Goal: Information Seeking & Learning: Learn about a topic

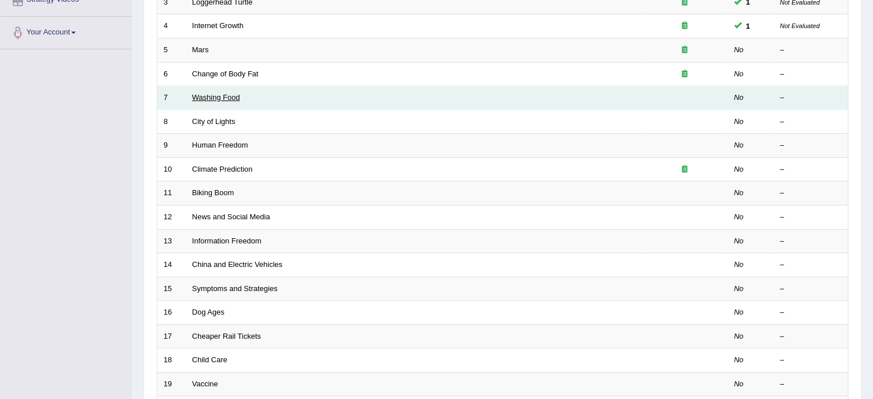
click at [215, 98] on link "Washing Food" at bounding box center [216, 97] width 48 height 9
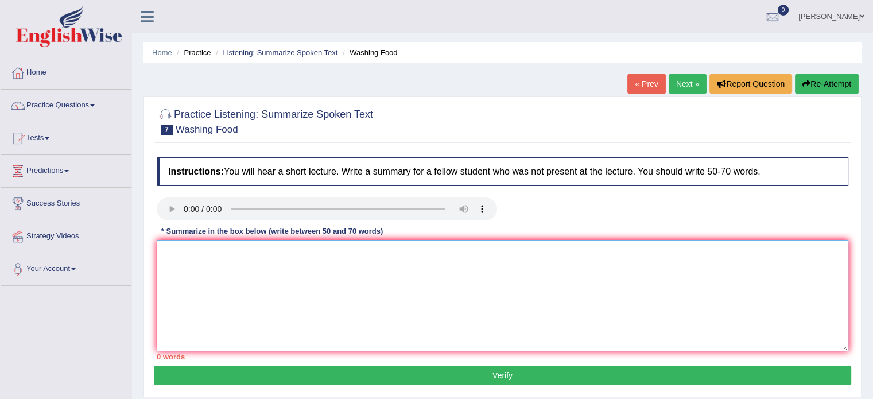
click at [268, 327] on textarea at bounding box center [502, 295] width 691 height 111
click at [466, 257] on textarea "The speaker provided an overview about food safety, highlighting several ideas." at bounding box center [502, 295] width 691 height 111
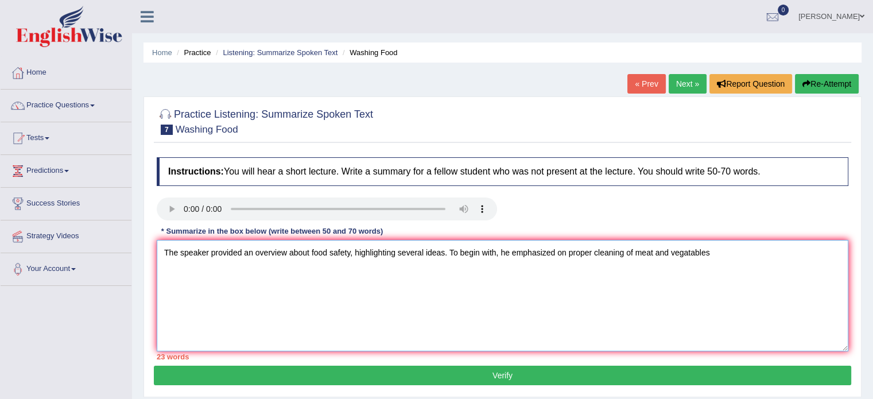
click at [630, 254] on textarea "The speaker provided an overview about food safety, highlighting several ideas.…" at bounding box center [502, 295] width 691 height 111
click at [692, 250] on textarea "The speaker provided an overview about food safety, highlighting several ideas.…" at bounding box center [502, 295] width 691 height 111
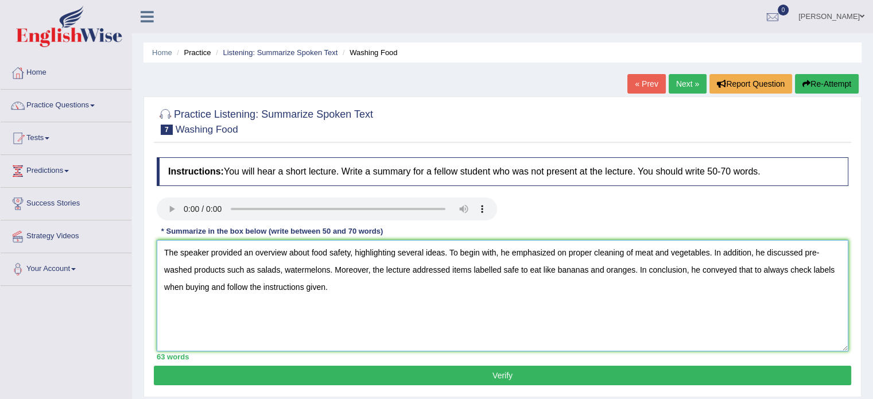
click at [638, 271] on textarea "The speaker provided an overview about food safety, highlighting several ideas.…" at bounding box center [502, 295] width 691 height 111
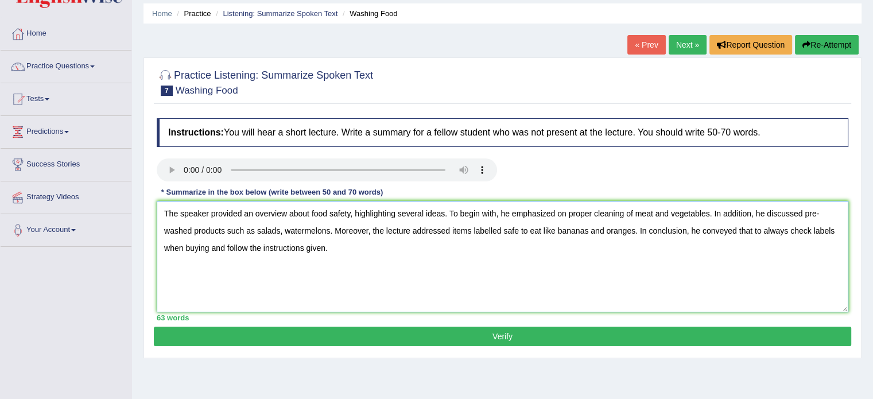
scroll to position [40, 0]
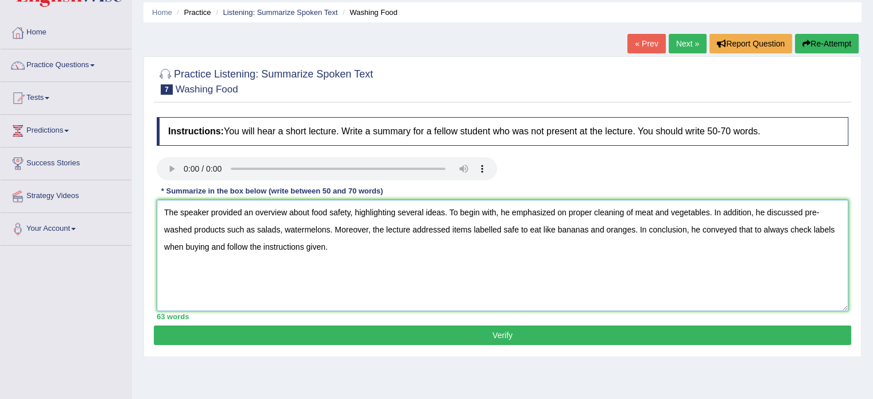
type textarea "The speaker provided an overview about food safety, highlighting several ideas.…"
click at [484, 334] on button "Verify" at bounding box center [502, 335] width 697 height 20
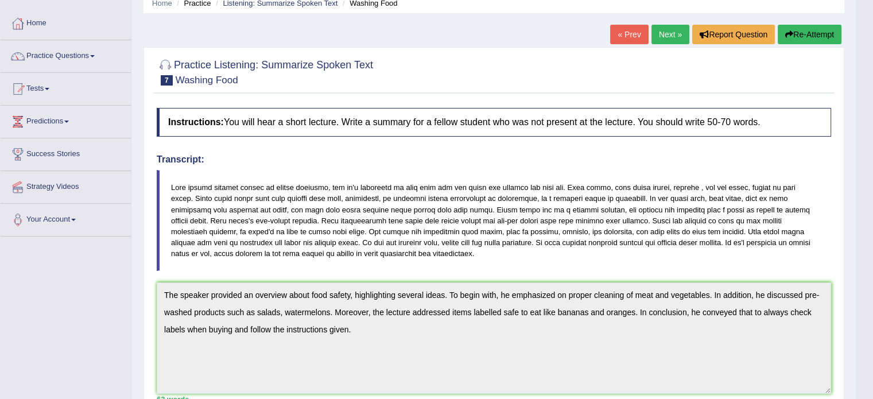
scroll to position [41, 0]
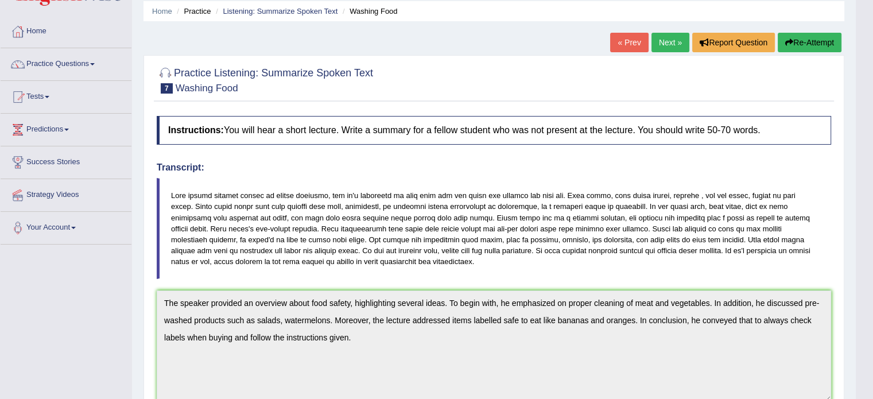
click at [668, 38] on link "Next »" at bounding box center [670, 43] width 38 height 20
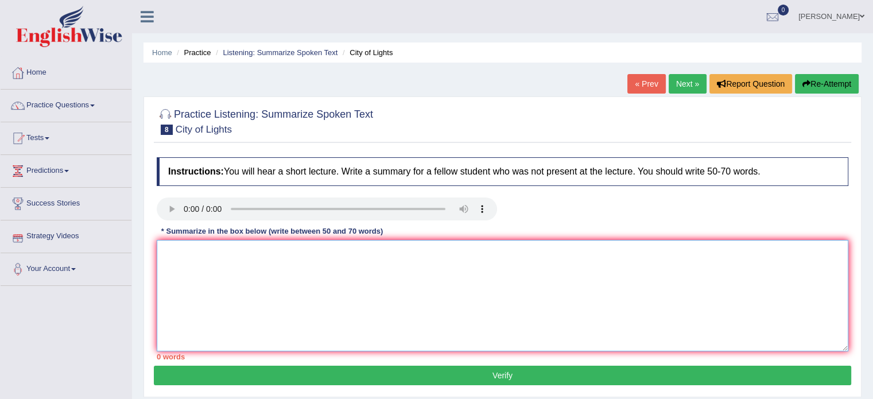
click at [198, 254] on textarea at bounding box center [502, 295] width 691 height 111
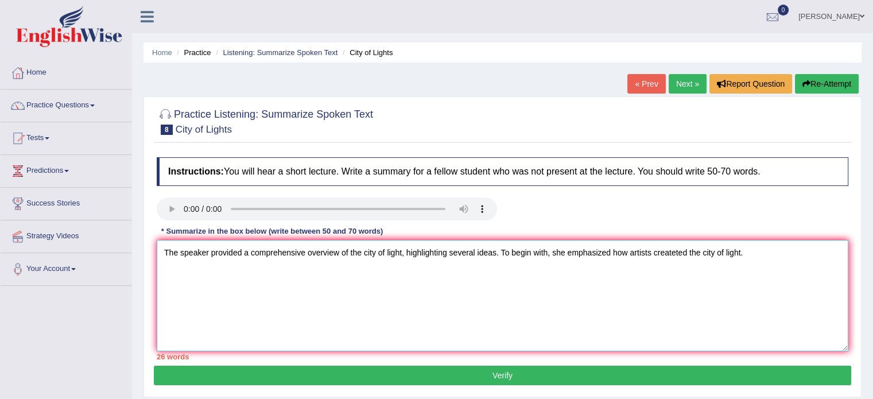
click at [770, 250] on textarea "The speaker provided a comprehensive overview of the city of light, highlightin…" at bounding box center [502, 295] width 691 height 111
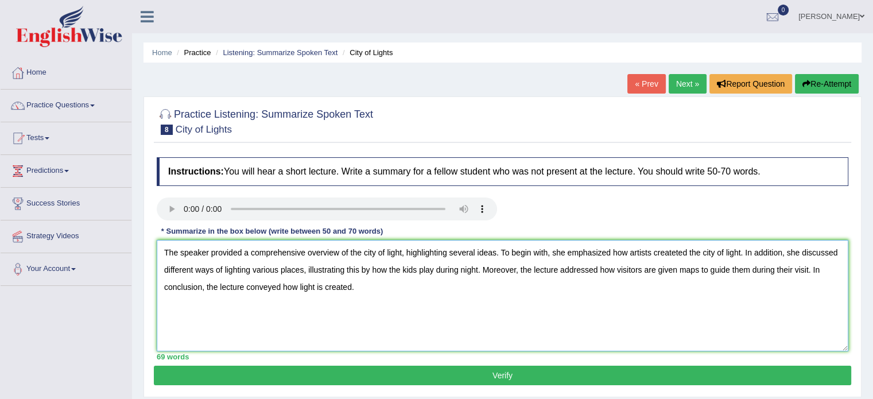
click at [685, 252] on textarea "The speaker provided a comprehensive overview of the city of light, highlightin…" at bounding box center [502, 295] width 691 height 111
click at [196, 289] on textarea "The speaker provided a comprehensive overview of the city of light, highlightin…" at bounding box center [502, 295] width 691 height 111
click at [485, 291] on textarea "The speaker provided a comprehensive overview of the city of light, highlightin…" at bounding box center [502, 295] width 691 height 111
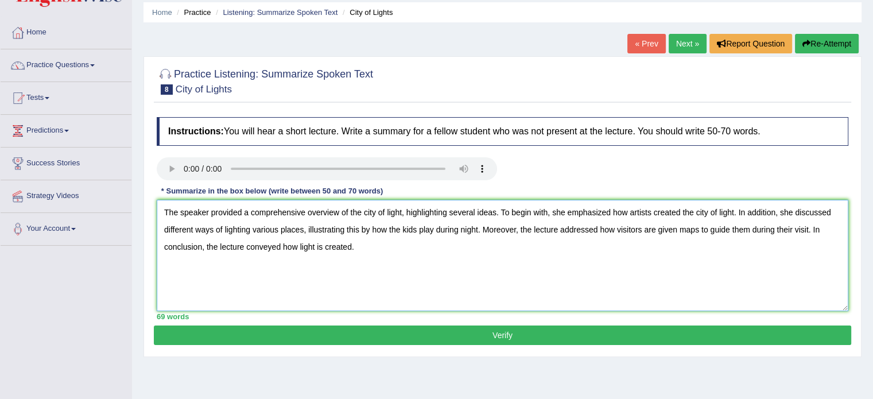
scroll to position [41, 0]
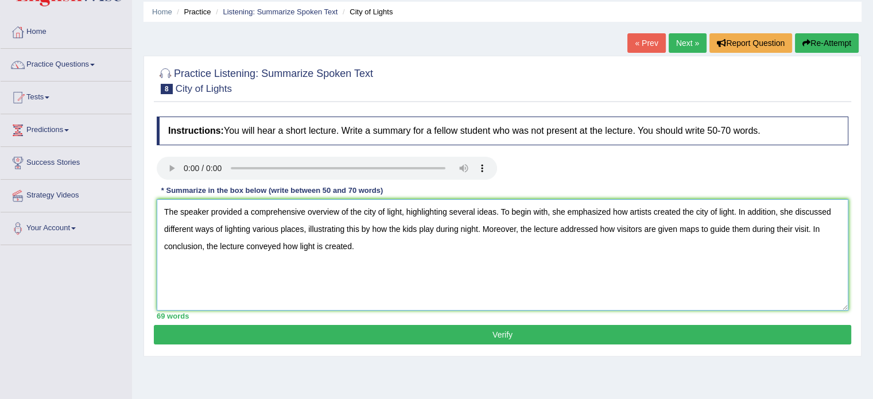
type textarea "The speaker provided a comprehensive overview of the city of light, highlightin…"
click at [509, 333] on button "Verify" at bounding box center [502, 335] width 697 height 20
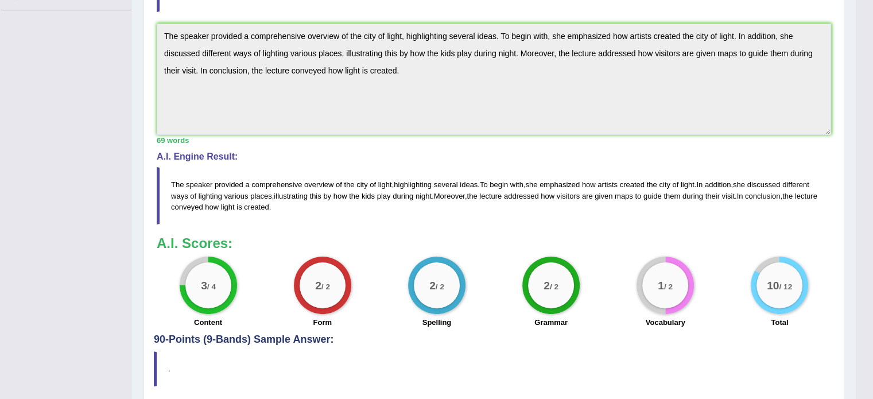
scroll to position [318, 0]
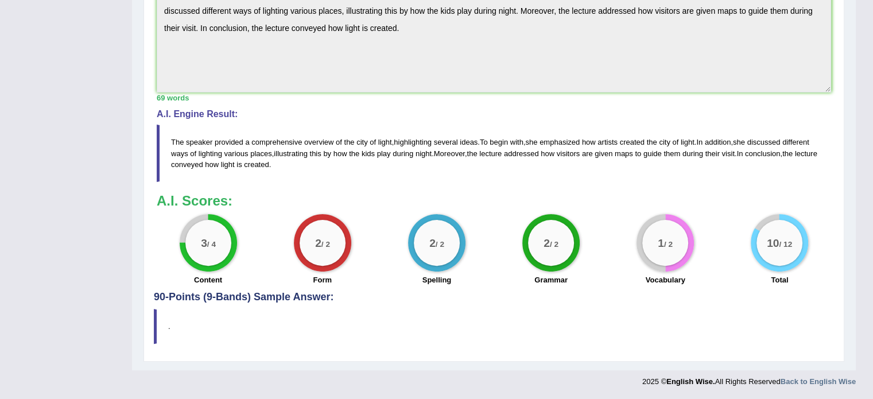
click at [45, 262] on div "Toggle navigation Home Practice Questions Speaking Practice Read Aloud Repeat S…" at bounding box center [427, 37] width 855 height 711
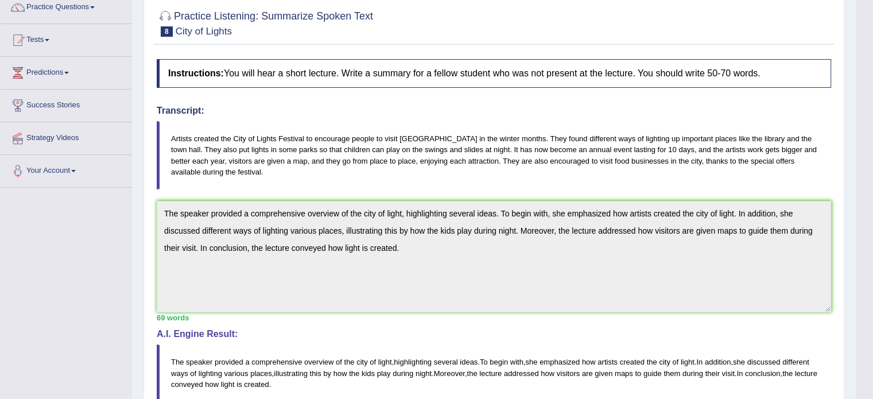
scroll to position [0, 0]
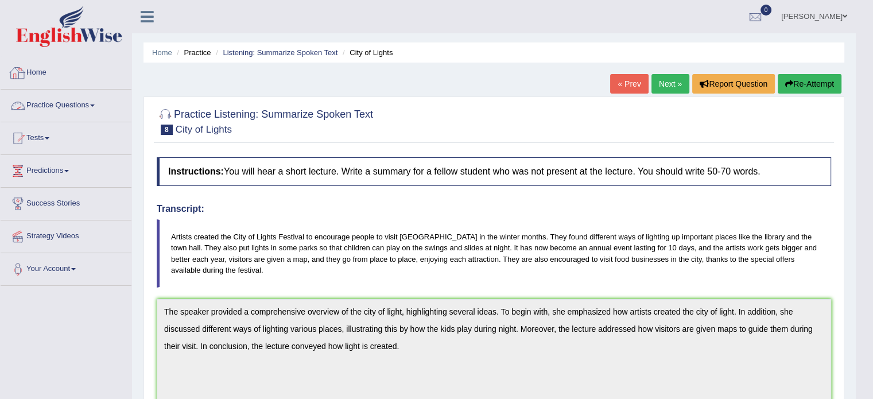
click at [38, 70] on link "Home" at bounding box center [66, 71] width 131 height 29
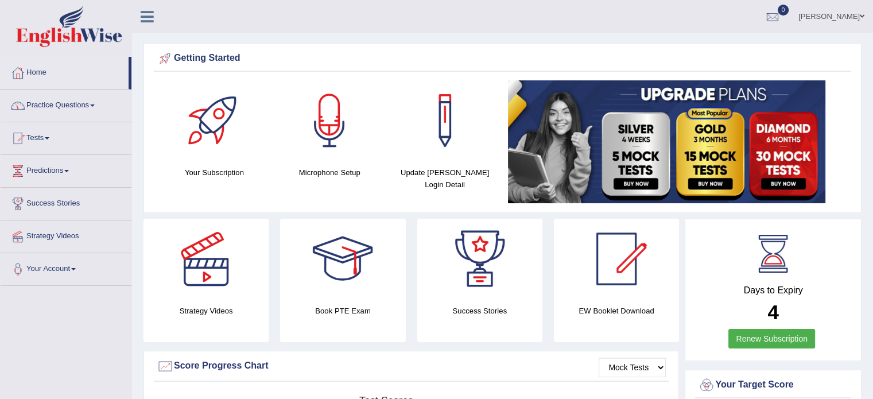
click at [95, 104] on span at bounding box center [92, 105] width 5 height 2
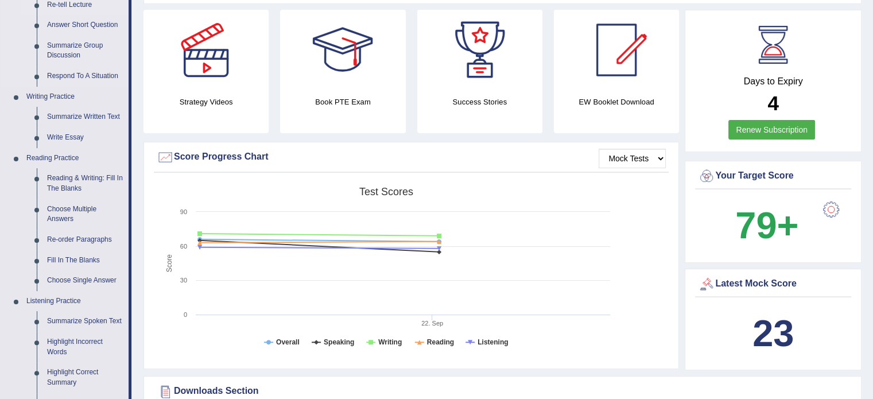
scroll to position [207, 0]
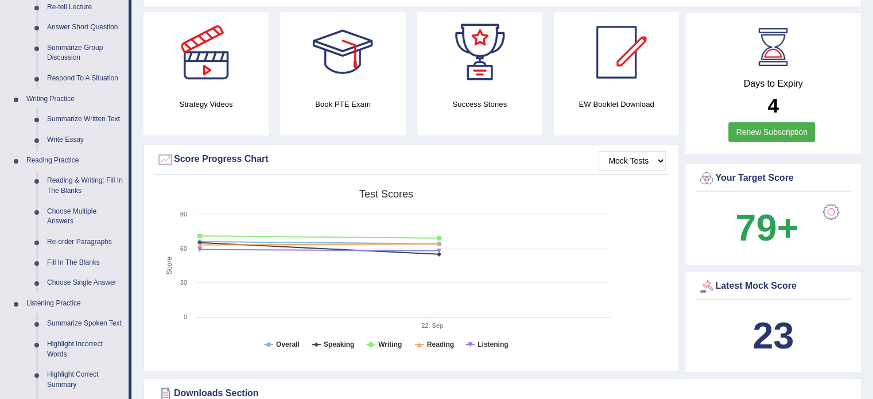
click at [145, 128] on div "Strategy Videos" at bounding box center [205, 73] width 125 height 123
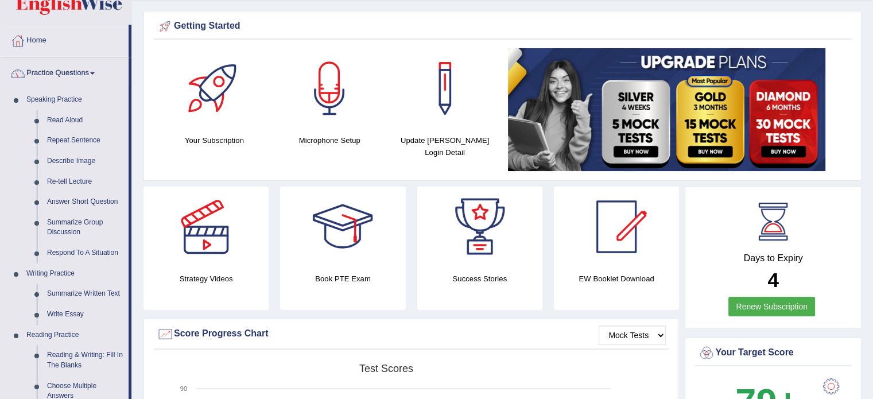
scroll to position [0, 0]
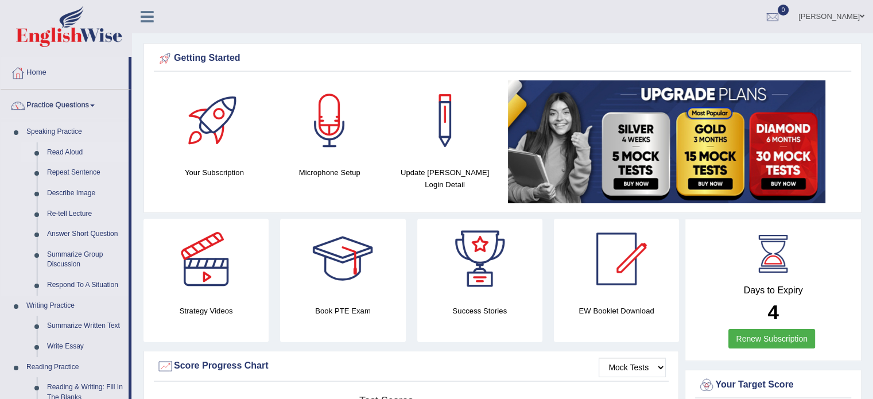
click at [66, 155] on link "Read Aloud" at bounding box center [85, 152] width 87 height 21
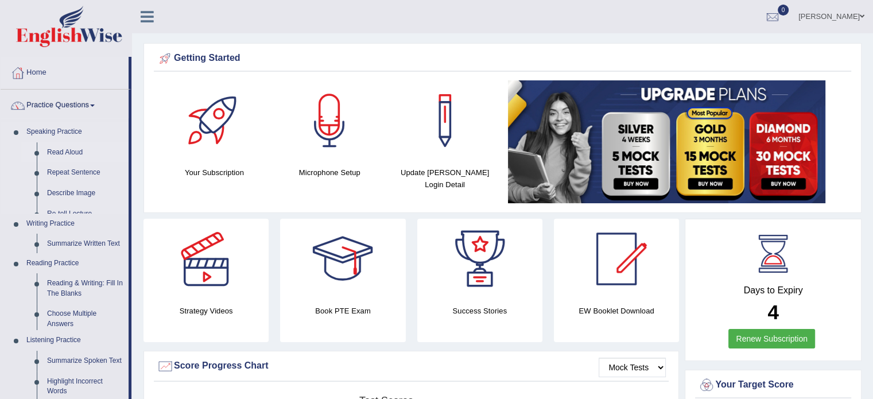
click at [66, 152] on link "Read Aloud" at bounding box center [85, 152] width 87 height 21
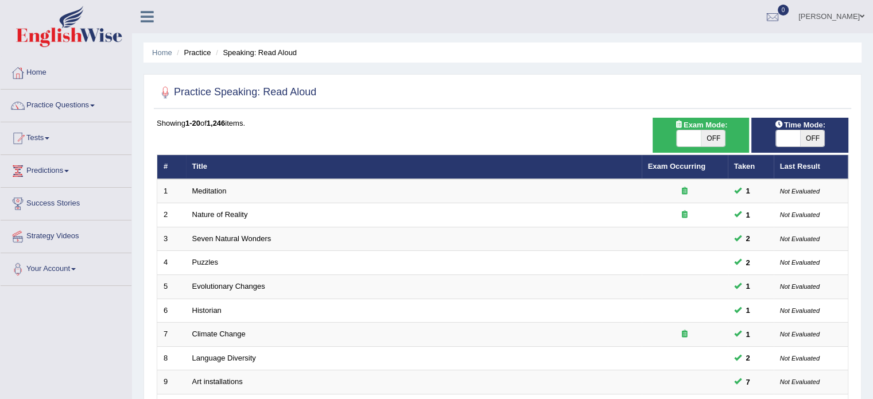
click at [718, 142] on span "OFF" at bounding box center [712, 138] width 24 height 16
checkbox input "true"
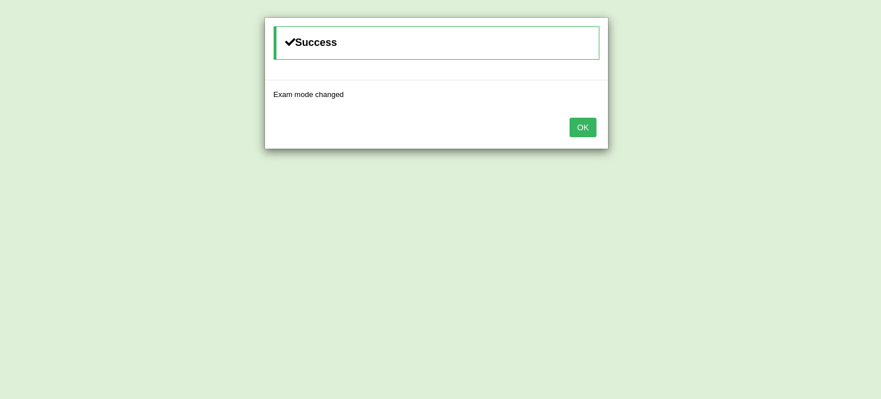
click at [576, 127] on button "OK" at bounding box center [583, 128] width 26 height 20
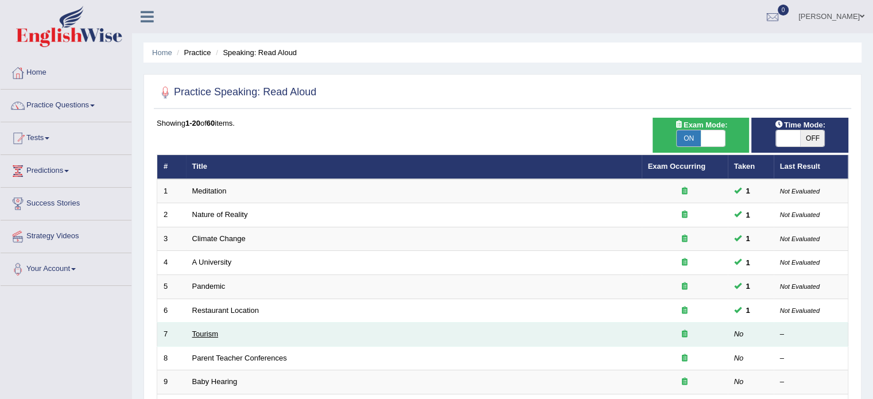
click at [204, 336] on link "Tourism" at bounding box center [205, 333] width 26 height 9
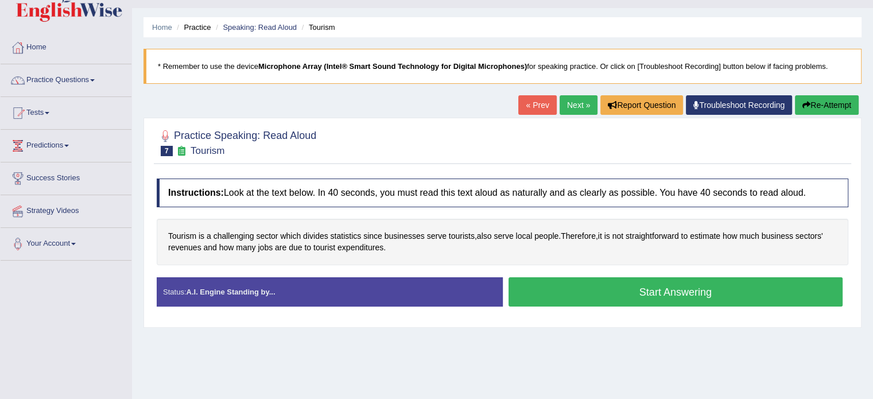
scroll to position [57, 0]
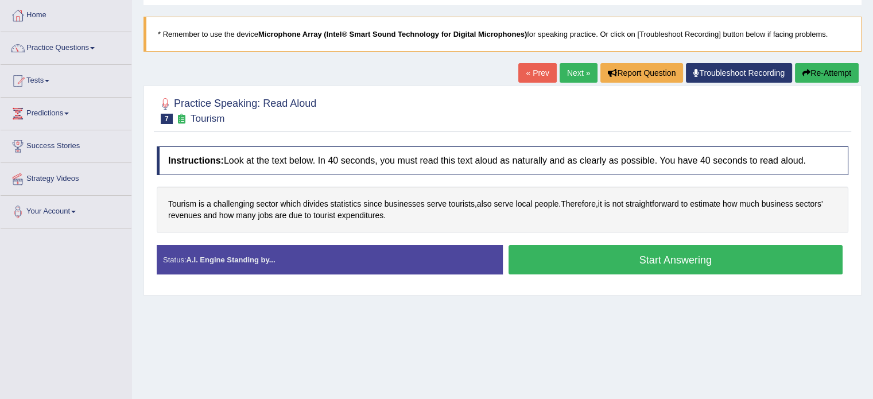
click at [617, 330] on div "Home Practice Speaking: Read Aloud Tourism * Remember to use the device Microph…" at bounding box center [502, 230] width 741 height 574
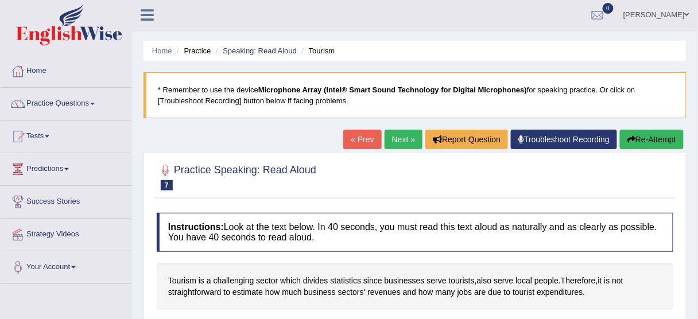
scroll to position [0, 0]
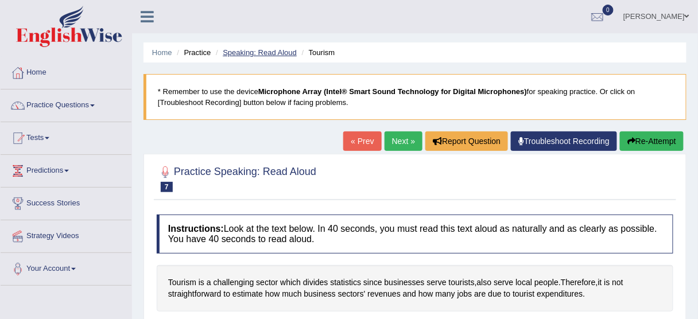
click at [245, 53] on link "Speaking: Read Aloud" at bounding box center [260, 52] width 74 height 9
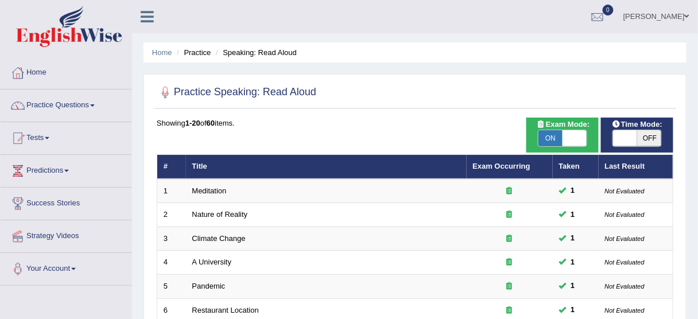
click at [640, 141] on span "OFF" at bounding box center [649, 138] width 24 height 16
checkbox input "true"
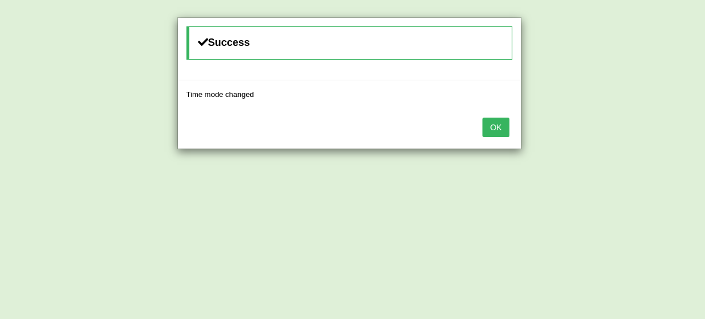
click at [507, 131] on button "OK" at bounding box center [495, 128] width 26 height 20
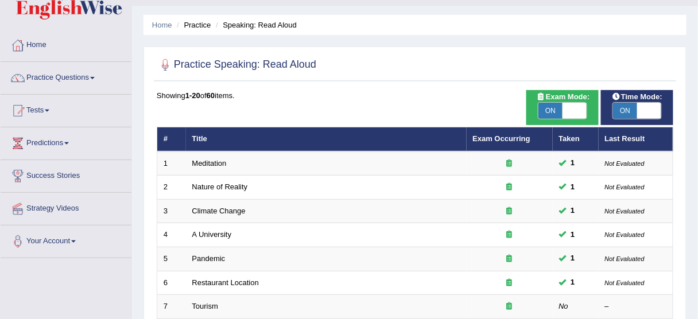
scroll to position [184, 0]
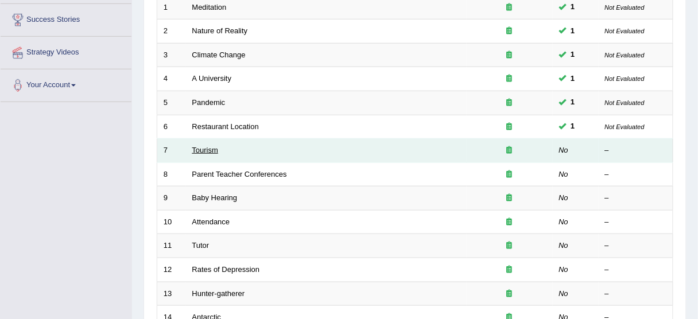
click at [208, 150] on link "Tourism" at bounding box center [205, 150] width 26 height 9
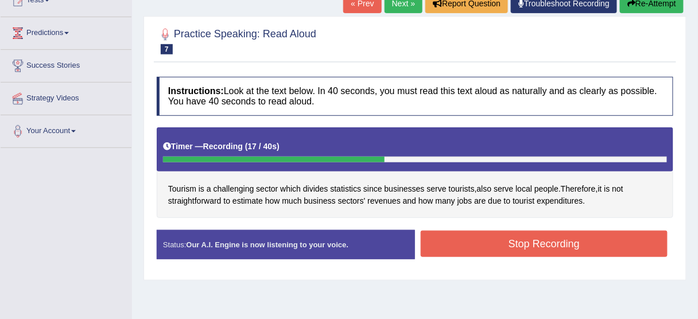
click at [535, 236] on button "Stop Recording" at bounding box center [544, 244] width 247 height 26
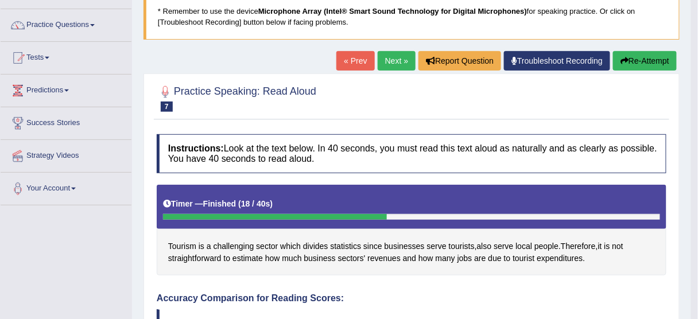
scroll to position [37, 0]
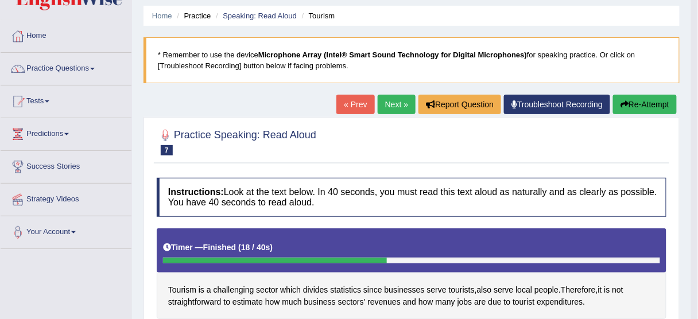
click at [394, 106] on link "Next »" at bounding box center [396, 105] width 38 height 20
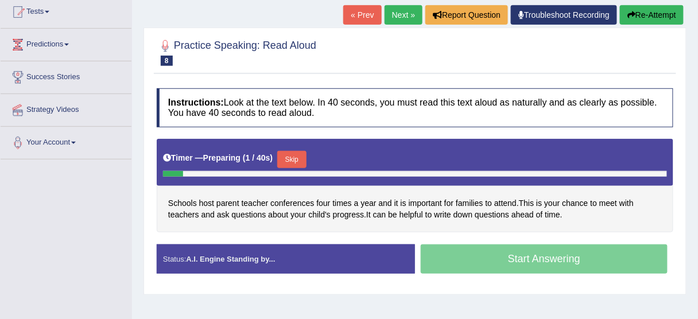
scroll to position [138, 0]
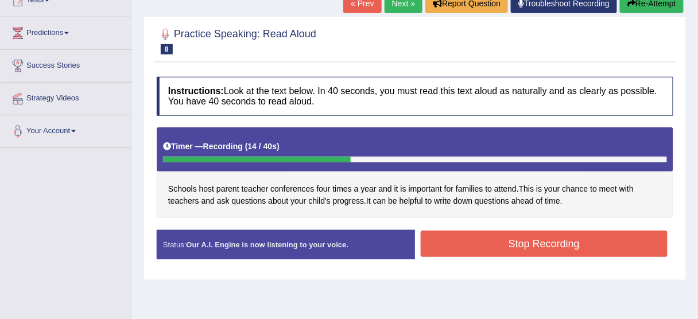
click at [528, 247] on button "Stop Recording" at bounding box center [544, 244] width 247 height 26
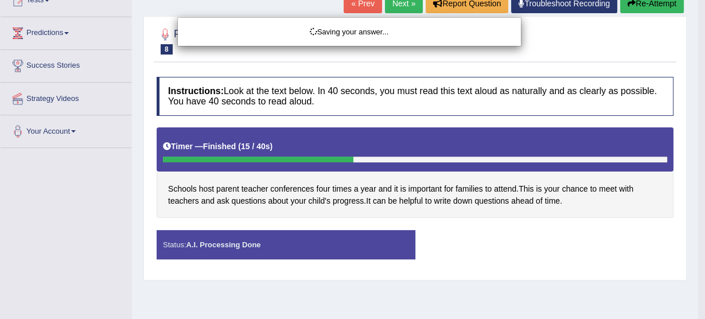
click at [551, 250] on div "Saving your answer..." at bounding box center [352, 159] width 705 height 319
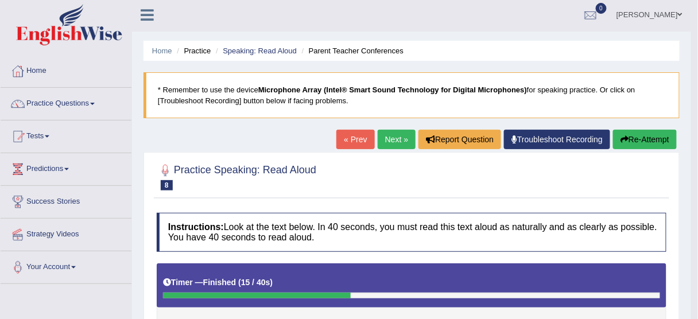
scroll to position [0, 0]
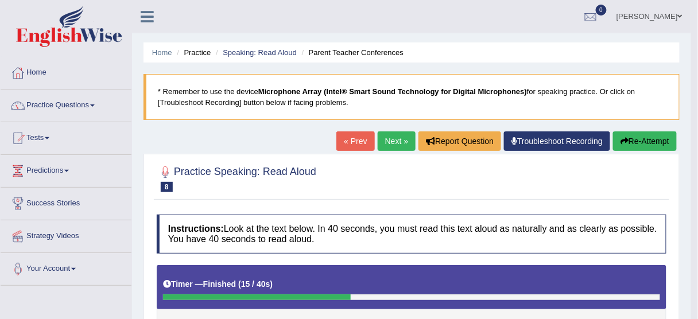
click at [87, 108] on link "Practice Questions" at bounding box center [66, 103] width 131 height 29
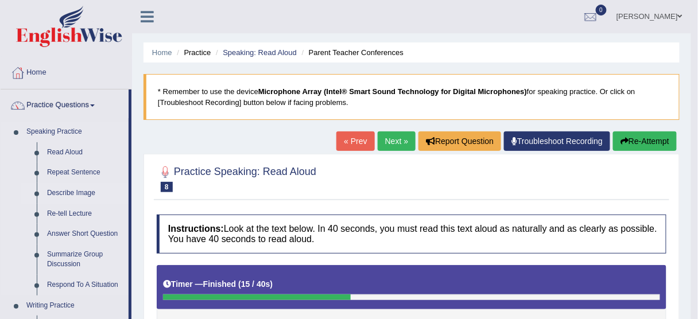
click at [82, 194] on link "Describe Image" at bounding box center [85, 193] width 87 height 21
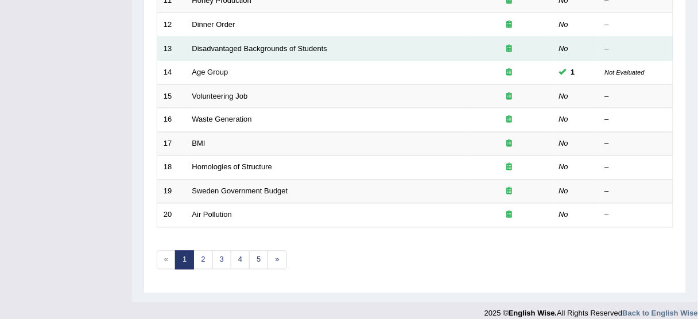
scroll to position [434, 0]
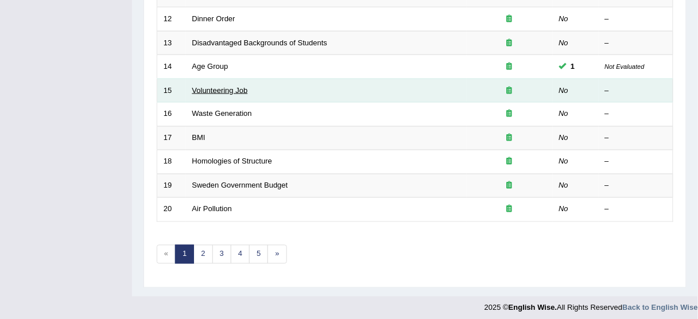
click at [233, 86] on link "Volunteering Job" at bounding box center [220, 90] width 56 height 9
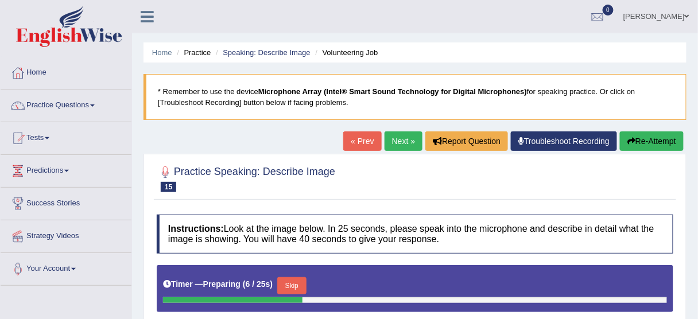
click at [384, 141] on link "Next »" at bounding box center [403, 141] width 38 height 20
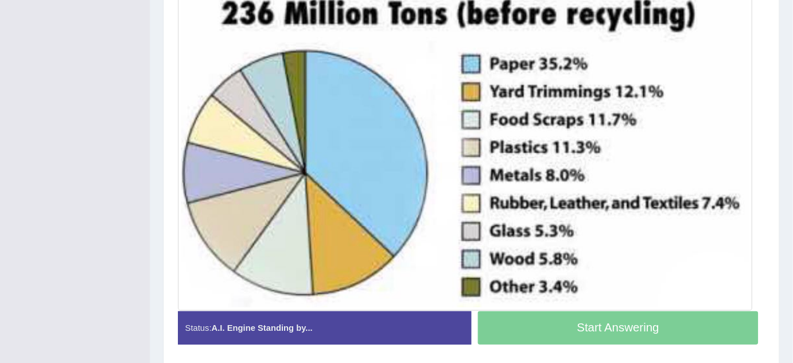
scroll to position [365, 0]
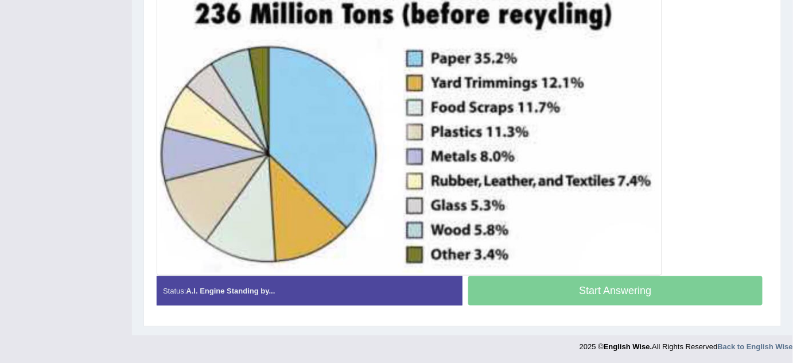
drag, startPoint x: 687, startPoint y: 6, endPoint x: 605, endPoint y: 218, distance: 227.2
click at [605, 218] on img at bounding box center [409, 117] width 500 height 311
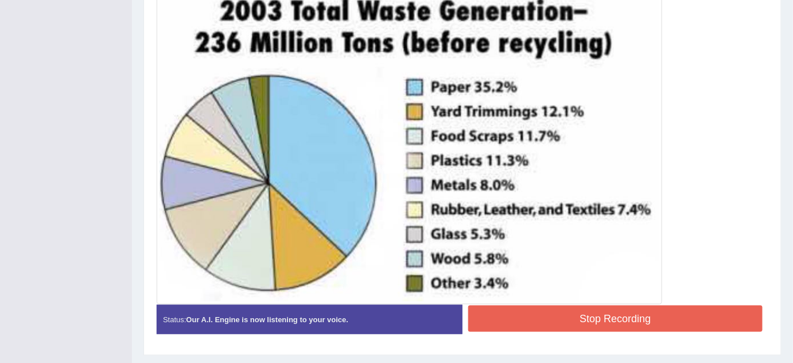
scroll to position [363, 0]
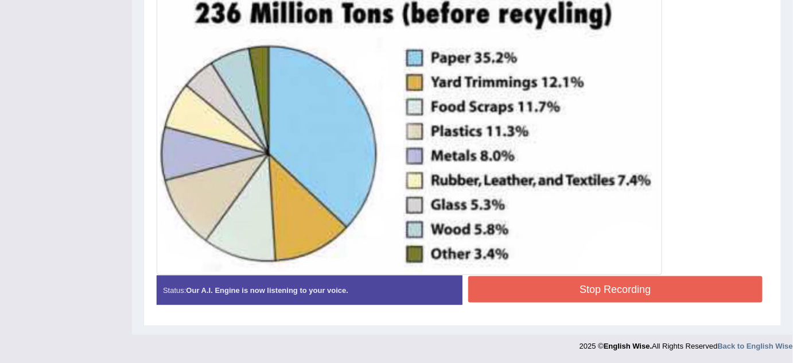
click at [599, 281] on button "Stop Recording" at bounding box center [615, 289] width 294 height 26
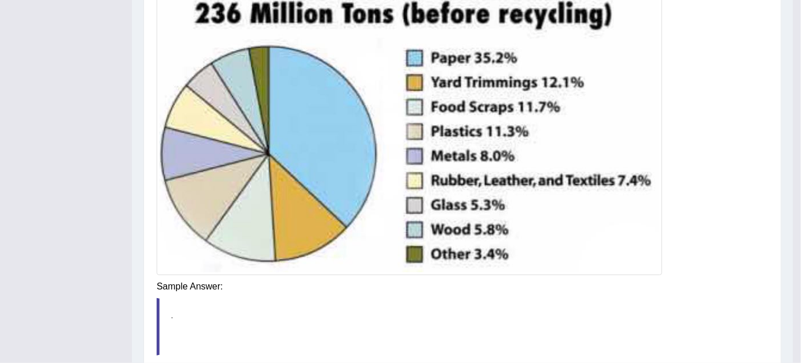
click at [599, 281] on div "Instructions: Look at the image below. In 25 seconds, please speak into the mic…" at bounding box center [462, 128] width 617 height 564
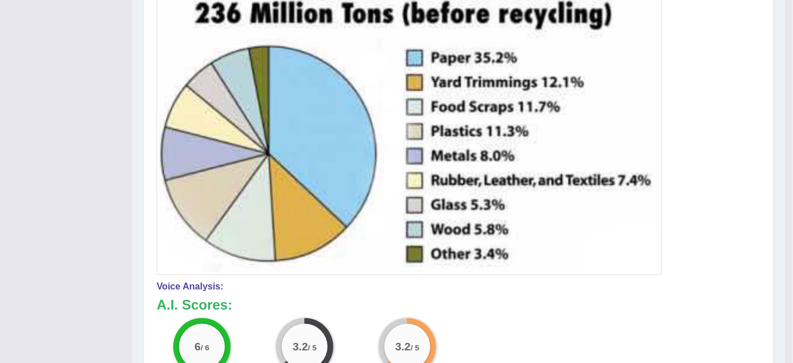
click at [477, 283] on h4 "Voice Analysis:" at bounding box center [459, 286] width 604 height 10
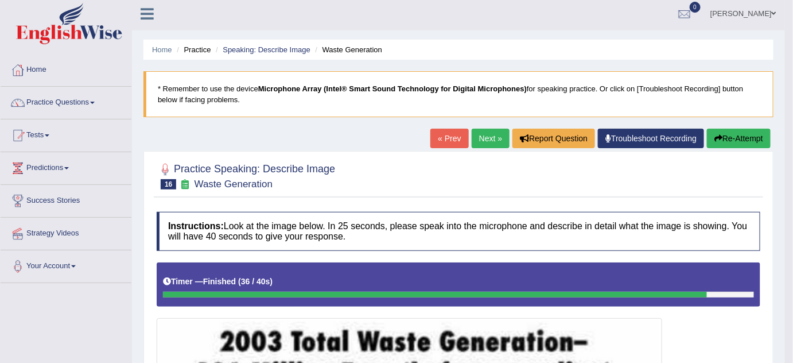
scroll to position [0, 0]
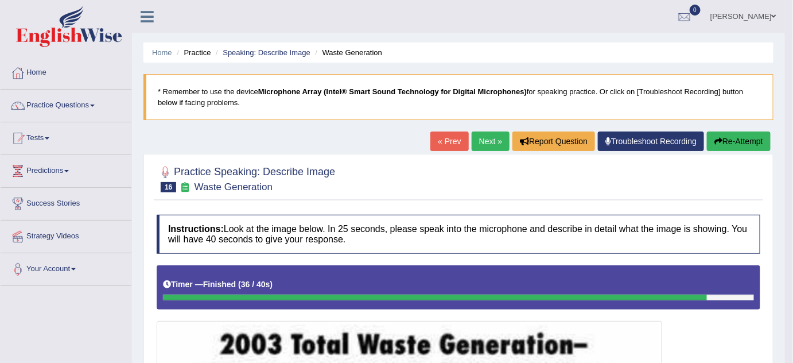
click at [482, 145] on link "Next »" at bounding box center [491, 141] width 38 height 20
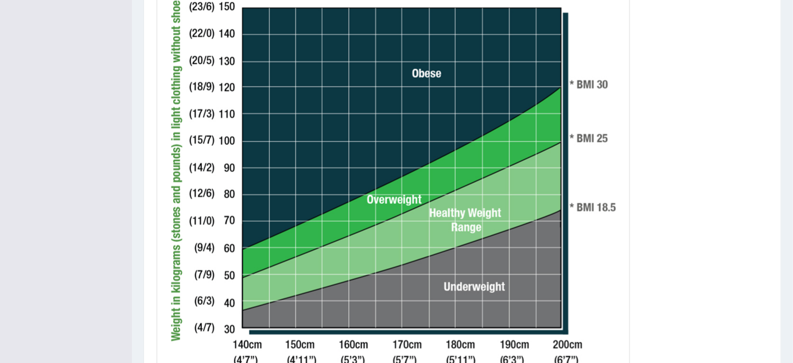
scroll to position [384, 0]
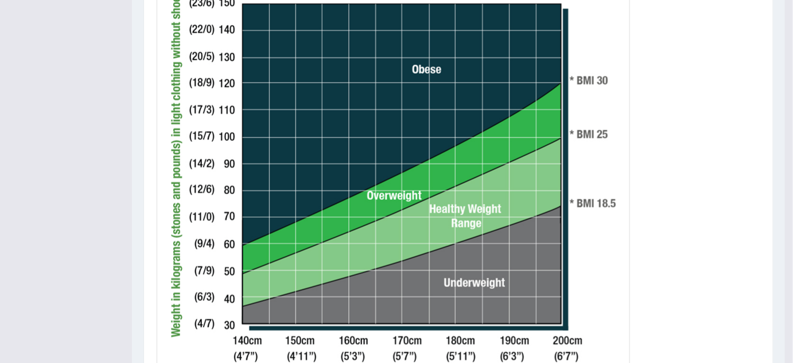
click at [652, 231] on div at bounding box center [459, 151] width 604 height 541
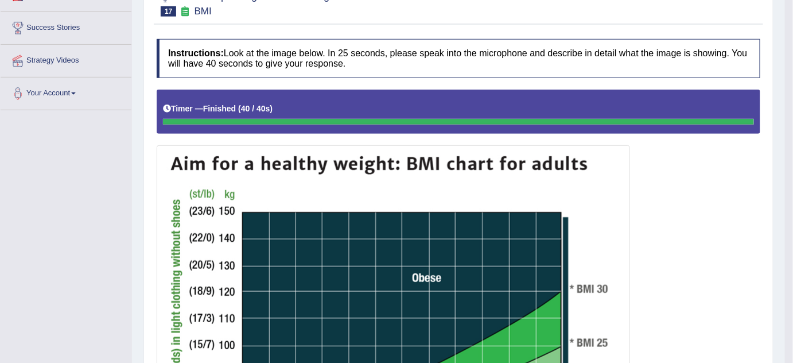
scroll to position [0, 0]
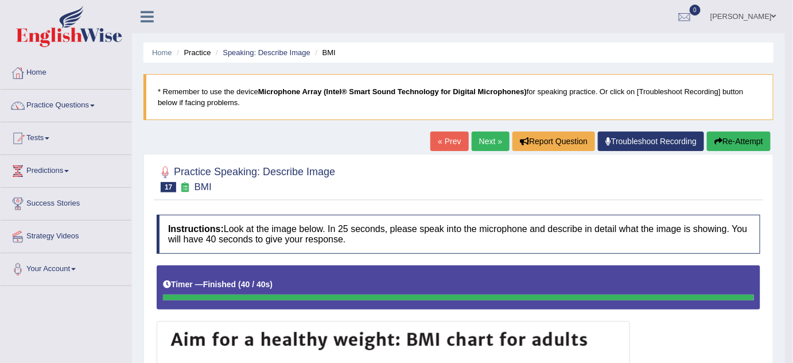
click at [482, 142] on link "Next »" at bounding box center [491, 141] width 38 height 20
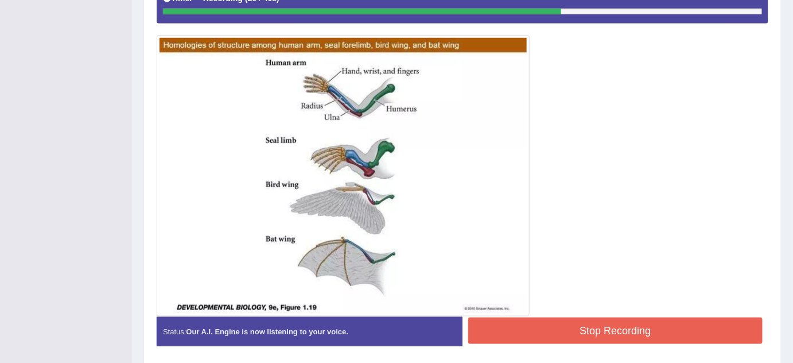
scroll to position [289, 0]
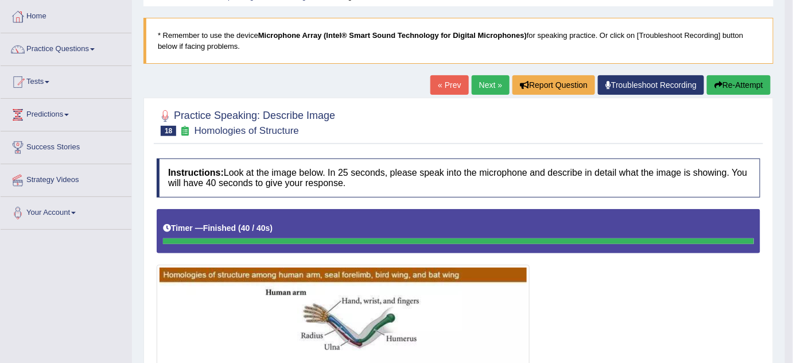
scroll to position [0, 0]
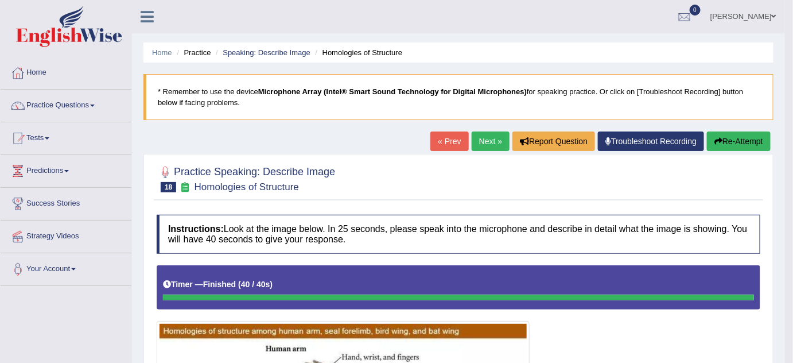
click at [488, 143] on link "Next »" at bounding box center [491, 141] width 38 height 20
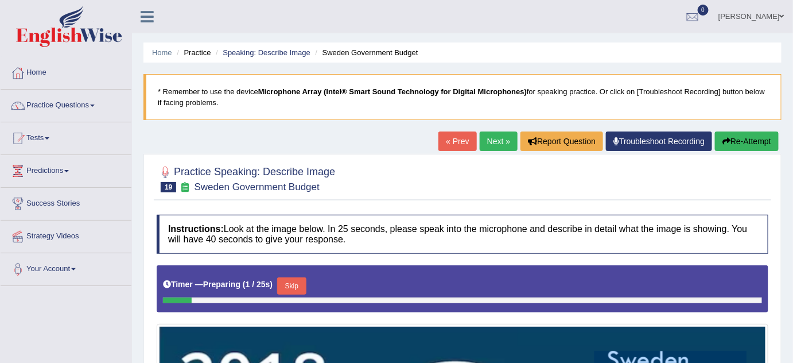
click at [492, 143] on link "Next »" at bounding box center [499, 141] width 38 height 20
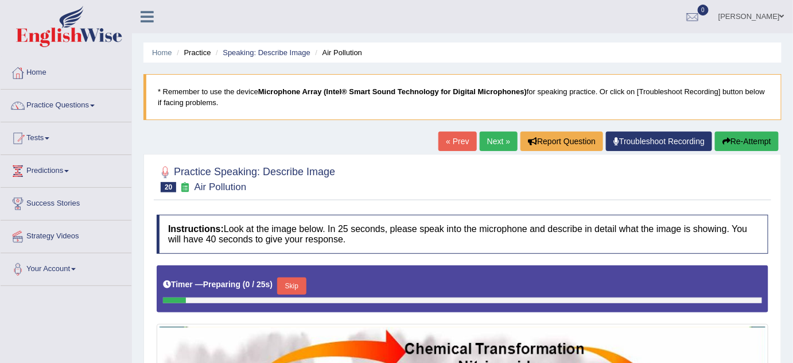
scroll to position [5, 0]
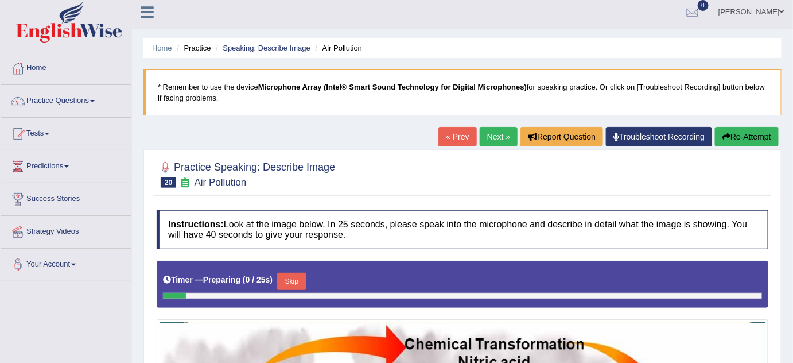
click at [488, 134] on link "Next »" at bounding box center [499, 137] width 38 height 20
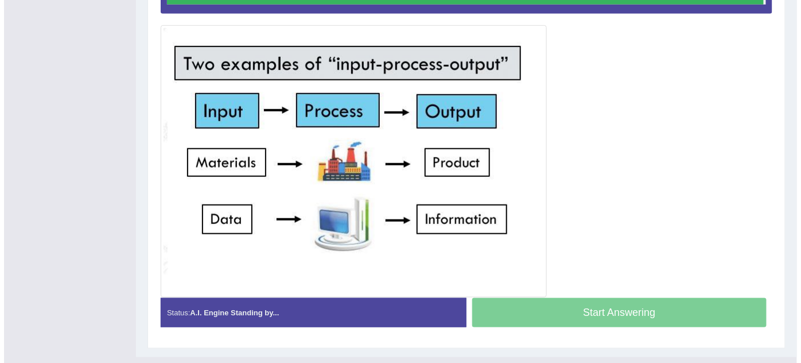
scroll to position [303, 0]
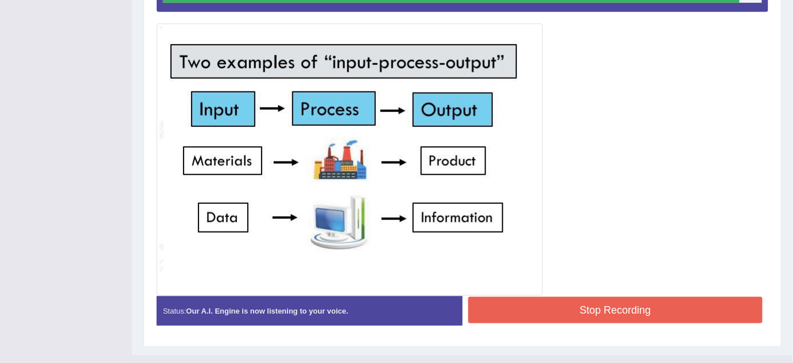
click at [601, 313] on button "Stop Recording" at bounding box center [615, 310] width 294 height 26
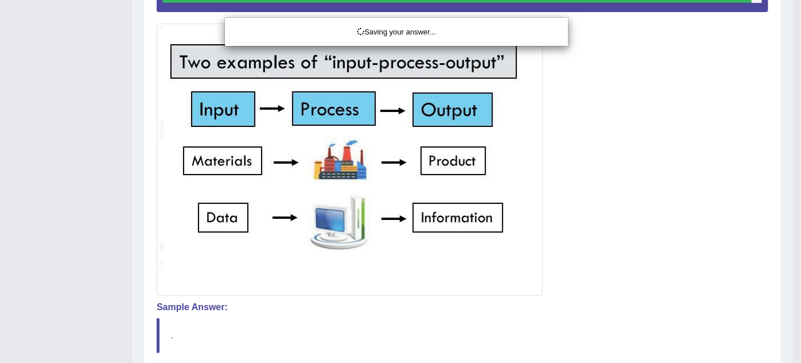
click at [601, 313] on div "Saving your answer..." at bounding box center [400, 181] width 801 height 363
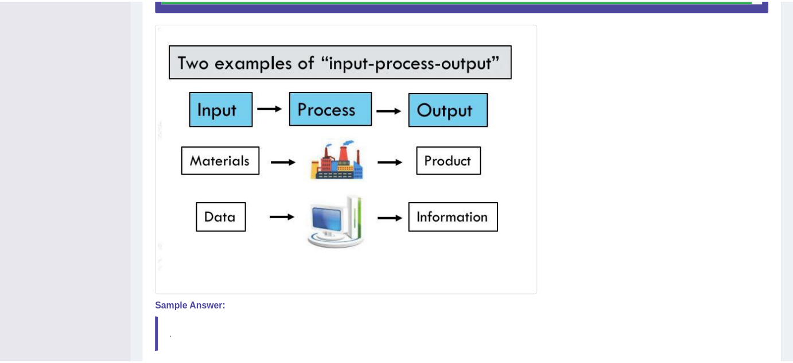
scroll to position [304, 0]
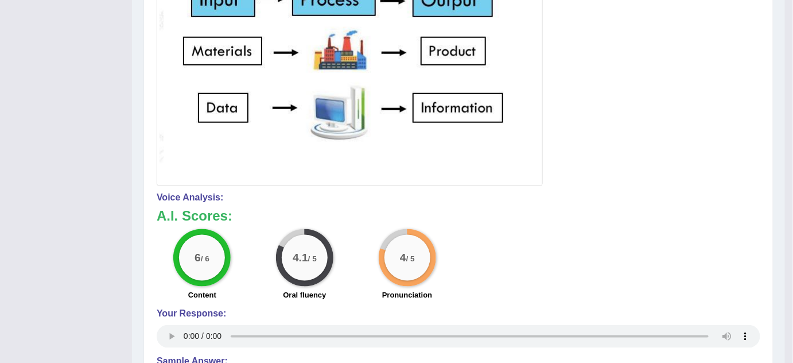
click at [330, 200] on h4 "Voice Analysis:" at bounding box center [459, 197] width 604 height 10
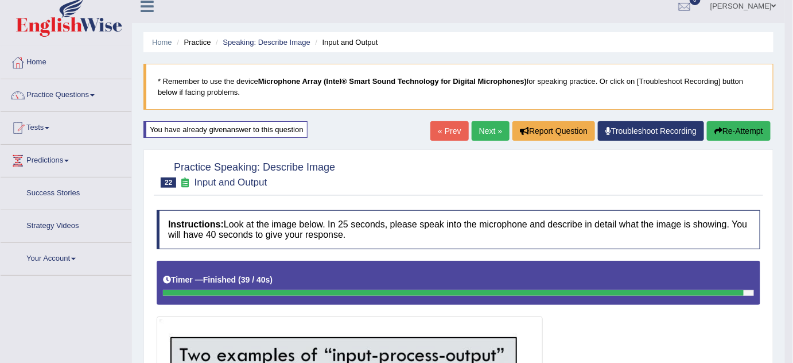
scroll to position [0, 0]
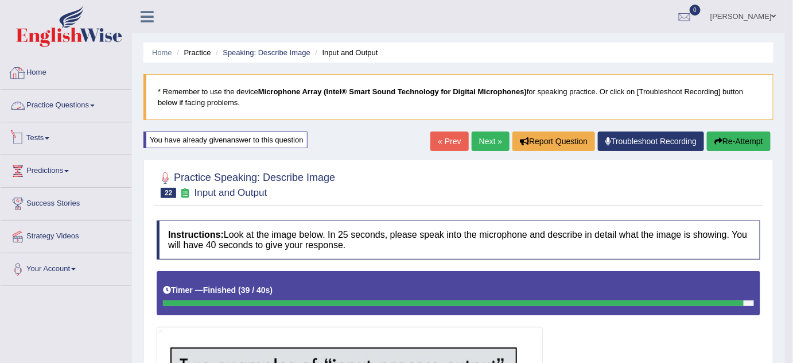
click at [60, 107] on link "Practice Questions" at bounding box center [66, 103] width 131 height 29
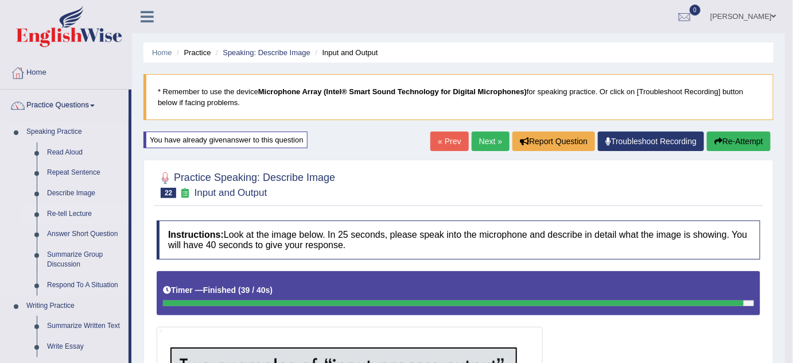
click at [64, 208] on link "Re-tell Lecture" at bounding box center [85, 214] width 87 height 21
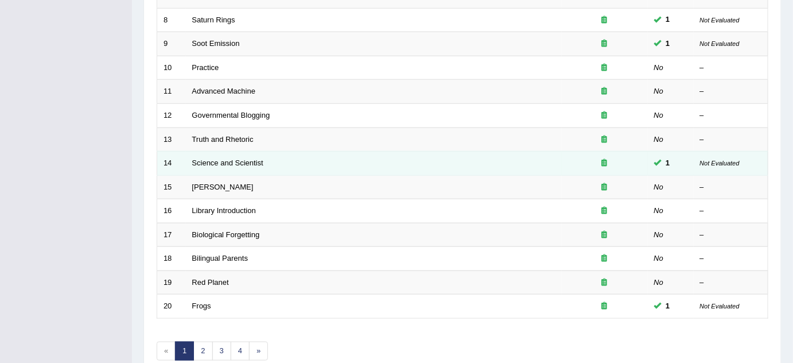
scroll to position [391, 0]
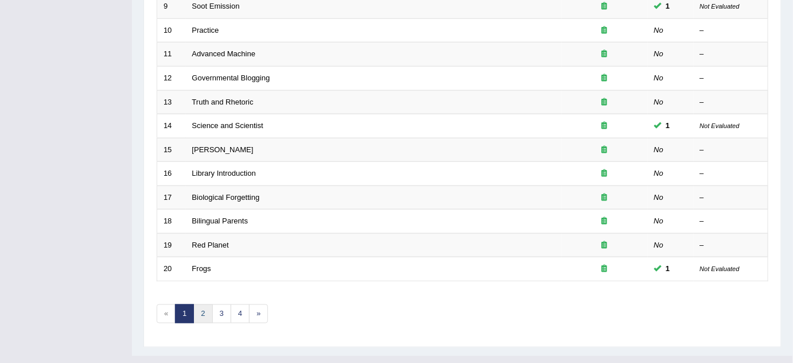
click at [204, 304] on link "2" at bounding box center [202, 313] width 19 height 19
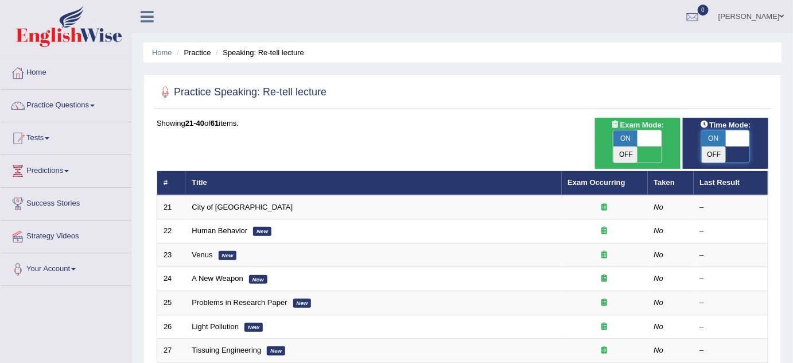
click at [737, 142] on span at bounding box center [738, 138] width 24 height 16
checkbox input "false"
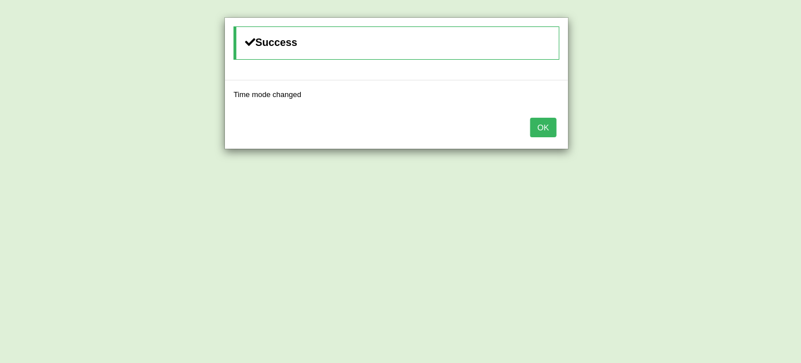
click at [547, 128] on button "OK" at bounding box center [543, 128] width 26 height 20
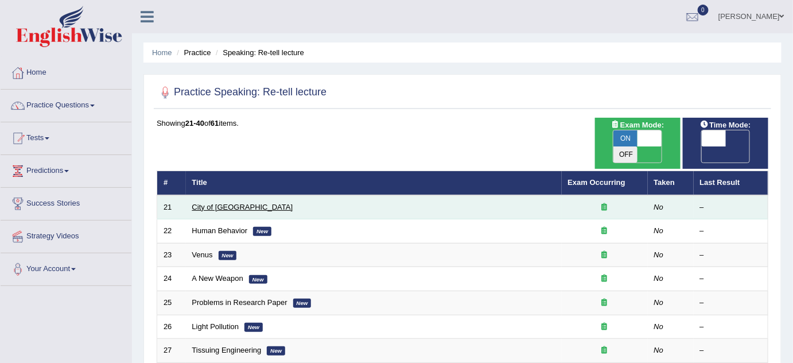
click at [202, 203] on link "City of Rome" at bounding box center [242, 207] width 101 height 9
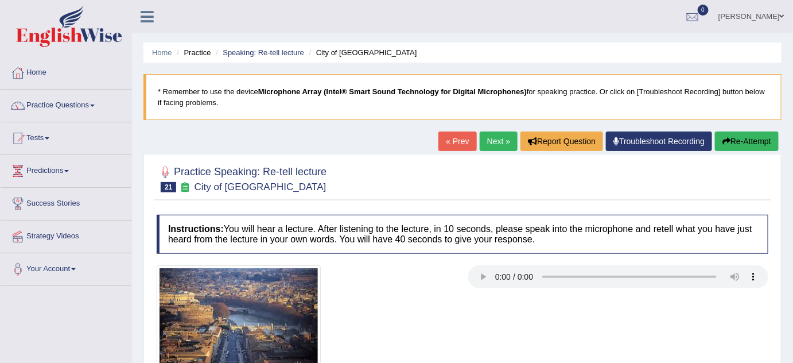
click at [492, 142] on link "Next »" at bounding box center [499, 141] width 38 height 20
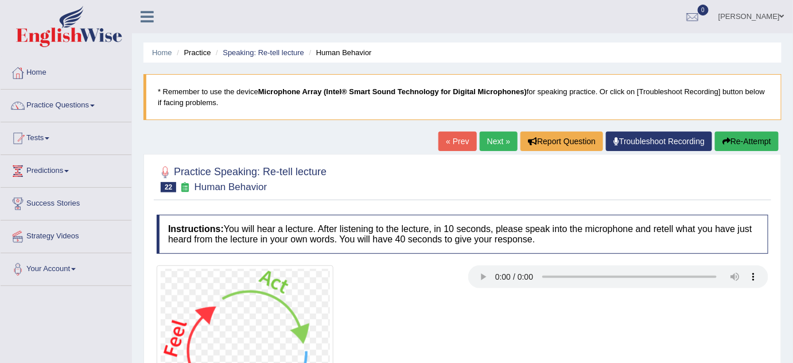
click at [493, 145] on link "Next »" at bounding box center [499, 141] width 38 height 20
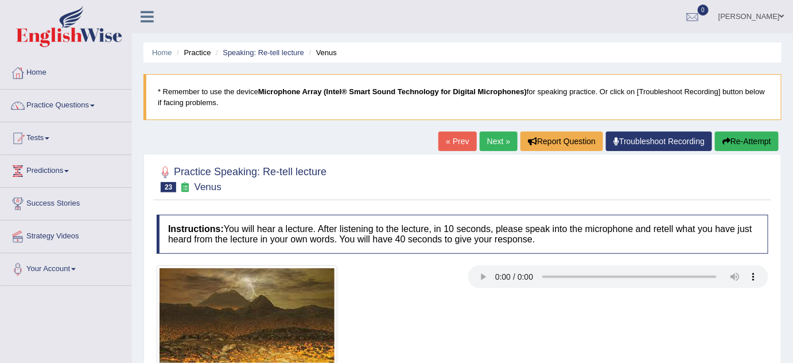
click at [485, 135] on link "Next »" at bounding box center [499, 141] width 38 height 20
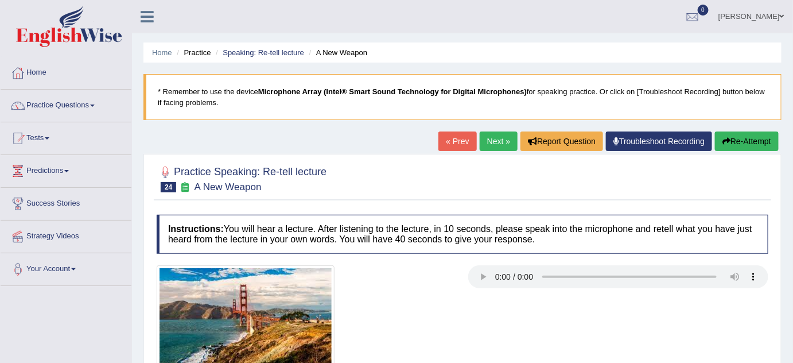
click at [496, 141] on link "Next »" at bounding box center [499, 141] width 38 height 20
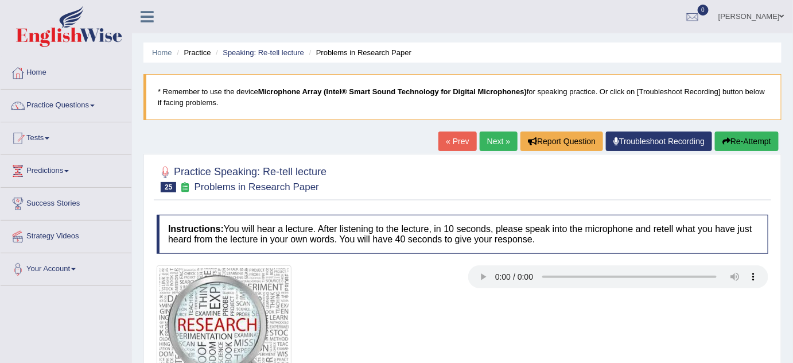
click at [496, 141] on link "Next »" at bounding box center [499, 141] width 38 height 20
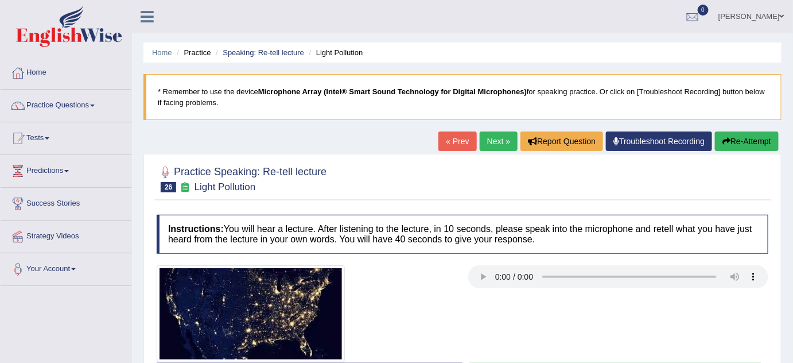
click at [496, 141] on link "Next »" at bounding box center [499, 141] width 38 height 20
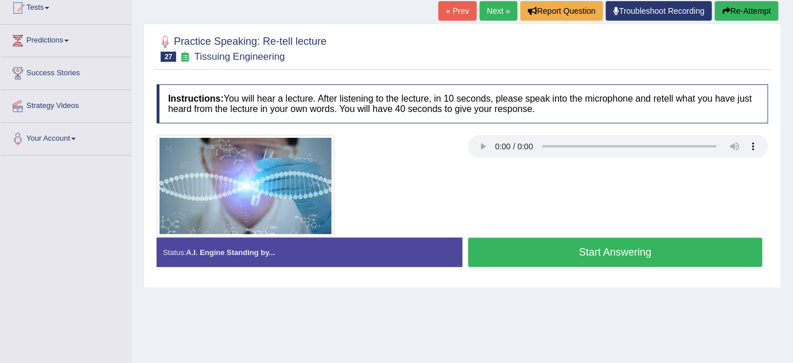
scroll to position [156, 0]
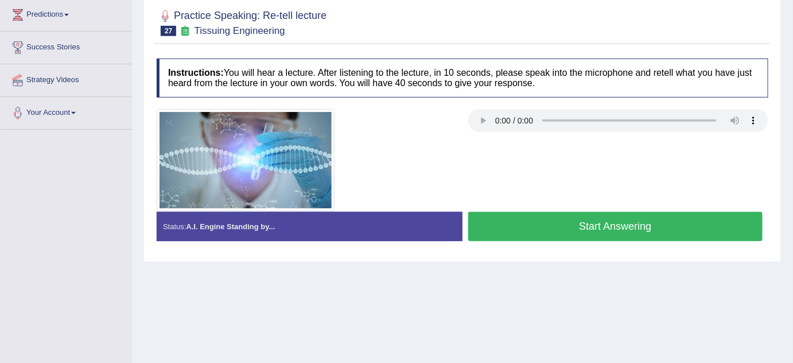
click at [434, 143] on div at bounding box center [307, 160] width 312 height 102
click at [531, 220] on button "Start Answering" at bounding box center [615, 226] width 294 height 29
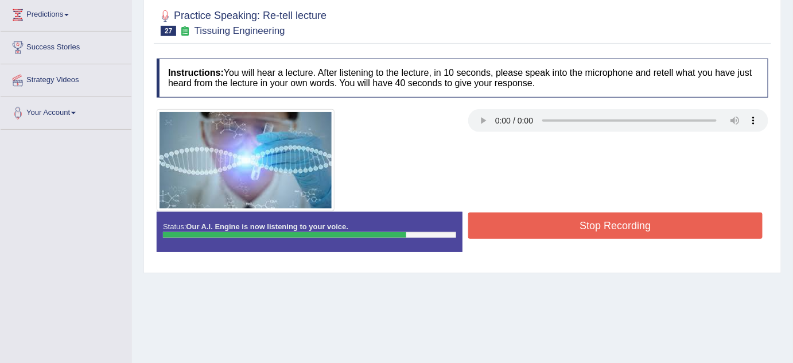
click at [508, 224] on button "Stop Recording" at bounding box center [615, 225] width 294 height 26
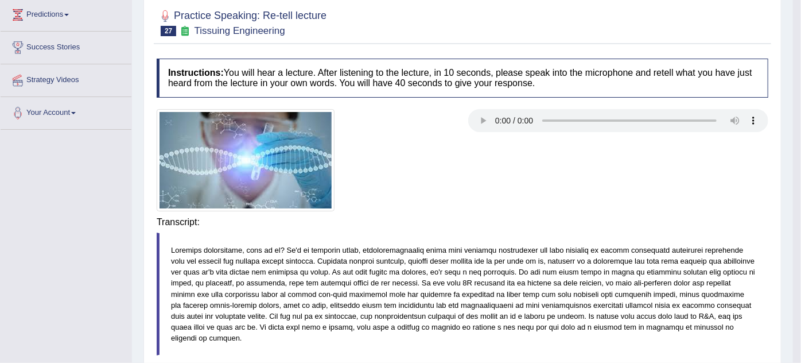
click at [0, 0] on div "Saving your answer..." at bounding box center [0, 0] width 0 height 0
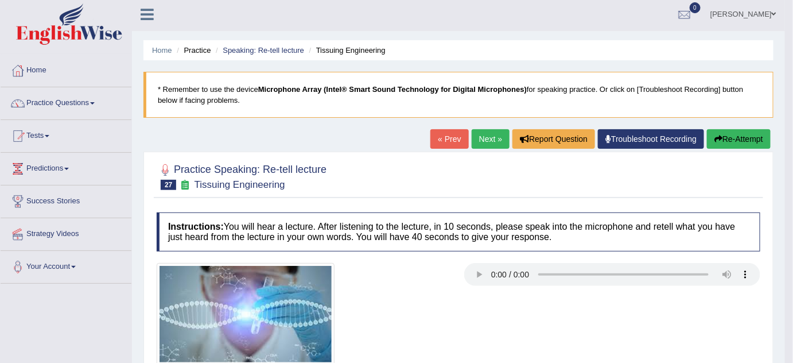
scroll to position [0, 0]
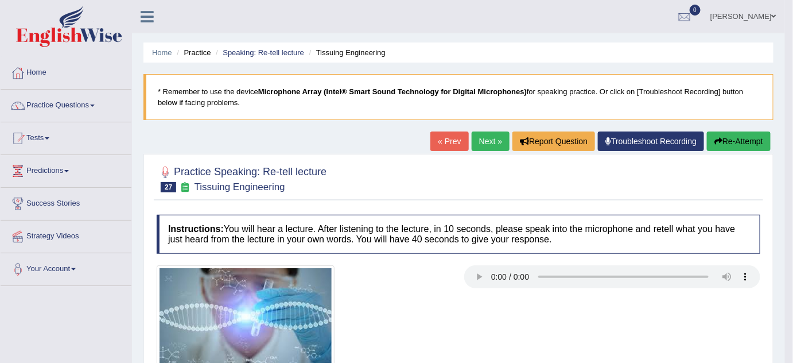
click at [482, 144] on link "Next »" at bounding box center [491, 141] width 38 height 20
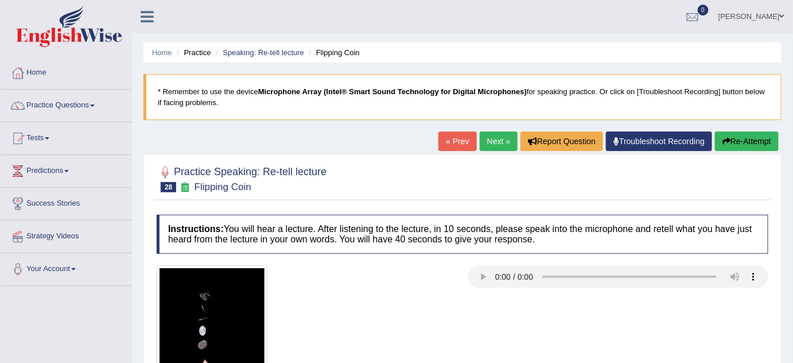
click at [488, 141] on link "Next »" at bounding box center [499, 141] width 38 height 20
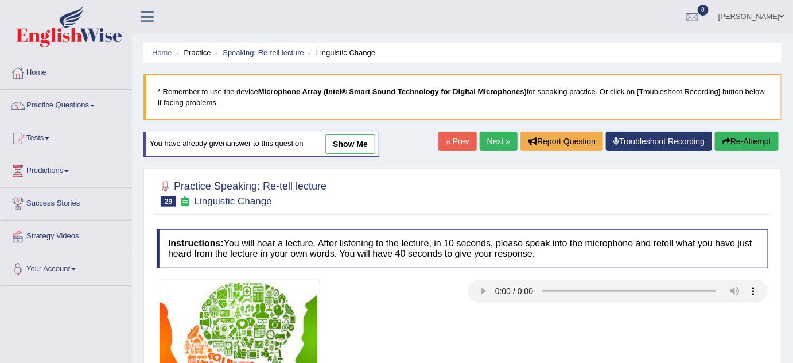
click at [489, 145] on link "Next »" at bounding box center [499, 141] width 38 height 20
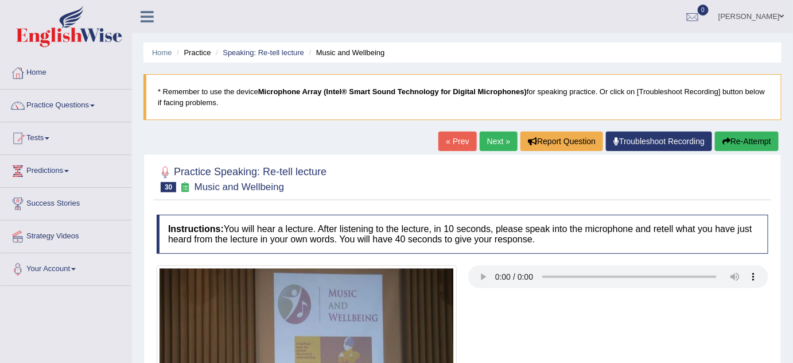
click at [498, 142] on link "Next »" at bounding box center [499, 141] width 38 height 20
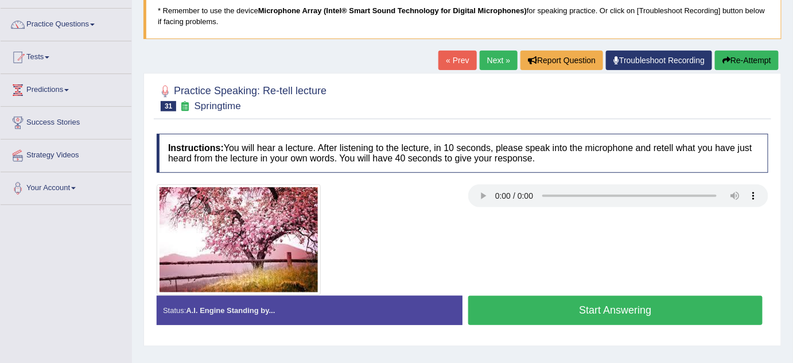
scroll to position [104, 0]
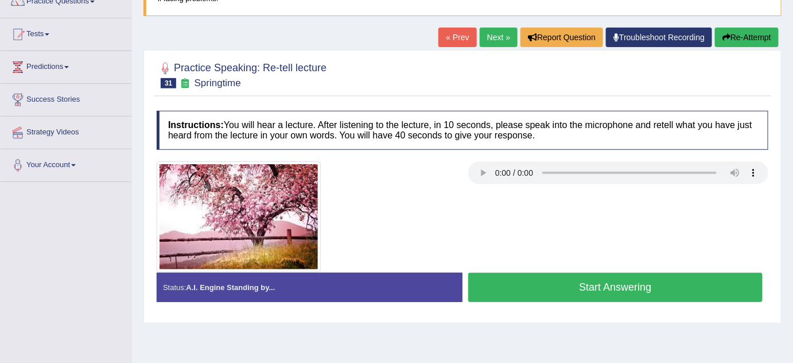
click at [433, 197] on div at bounding box center [307, 216] width 312 height 111
click at [618, 285] on button "Start Answering" at bounding box center [615, 286] width 294 height 29
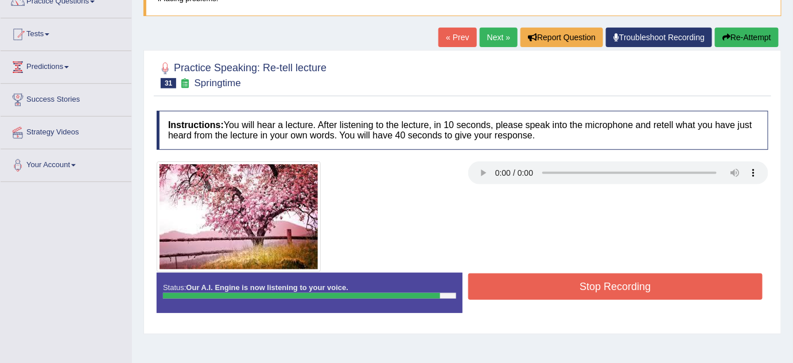
click at [618, 281] on button "Stop Recording" at bounding box center [615, 286] width 294 height 26
click at [566, 289] on div "Status: Our A.I. Engine is now listening to your voice. Start Answering Stop Re…" at bounding box center [463, 298] width 612 height 52
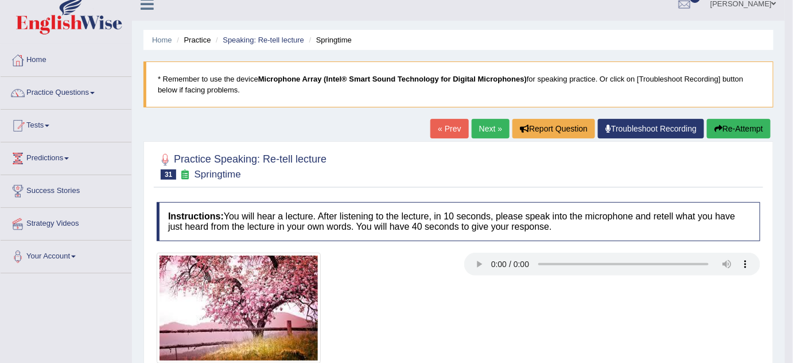
scroll to position [0, 0]
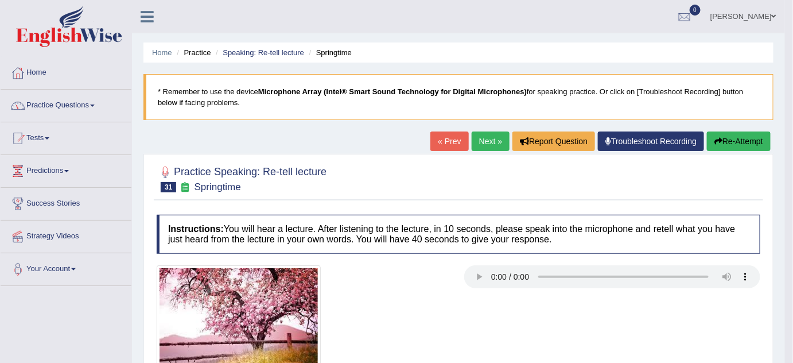
click at [83, 104] on link "Practice Questions" at bounding box center [66, 103] width 131 height 29
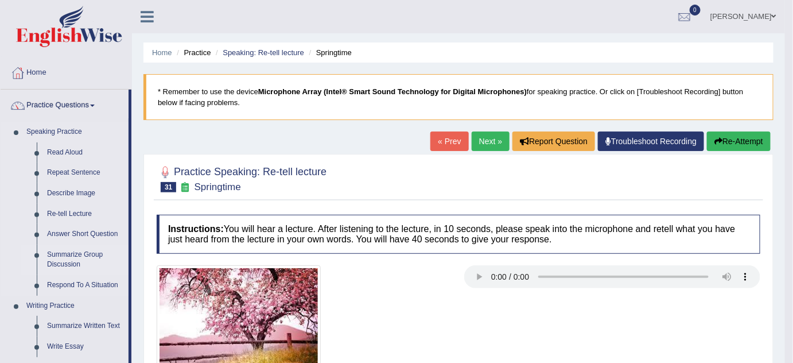
click at [71, 261] on link "Summarize Group Discussion" at bounding box center [85, 259] width 87 height 30
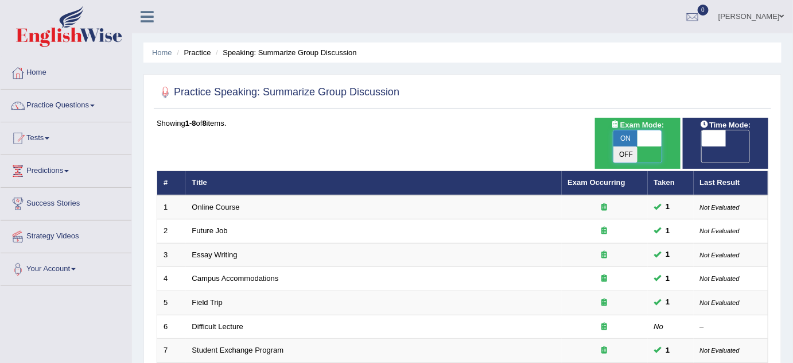
click at [644, 141] on span at bounding box center [649, 138] width 24 height 16
checkbox input "false"
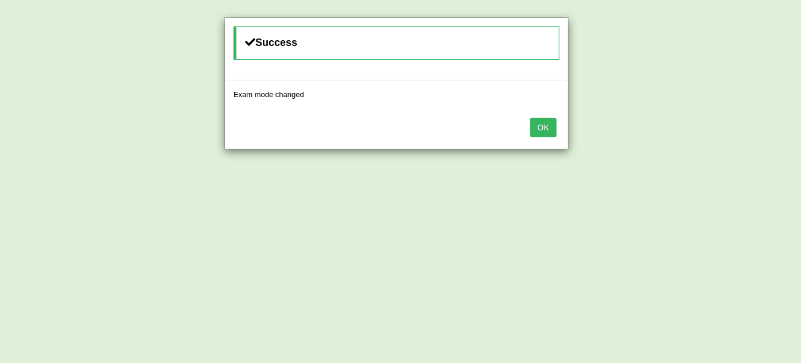
click at [544, 132] on button "OK" at bounding box center [543, 128] width 26 height 20
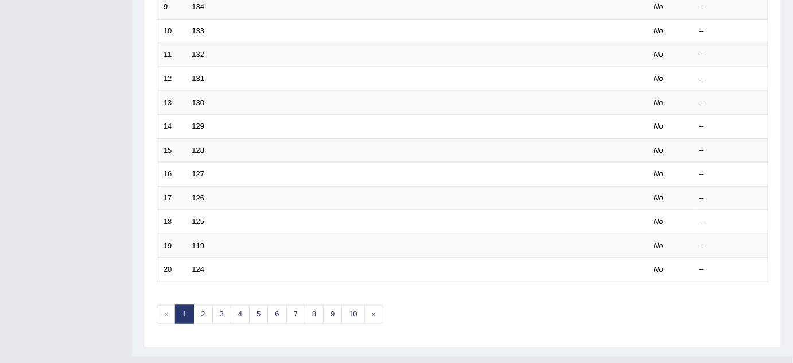
scroll to position [391, 0]
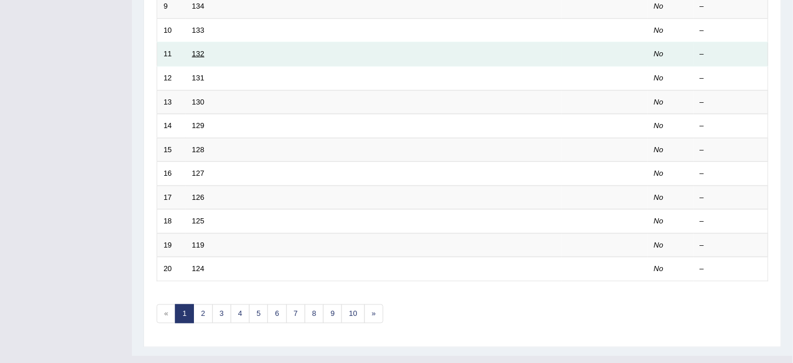
click at [197, 49] on link "132" at bounding box center [198, 53] width 13 height 9
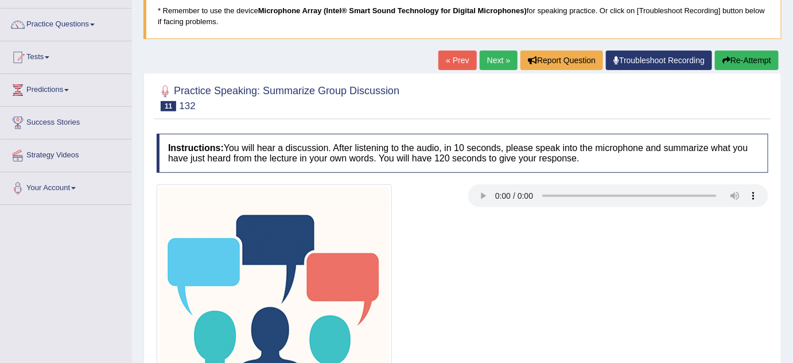
scroll to position [104, 0]
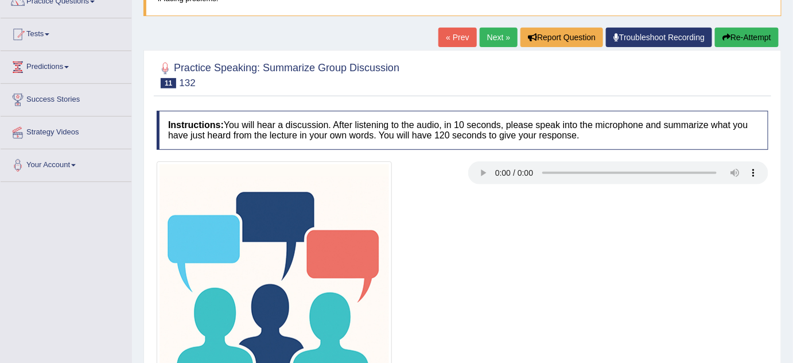
click at [458, 214] on div at bounding box center [307, 278] width 312 height 235
click at [699, 95] on div "Practice Speaking: Summarize Group Discussion 11 132" at bounding box center [462, 76] width 617 height 40
click at [699, 198] on div at bounding box center [462, 278] width 623 height 235
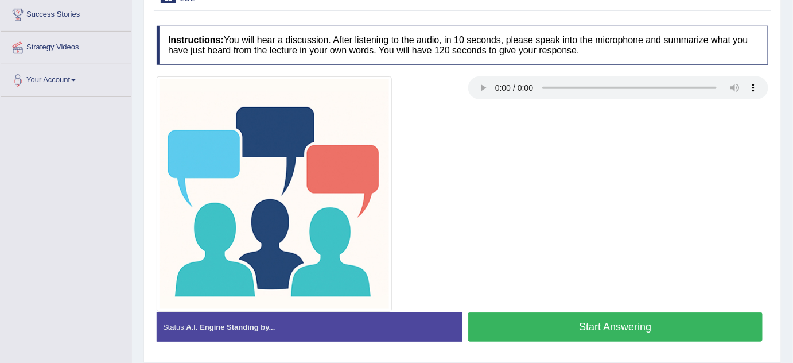
scroll to position [188, 0]
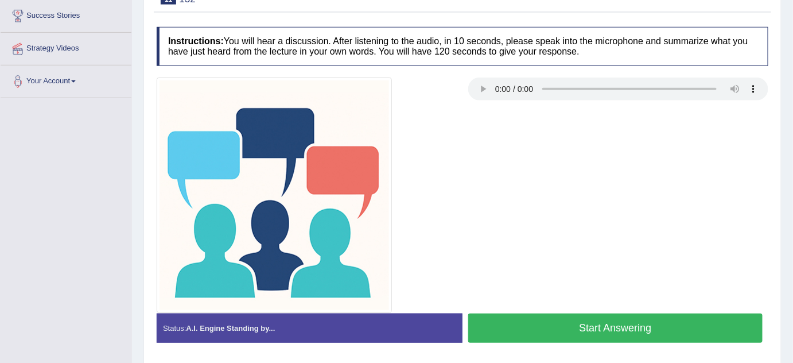
click at [675, 336] on button "Start Answering" at bounding box center [615, 327] width 294 height 29
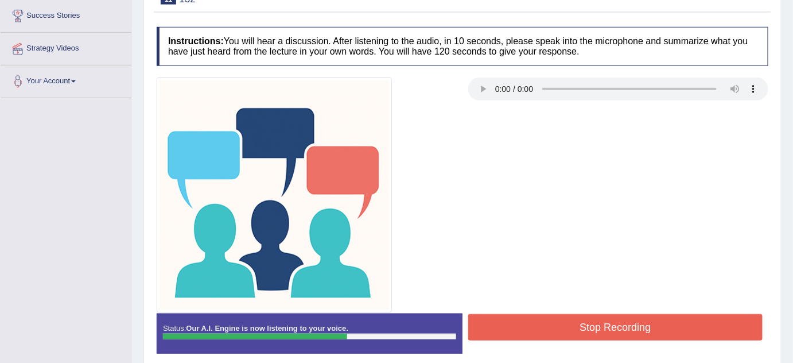
click at [568, 318] on button "Stop Recording" at bounding box center [615, 327] width 294 height 26
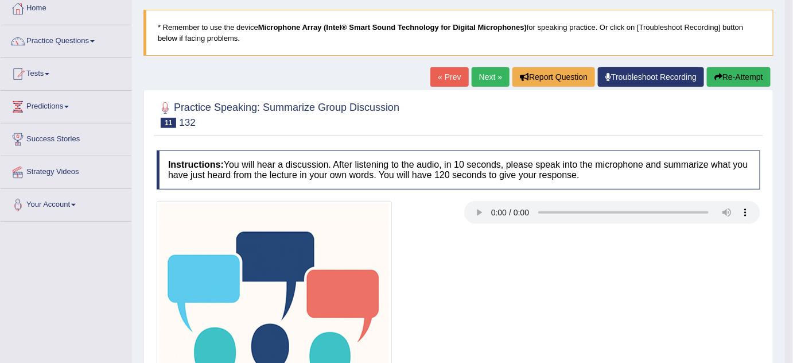
scroll to position [36, 0]
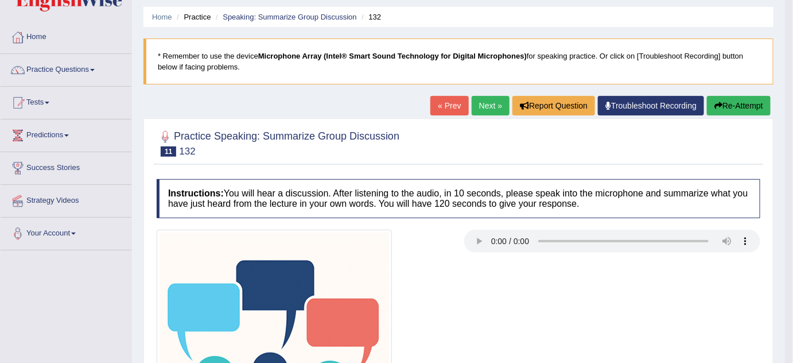
click at [481, 112] on link "Next »" at bounding box center [491, 106] width 38 height 20
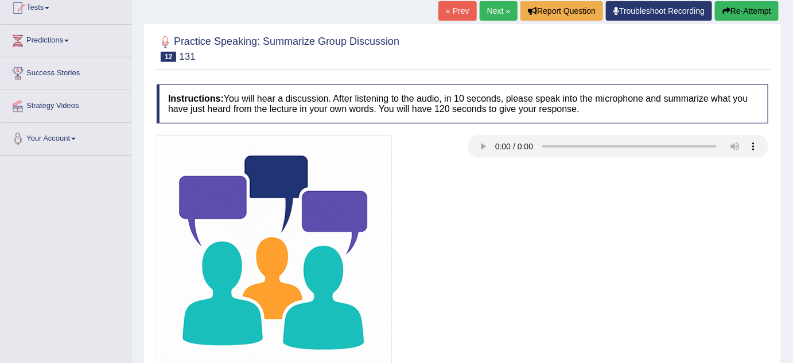
scroll to position [156, 0]
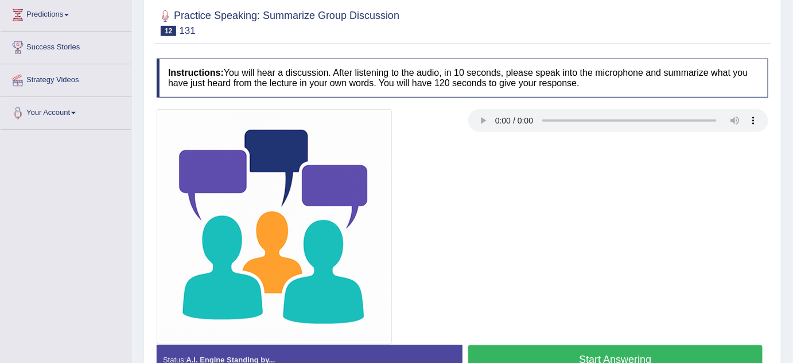
click at [462, 252] on div at bounding box center [462, 226] width 623 height 235
click at [567, 200] on div at bounding box center [462, 226] width 623 height 235
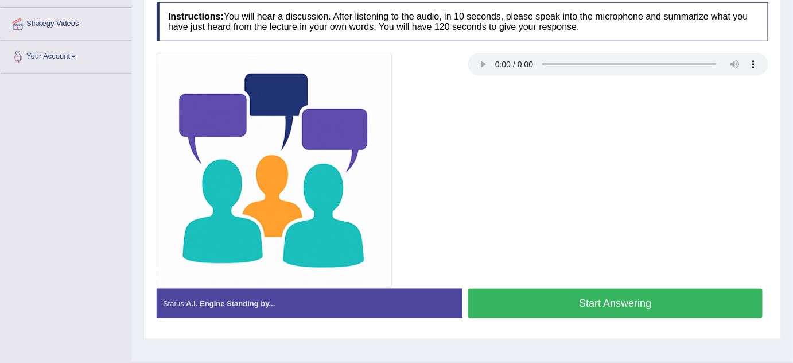
scroll to position [240, 0]
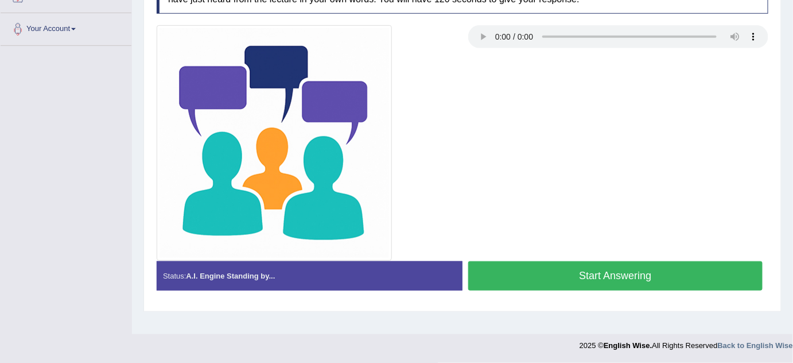
click at [566, 276] on button "Start Answering" at bounding box center [615, 275] width 294 height 29
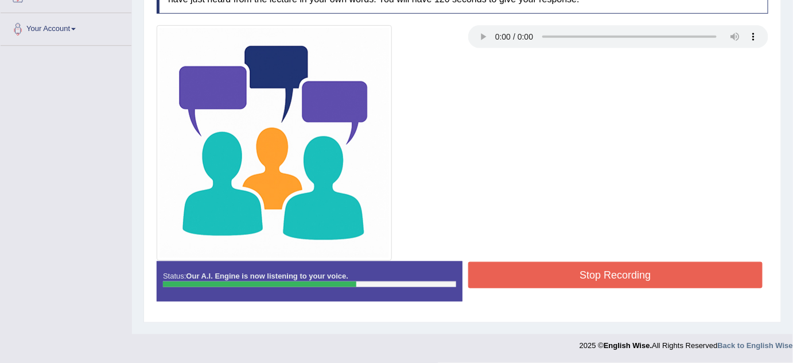
click at [572, 266] on button "Stop Recording" at bounding box center [615, 275] width 294 height 26
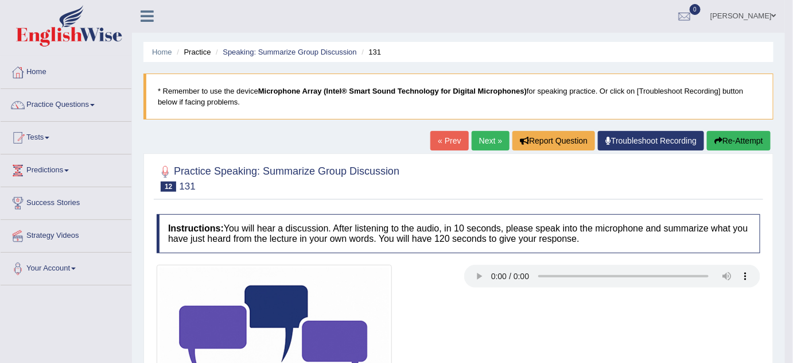
scroll to position [0, 0]
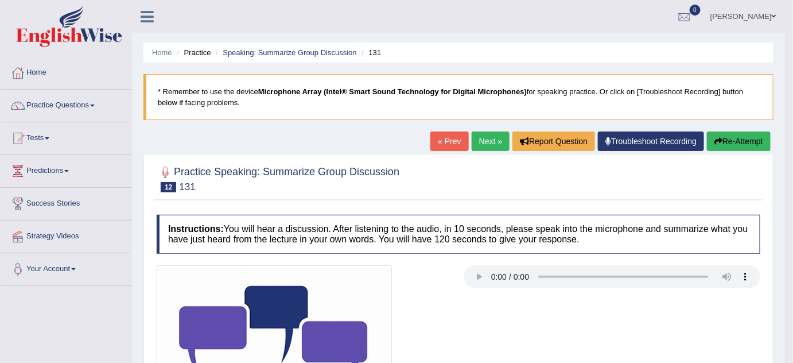
click at [474, 148] on link "Next »" at bounding box center [491, 141] width 38 height 20
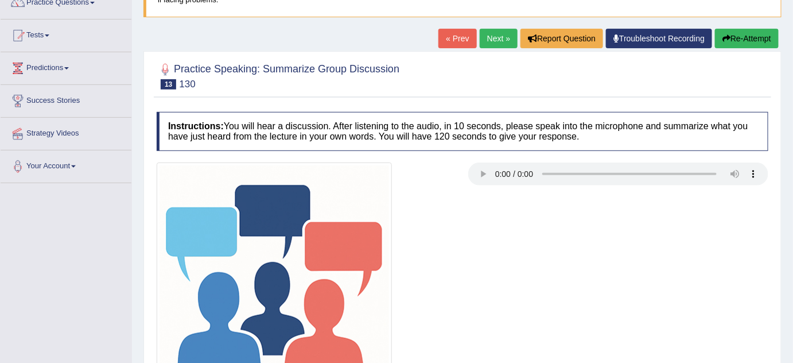
scroll to position [104, 0]
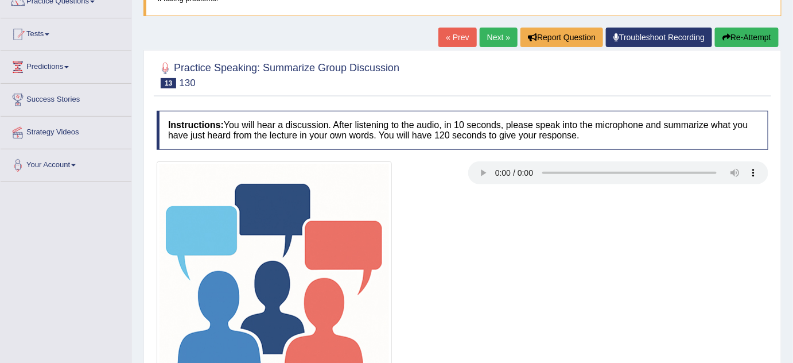
click at [462, 238] on div at bounding box center [307, 278] width 312 height 235
click at [524, 262] on div at bounding box center [462, 278] width 623 height 235
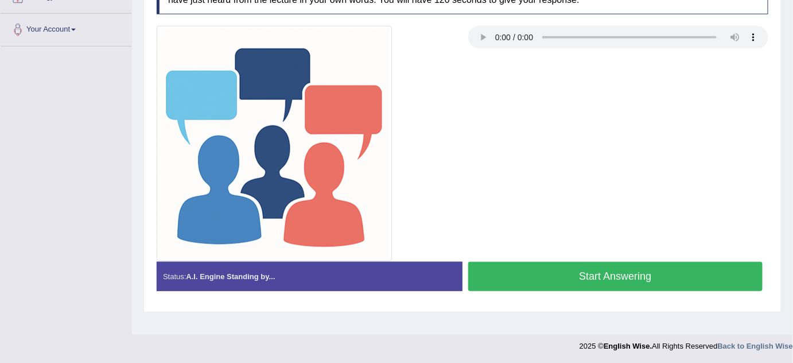
scroll to position [240, 0]
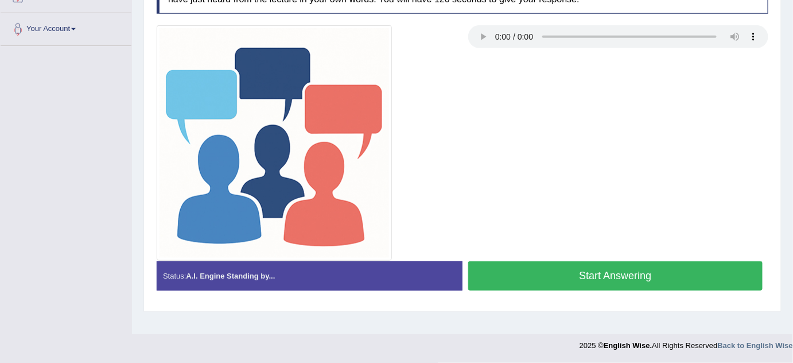
click at [564, 272] on button "Start Answering" at bounding box center [615, 275] width 294 height 29
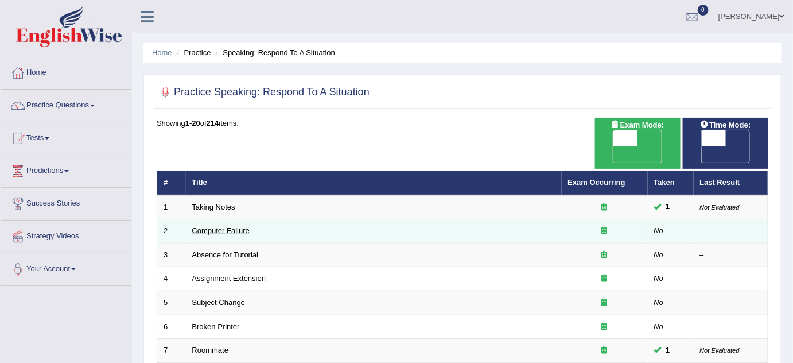
click at [225, 226] on link "Computer Failure" at bounding box center [220, 230] width 57 height 9
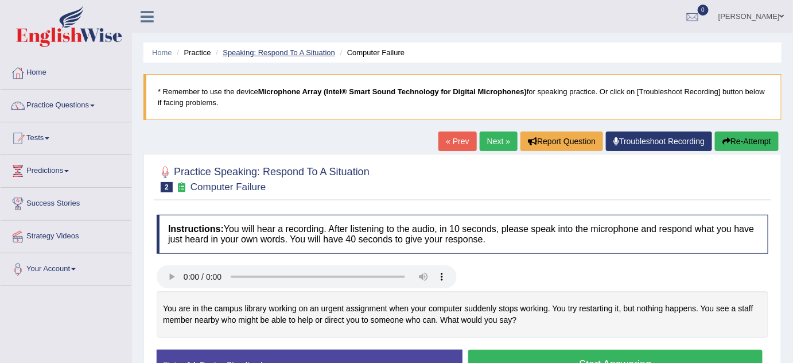
click at [260, 54] on link "Speaking: Respond To A Situation" at bounding box center [279, 52] width 112 height 9
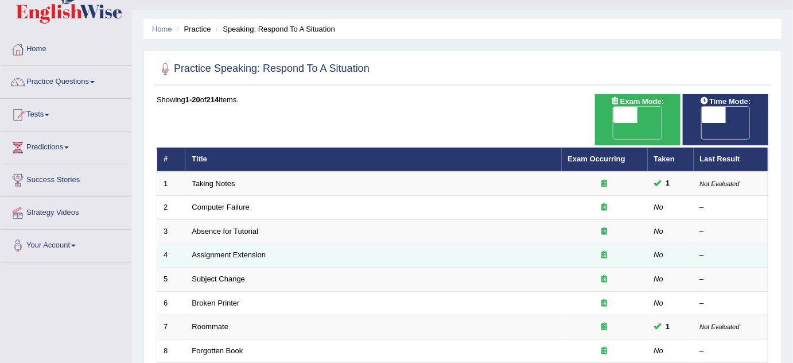
scroll to position [104, 0]
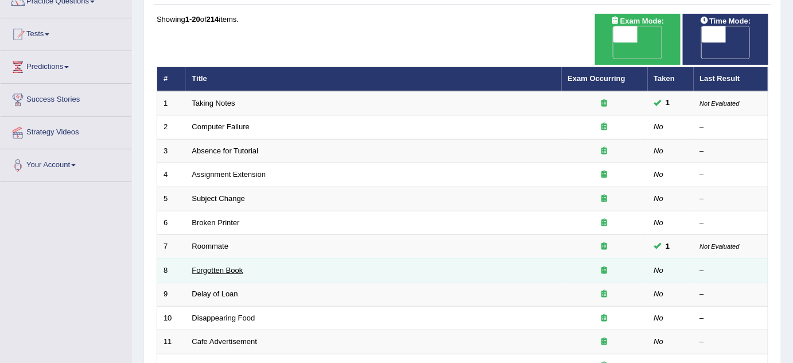
click at [212, 266] on link "Forgotten Book" at bounding box center [217, 270] width 51 height 9
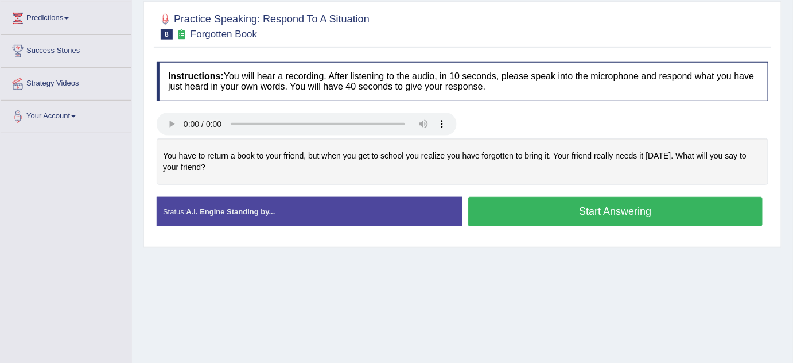
scroll to position [156, 0]
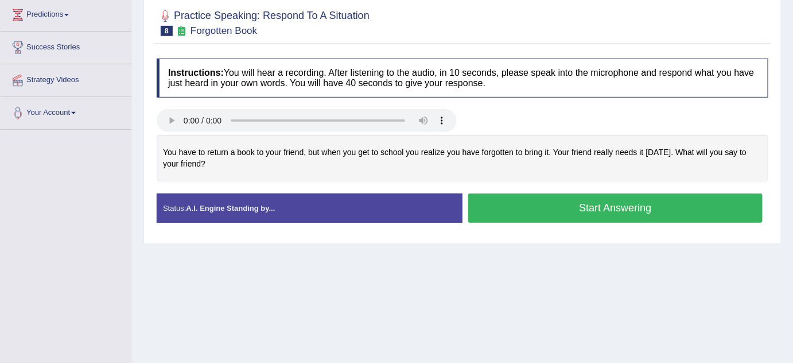
click at [526, 219] on button "Start Answering" at bounding box center [615, 207] width 294 height 29
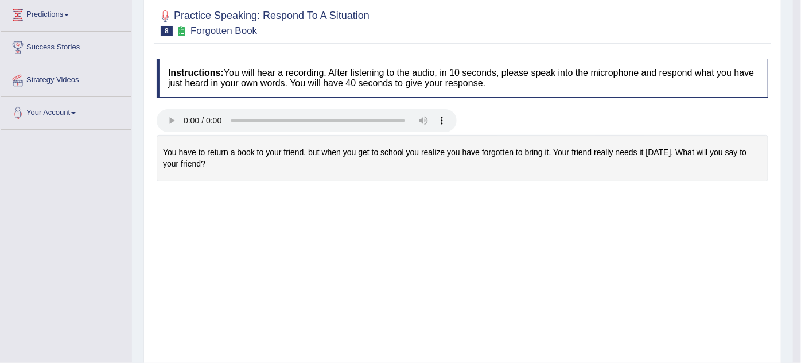
click at [575, 207] on body "Toggle navigation Home Practice Questions Speaking Practice Read Aloud Repeat S…" at bounding box center [400, 25] width 801 height 363
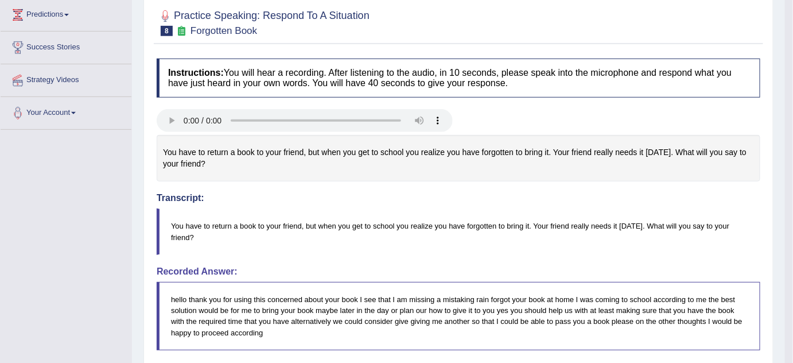
scroll to position [158, 0]
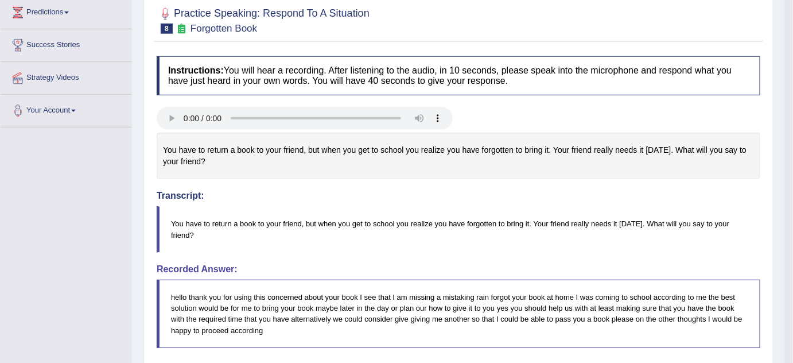
click at [524, 235] on blockquote "You have to return a book to your friend, but when you get to school you realiz…" at bounding box center [459, 229] width 604 height 46
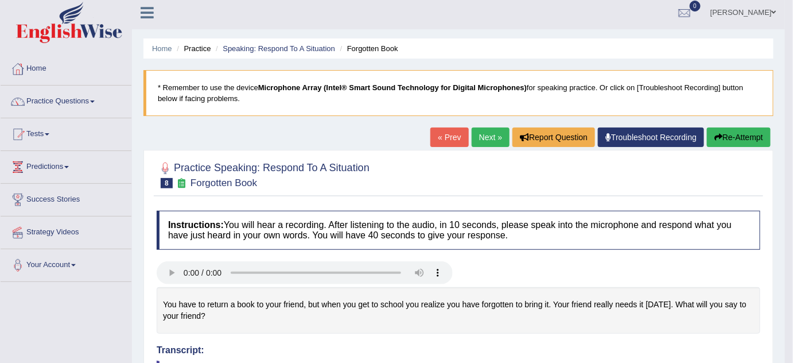
scroll to position [0, 0]
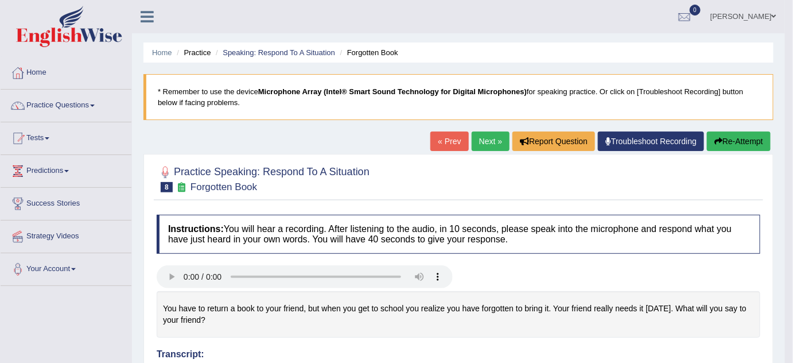
click at [479, 138] on link "Next »" at bounding box center [491, 141] width 38 height 20
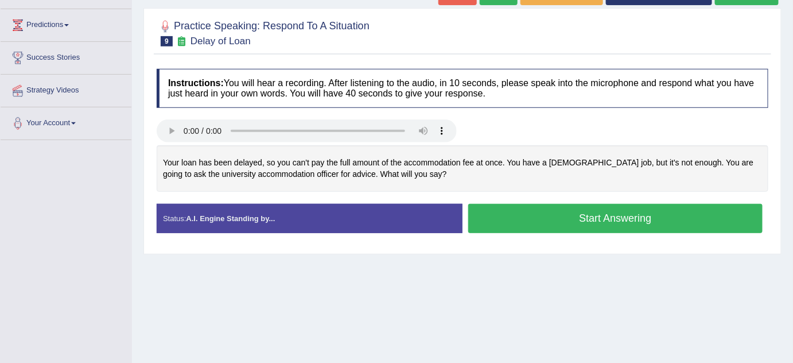
scroll to position [156, 0]
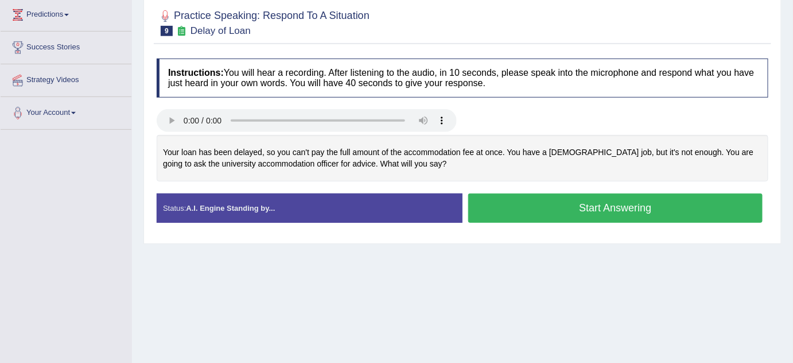
click at [556, 218] on button "Start Answering" at bounding box center [615, 207] width 294 height 29
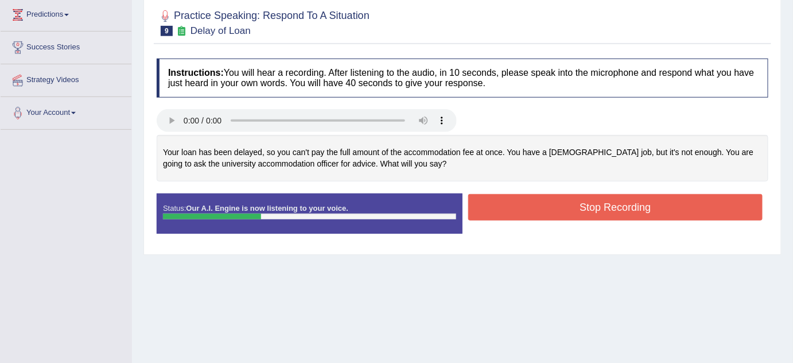
click at [692, 142] on div "Your loan has been delayed, so you can't pay the full amount of the accommodati…" at bounding box center [463, 158] width 612 height 46
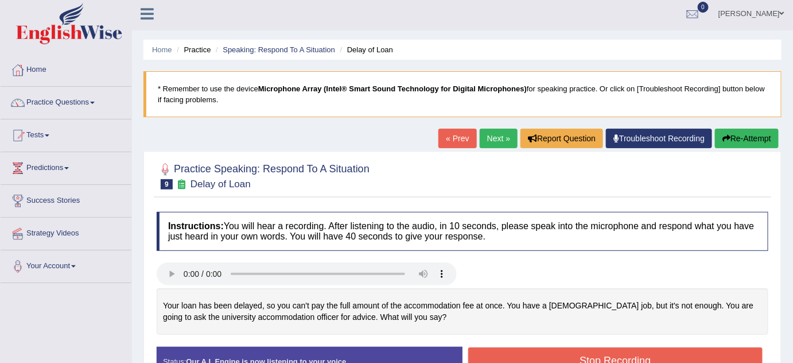
scroll to position [0, 0]
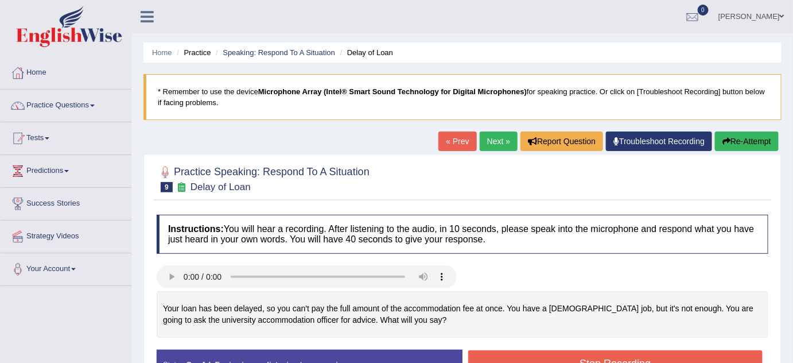
click at [725, 145] on icon "button" at bounding box center [726, 141] width 8 height 8
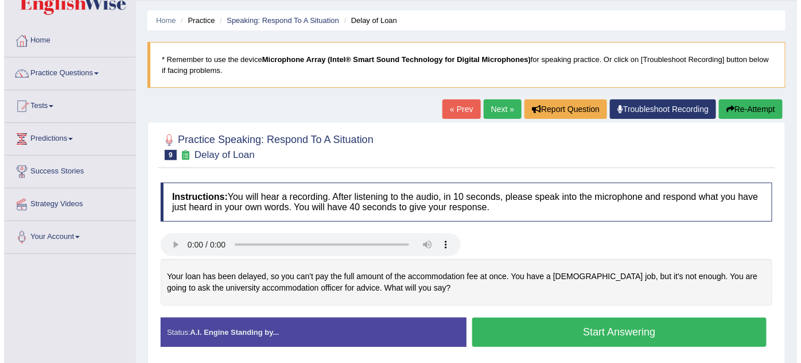
scroll to position [52, 0]
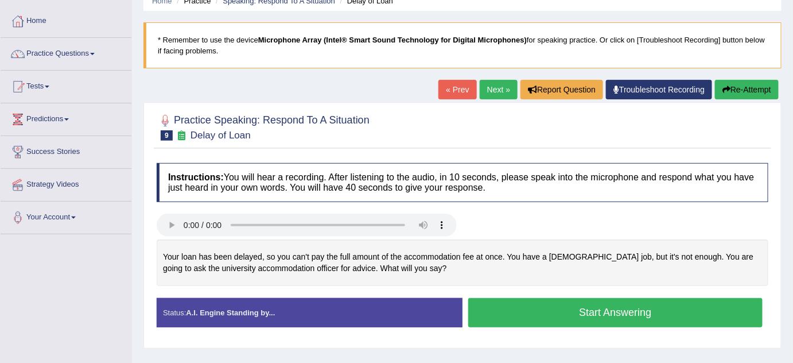
click at [535, 310] on button "Start Answering" at bounding box center [615, 312] width 294 height 29
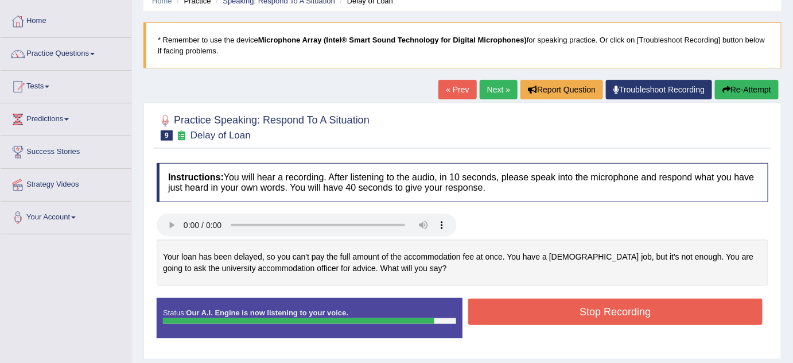
click at [630, 316] on button "Stop Recording" at bounding box center [615, 311] width 294 height 26
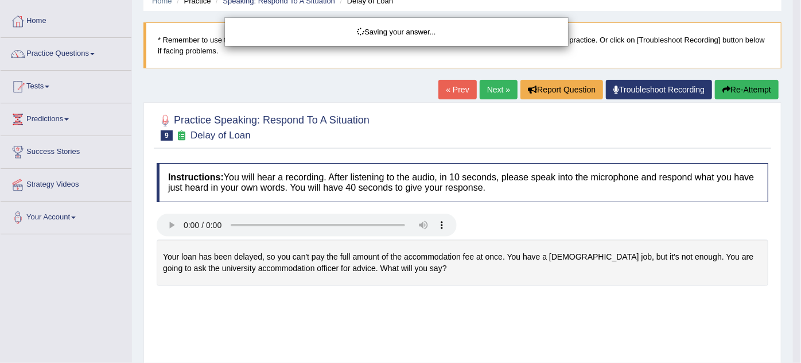
click at [538, 296] on div "Saving your answer..." at bounding box center [400, 181] width 801 height 363
click at [539, 307] on div "Saving your answer..." at bounding box center [400, 181] width 801 height 363
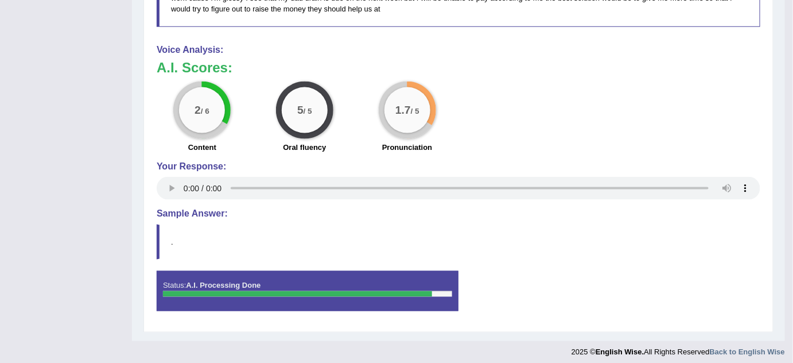
scroll to position [474, 0]
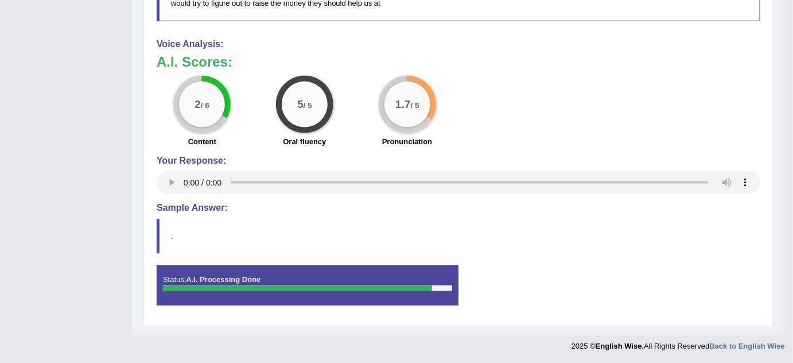
click at [485, 110] on div "2 / 6 Content 5 / 5 Oral fluency 1.7 / 5 Pronunciation" at bounding box center [458, 113] width 615 height 74
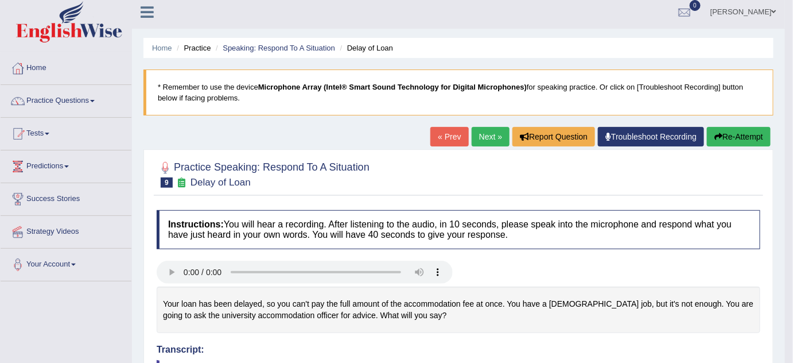
scroll to position [0, 0]
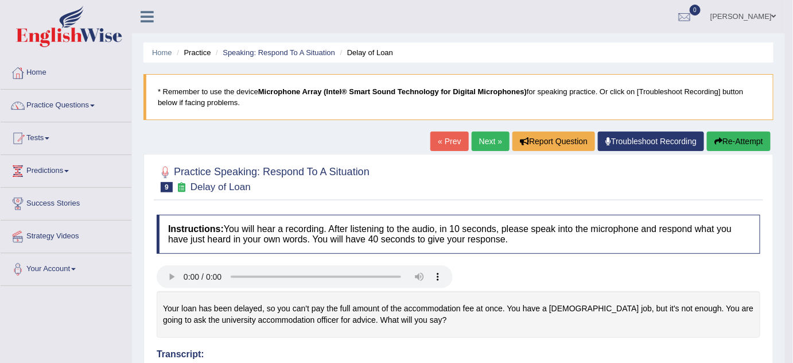
click at [477, 145] on link "Next »" at bounding box center [491, 141] width 38 height 20
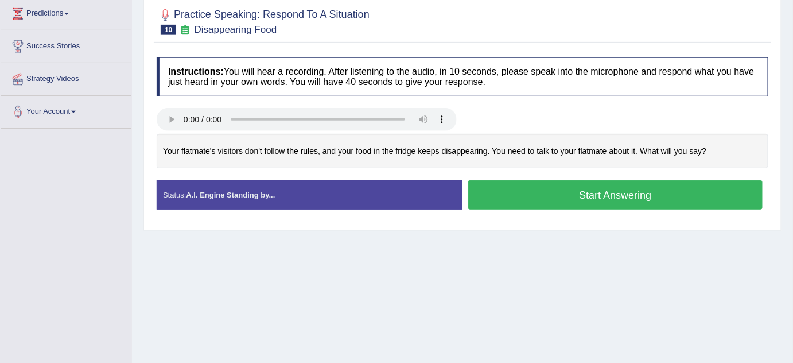
scroll to position [156, 0]
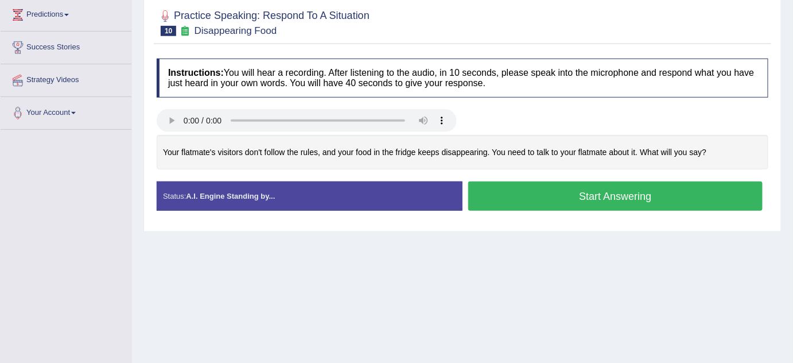
click at [660, 192] on button "Start Answering" at bounding box center [615, 195] width 294 height 29
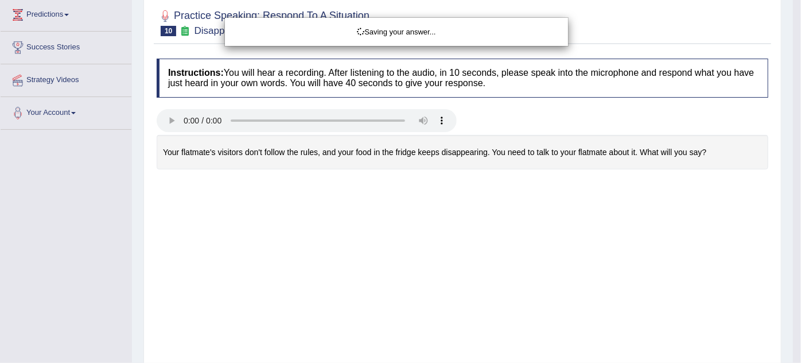
drag, startPoint x: 602, startPoint y: 181, endPoint x: 595, endPoint y: 195, distance: 15.4
click at [602, 181] on div "Saving your answer..." at bounding box center [400, 181] width 801 height 363
click at [602, 186] on div "Saving your answer..." at bounding box center [400, 181] width 801 height 363
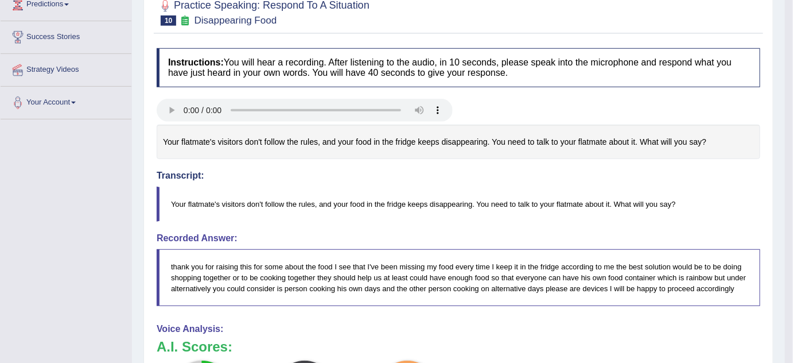
click at [521, 224] on div "Instructions: You will hear a recording. After listening to the audio, in 10 se…" at bounding box center [458, 323] width 609 height 562
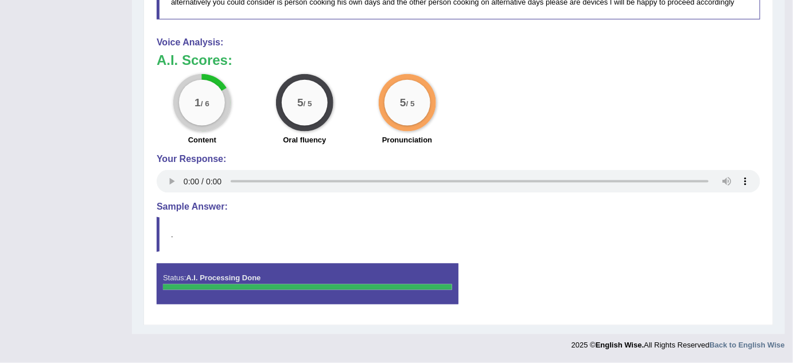
scroll to position [462, 0]
click at [535, 67] on h3 "A.I. Scores:" at bounding box center [459, 60] width 604 height 15
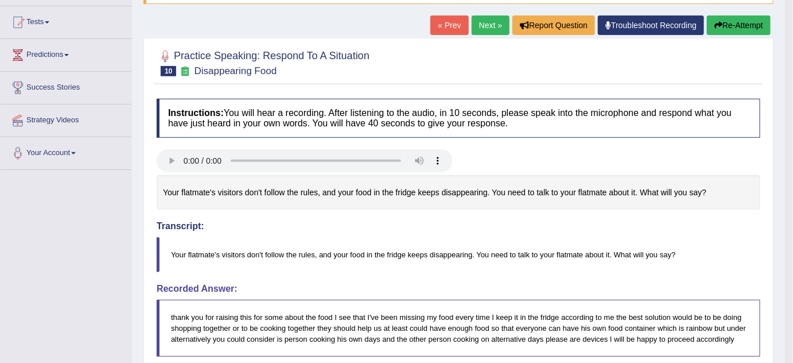
scroll to position [116, 0]
click at [490, 18] on link "Next »" at bounding box center [491, 25] width 38 height 20
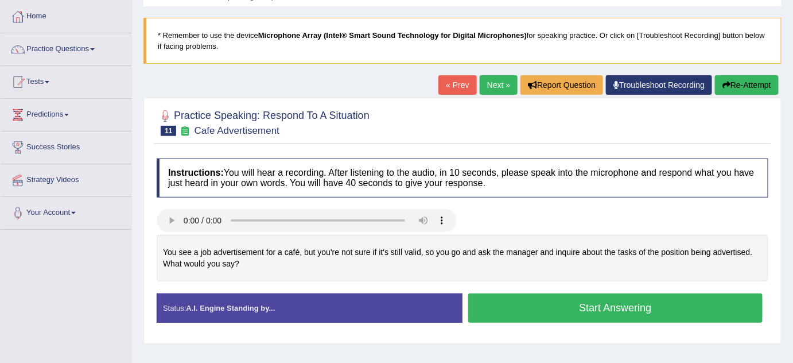
scroll to position [104, 0]
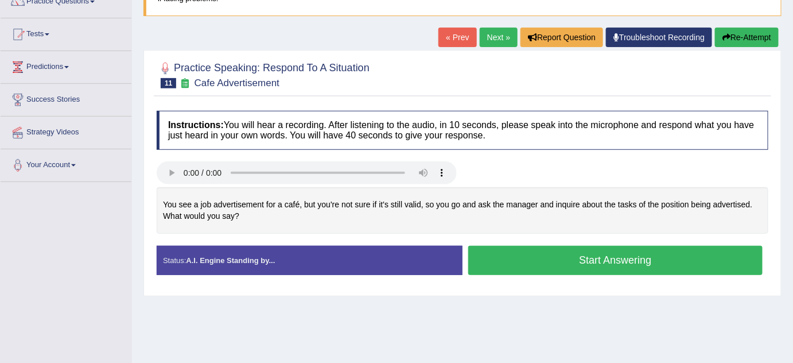
click at [627, 264] on button "Start Answering" at bounding box center [615, 260] width 294 height 29
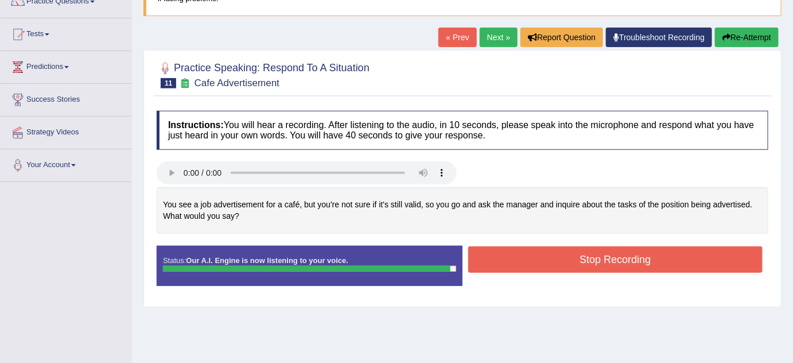
click at [622, 260] on button "Stop Recording" at bounding box center [615, 259] width 294 height 26
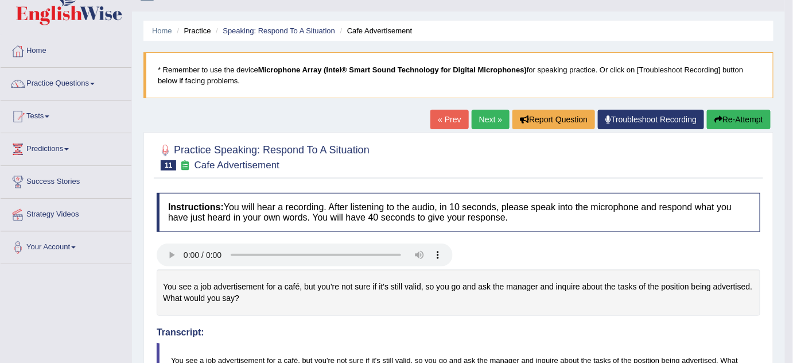
scroll to position [0, 0]
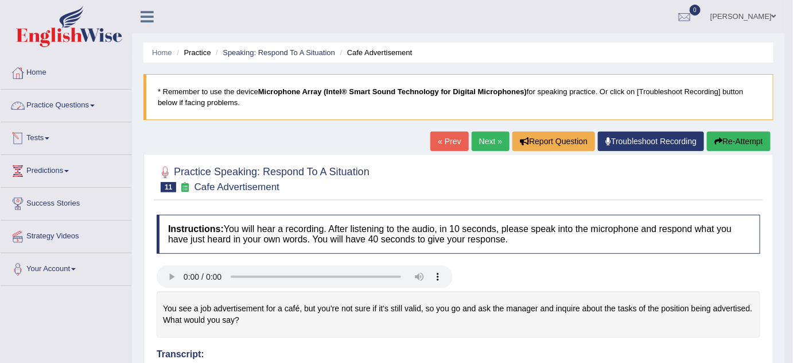
click at [96, 107] on link "Practice Questions" at bounding box center [66, 103] width 131 height 29
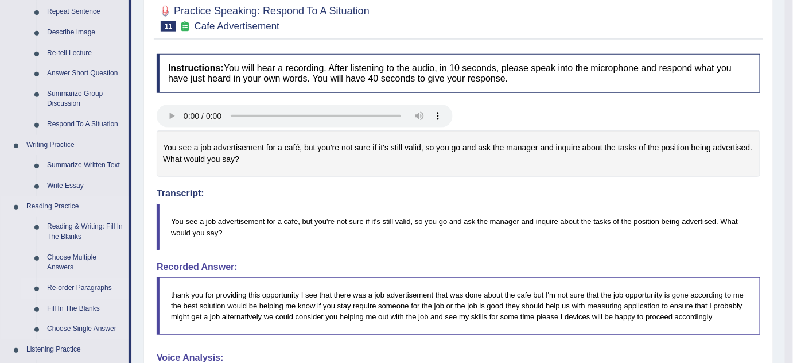
scroll to position [208, 0]
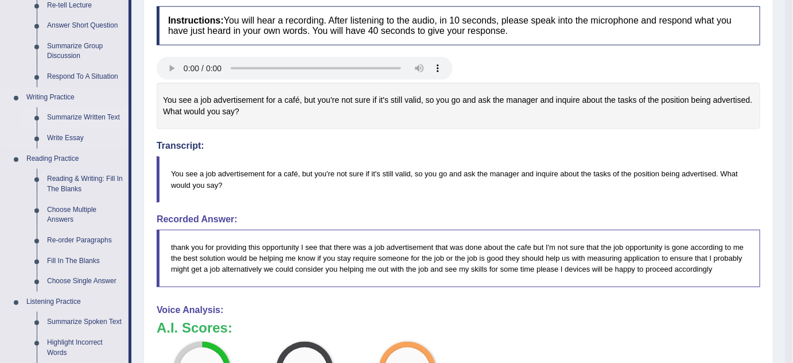
click at [88, 116] on link "Summarize Written Text" at bounding box center [85, 117] width 87 height 21
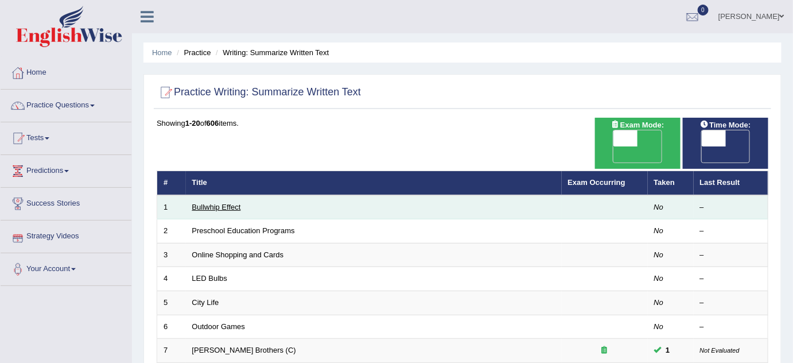
click at [231, 203] on link "Bullwhip Effect" at bounding box center [216, 207] width 49 height 9
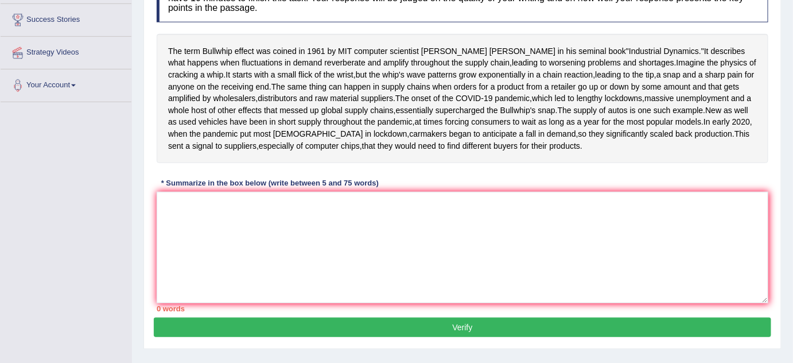
scroll to position [208, 0]
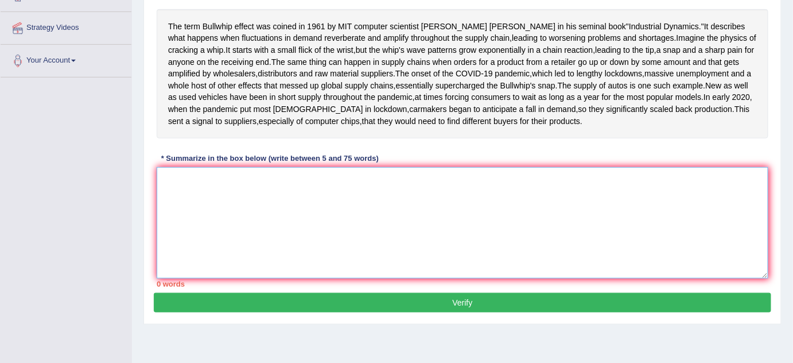
click at [249, 259] on textarea at bounding box center [463, 222] width 612 height 111
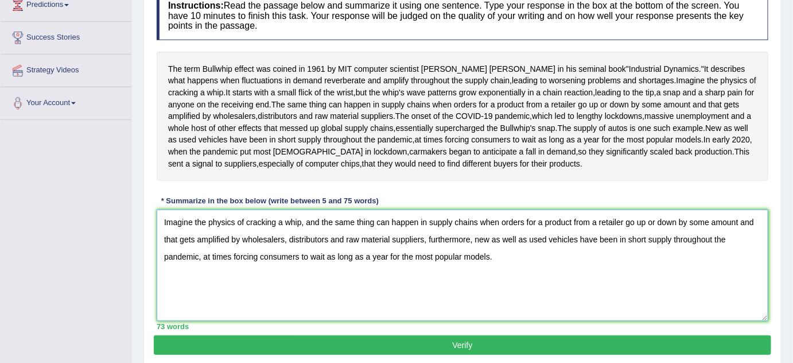
scroll to position [172, 0]
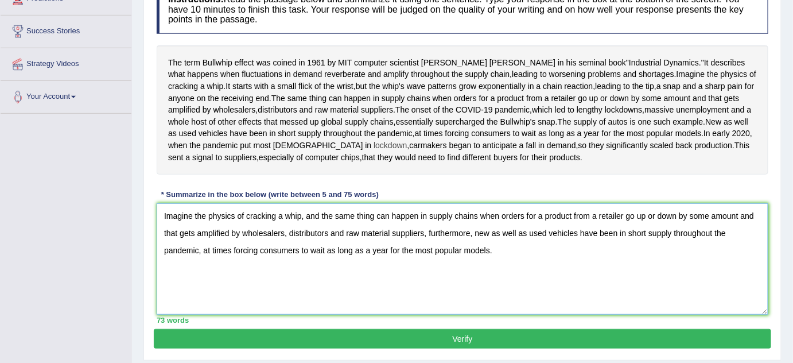
type textarea "Imagine the physics of cracking a whip, and the same thing can happen in supply…"
click at [407, 151] on span "lockdown" at bounding box center [389, 145] width 33 height 12
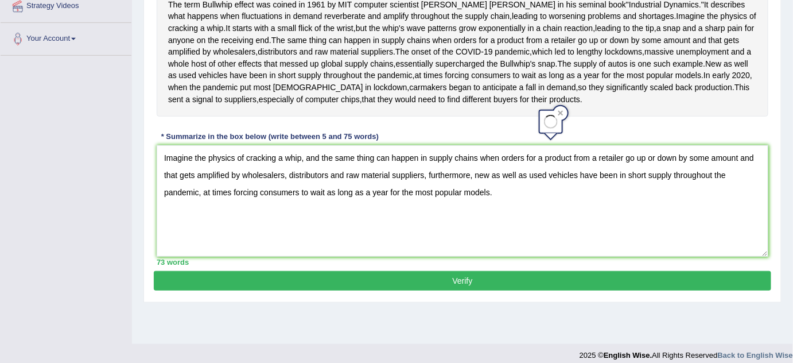
scroll to position [277, 0]
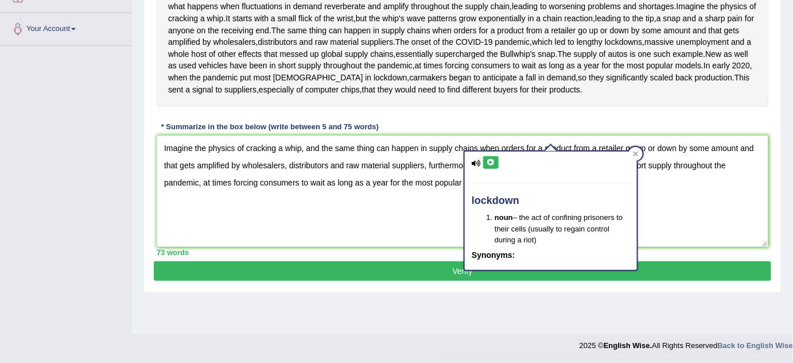
click at [525, 281] on button "Verify" at bounding box center [462, 271] width 617 height 20
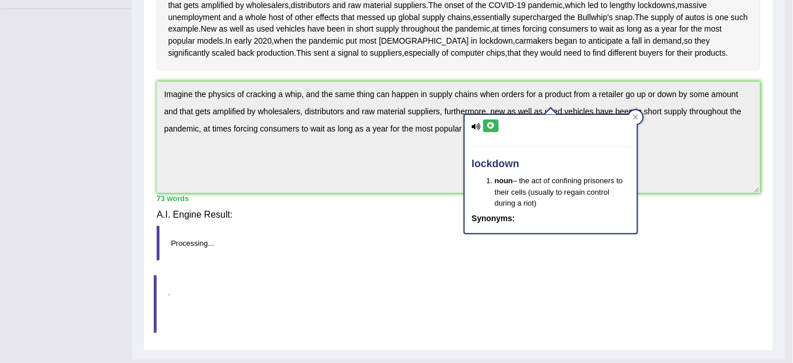
scroll to position [270, 0]
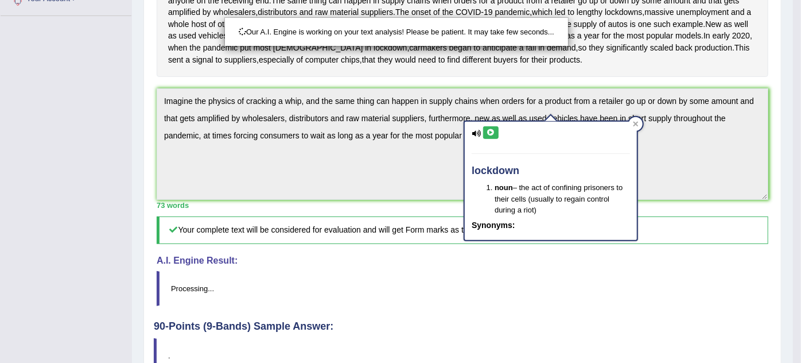
click at [566, 249] on div "Our A.I. Engine is working on your text analysis! Please be patient. It may tak…" at bounding box center [400, 181] width 801 height 363
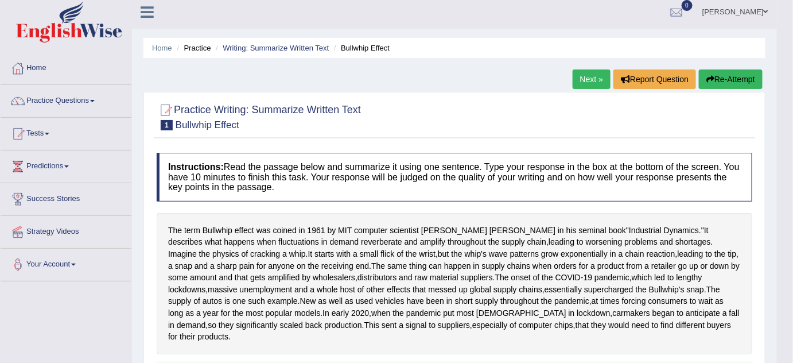
scroll to position [0, 0]
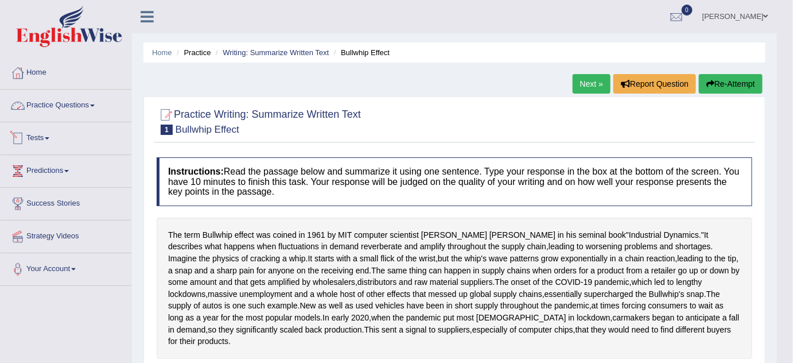
click at [93, 107] on link "Practice Questions" at bounding box center [66, 103] width 131 height 29
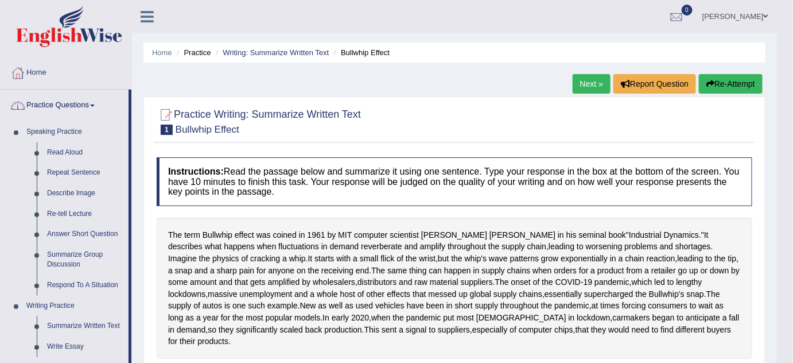
click at [69, 107] on link "Practice Questions" at bounding box center [65, 103] width 128 height 29
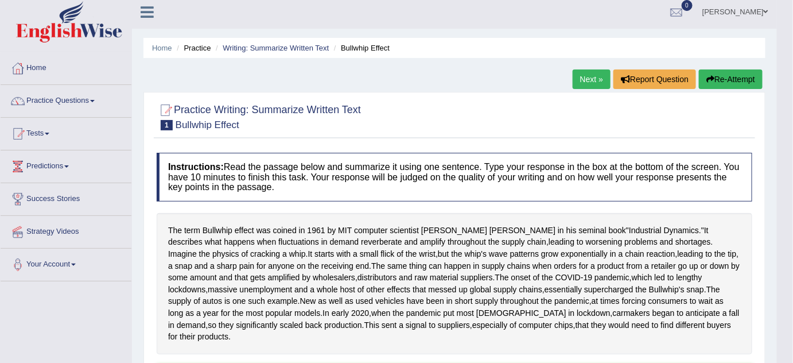
scroll to position [5, 0]
click at [475, 231] on div "The term Bullwhip effect was coined in 1961 by MIT computer scientist Jay Forre…" at bounding box center [454, 282] width 595 height 141
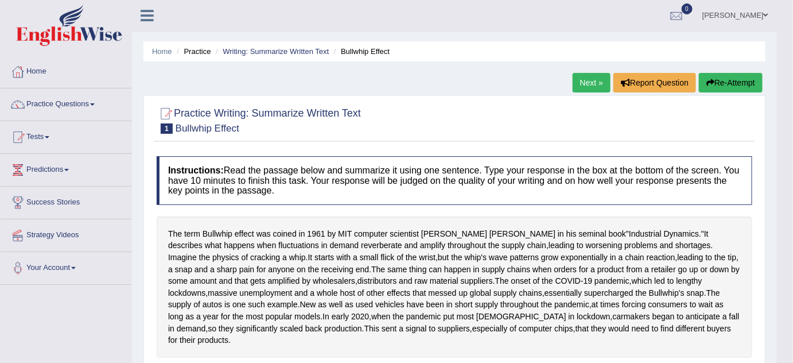
scroll to position [0, 0]
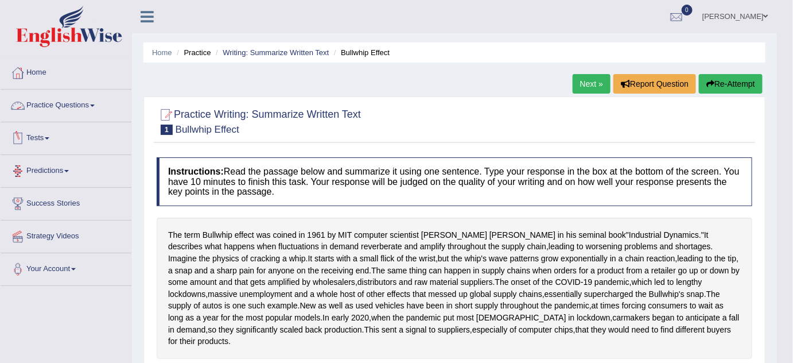
click at [87, 107] on link "Practice Questions" at bounding box center [66, 103] width 131 height 29
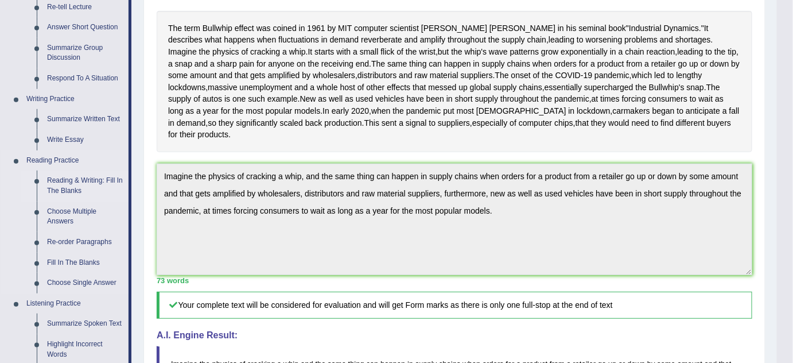
scroll to position [208, 0]
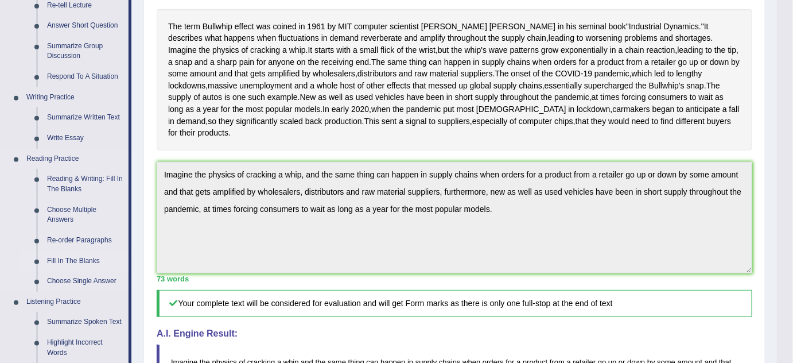
click at [84, 262] on link "Fill In The Blanks" at bounding box center [85, 261] width 87 height 21
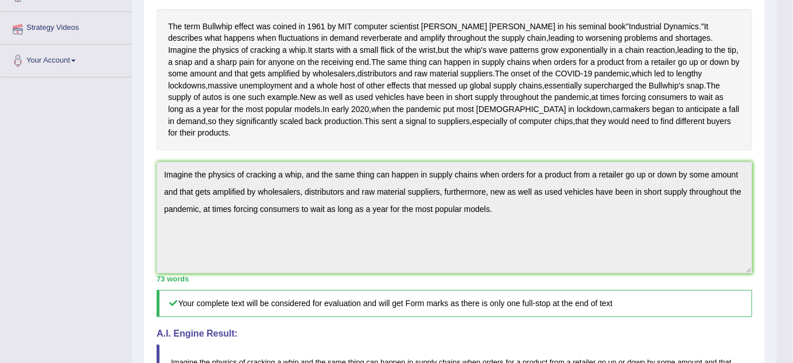
scroll to position [214, 0]
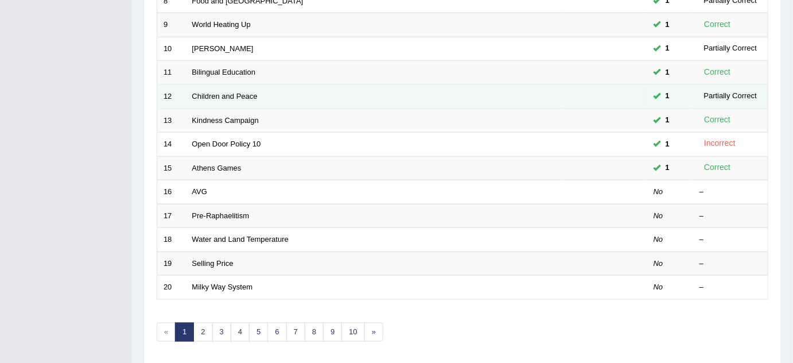
scroll to position [391, 0]
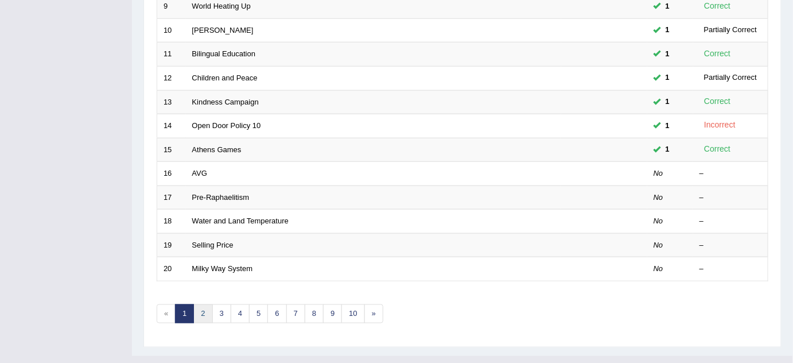
click at [205, 304] on link "2" at bounding box center [202, 313] width 19 height 19
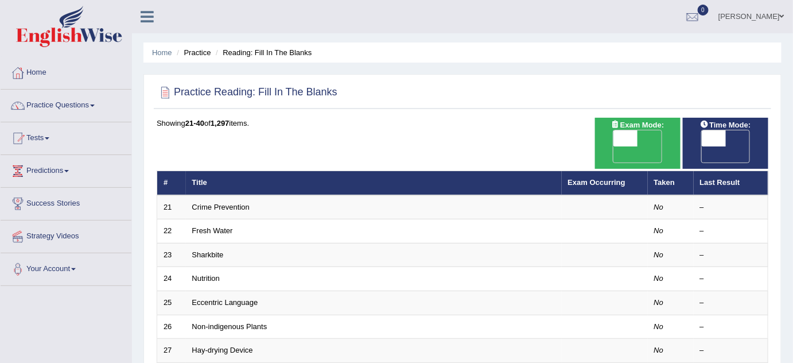
click at [613, 146] on span "OFF" at bounding box center [601, 154] width 24 height 16
checkbox input "true"
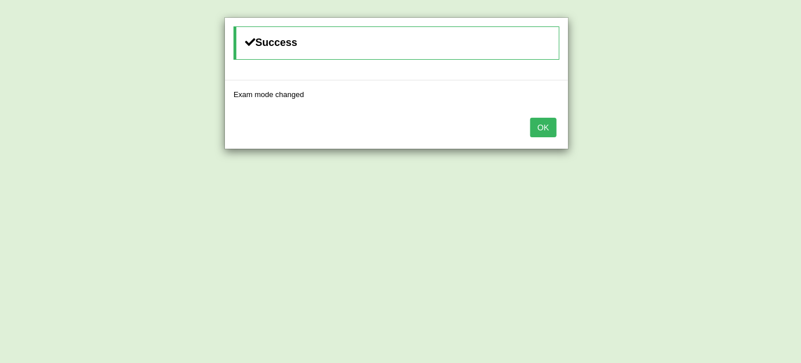
click at [547, 128] on button "OK" at bounding box center [543, 128] width 26 height 20
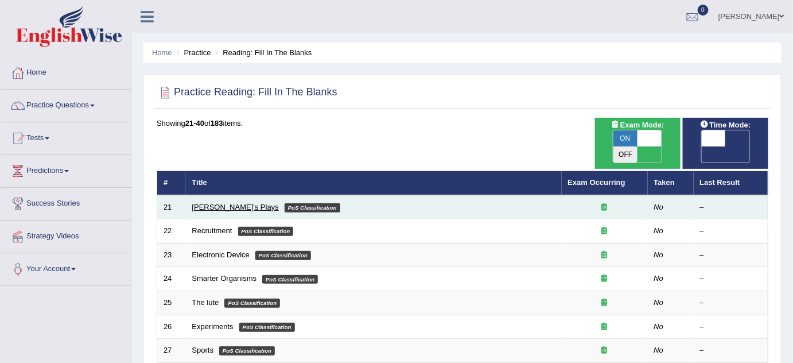
click at [225, 203] on link "Shakespeare's Plays" at bounding box center [235, 207] width 87 height 9
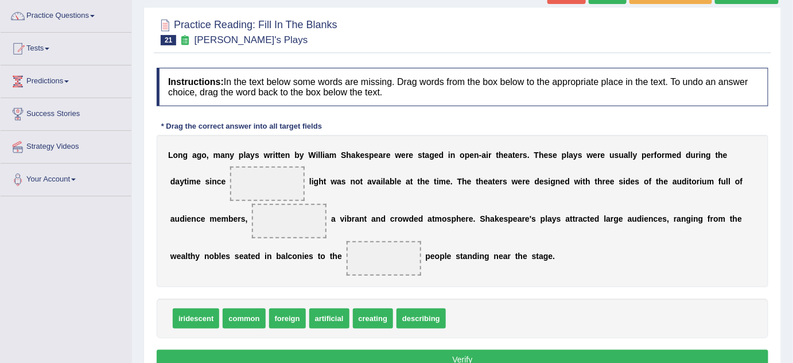
scroll to position [156, 0]
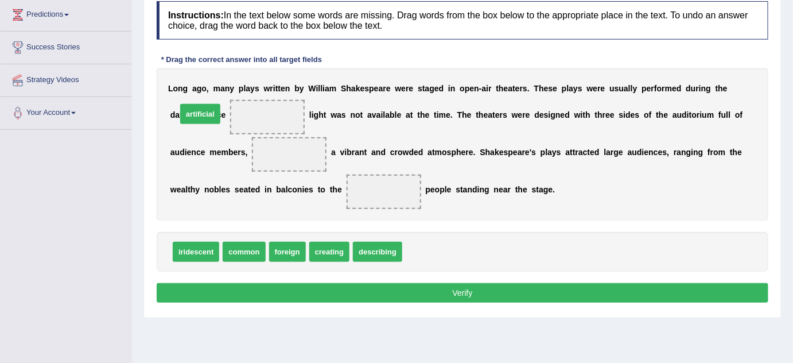
drag, startPoint x: 408, startPoint y: 247, endPoint x: 182, endPoint y: 109, distance: 265.4
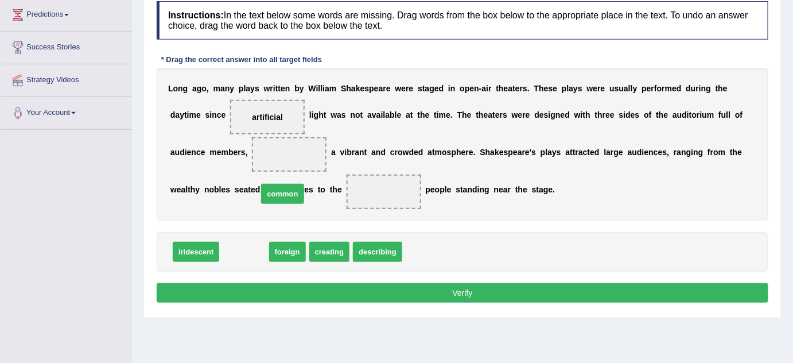
drag, startPoint x: 240, startPoint y: 250, endPoint x: 278, endPoint y: 192, distance: 69.5
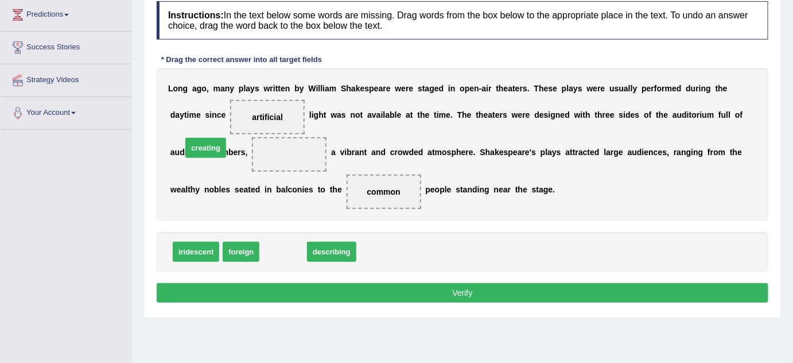
drag, startPoint x: 276, startPoint y: 255, endPoint x: 197, endPoint y: 154, distance: 128.3
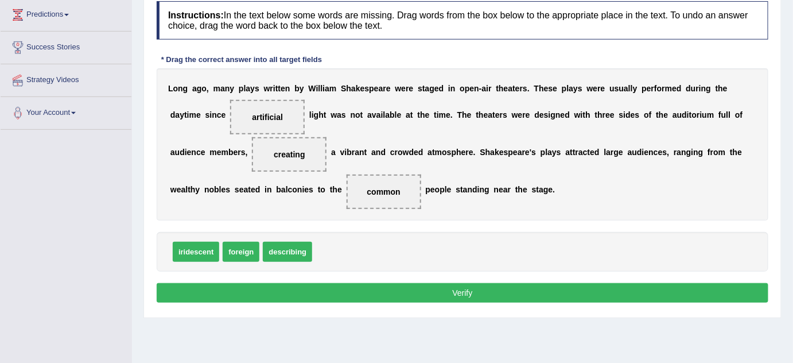
click at [450, 296] on button "Verify" at bounding box center [463, 293] width 612 height 20
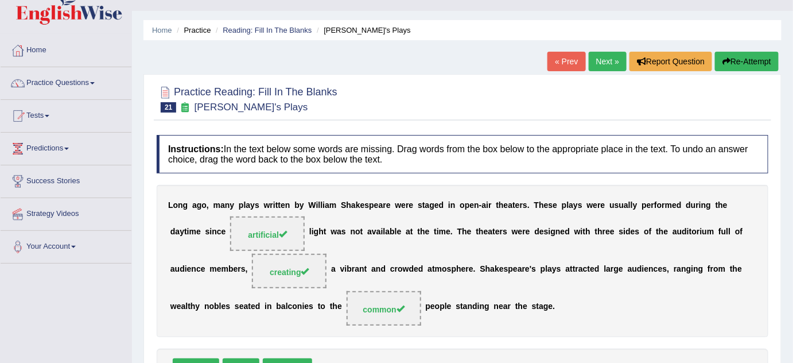
scroll to position [21, 0]
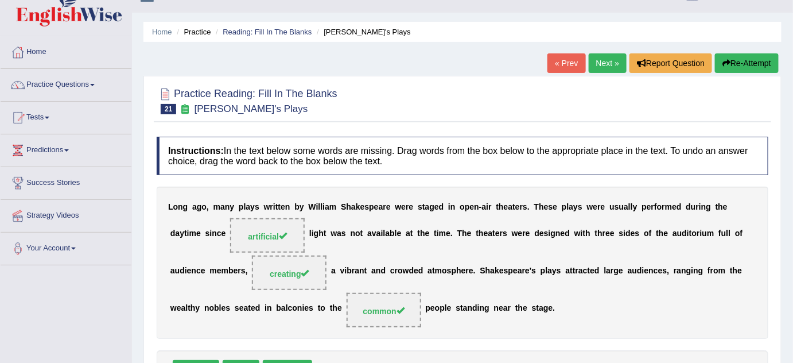
click at [589, 69] on link "Next »" at bounding box center [608, 63] width 38 height 20
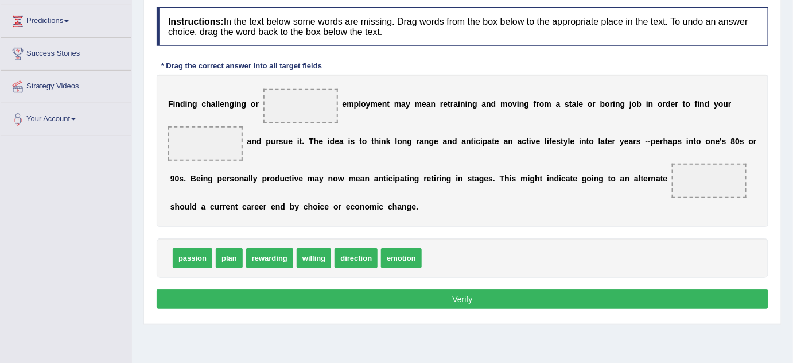
scroll to position [165, 0]
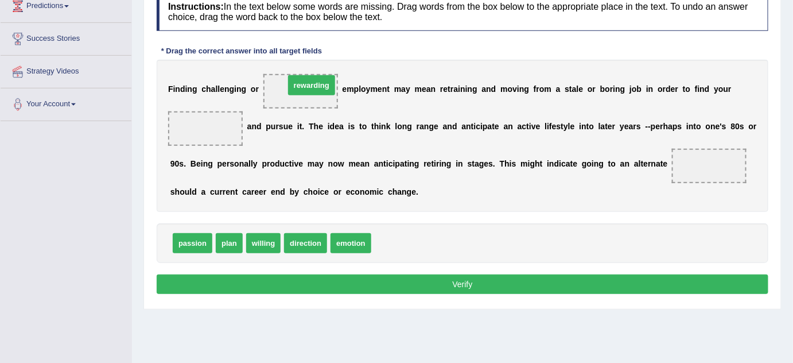
drag, startPoint x: 380, startPoint y: 243, endPoint x: 292, endPoint y: 86, distance: 179.5
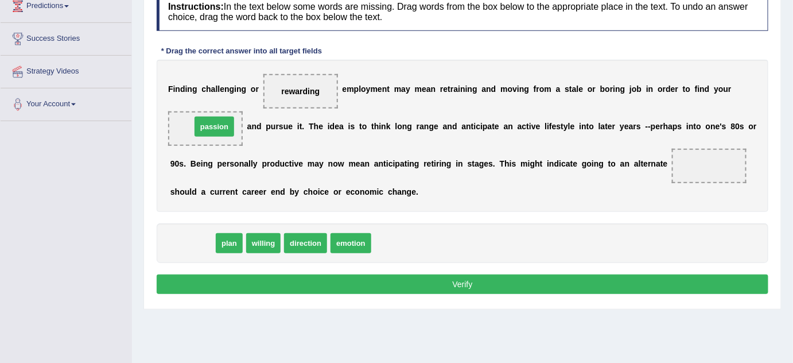
drag, startPoint x: 189, startPoint y: 243, endPoint x: 211, endPoint y: 126, distance: 118.5
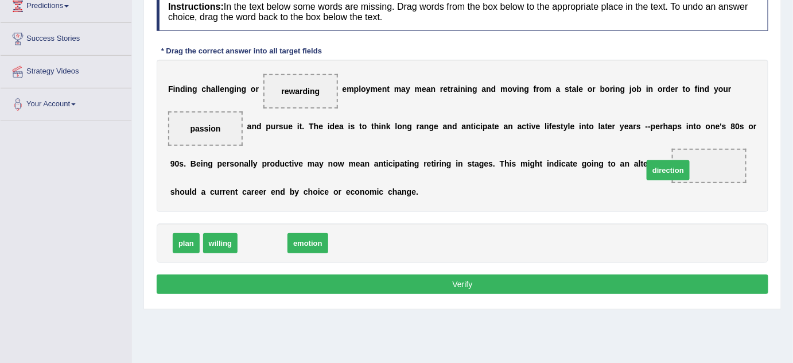
drag, startPoint x: 263, startPoint y: 244, endPoint x: 668, endPoint y: 172, distance: 412.1
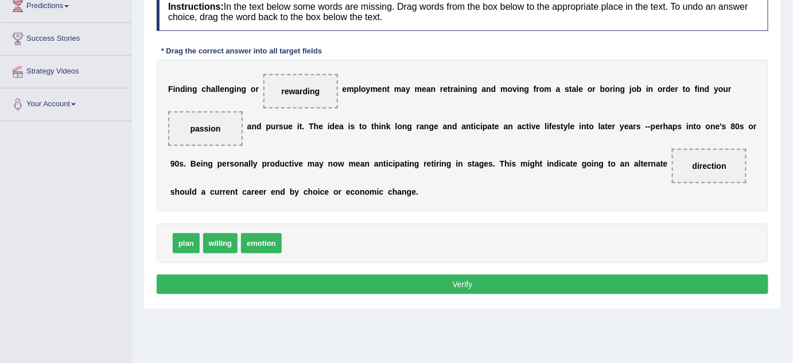
click at [552, 279] on button "Verify" at bounding box center [463, 284] width 612 height 20
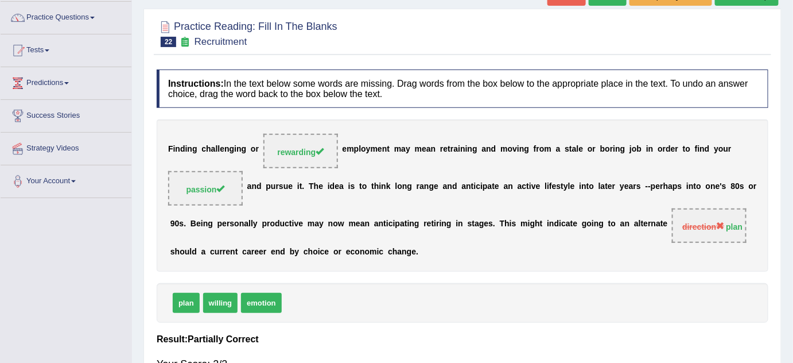
scroll to position [0, 0]
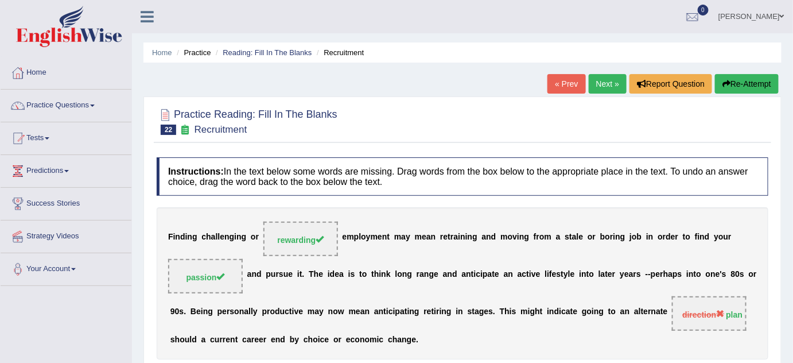
click at [605, 80] on link "Next »" at bounding box center [608, 84] width 38 height 20
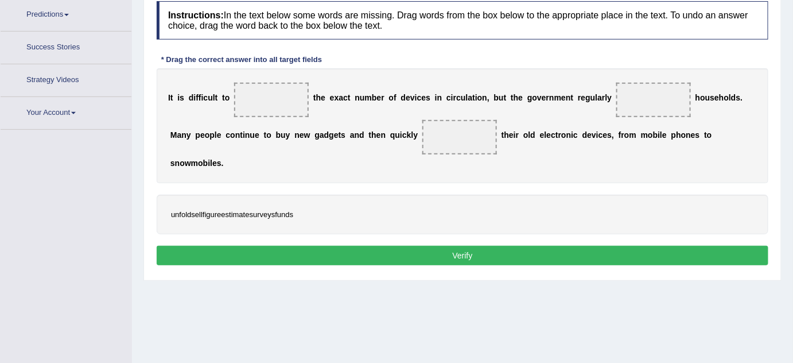
scroll to position [175, 0]
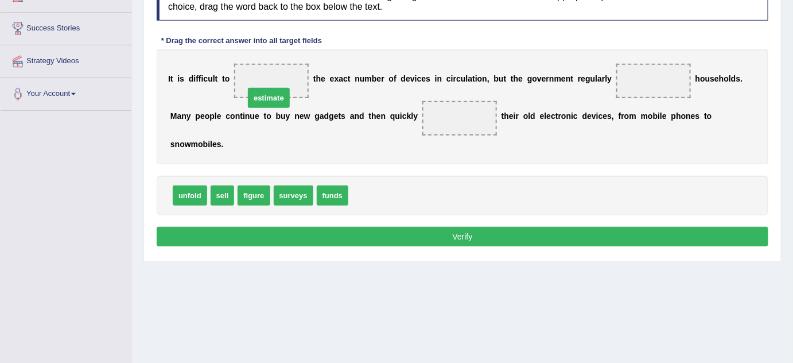
drag, startPoint x: 368, startPoint y: 177, endPoint x: 264, endPoint y: 80, distance: 141.7
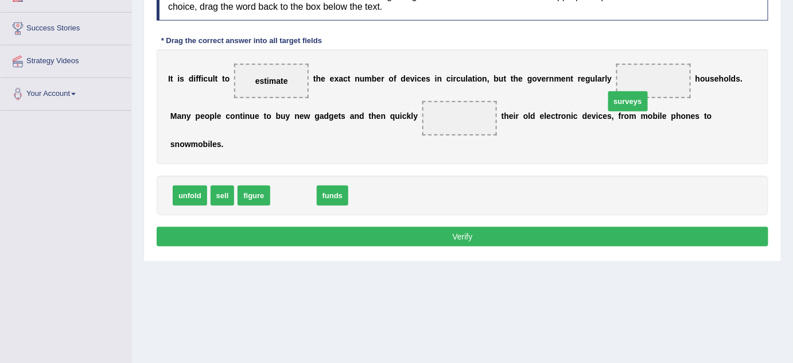
drag, startPoint x: 290, startPoint y: 176, endPoint x: 625, endPoint y: 82, distance: 347.4
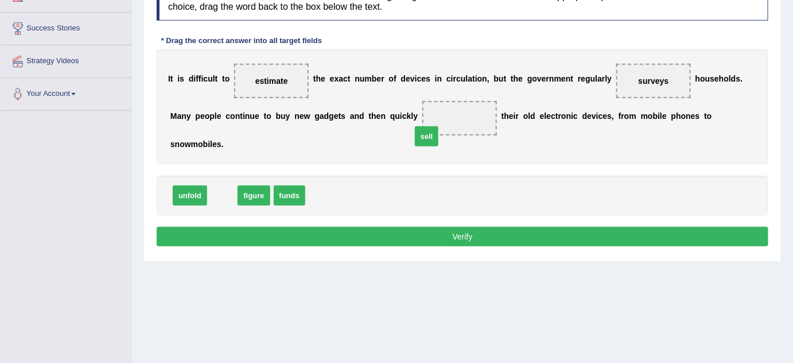
drag, startPoint x: 219, startPoint y: 178, endPoint x: 423, endPoint y: 120, distance: 212.4
click at [535, 227] on button "Verify" at bounding box center [463, 237] width 612 height 20
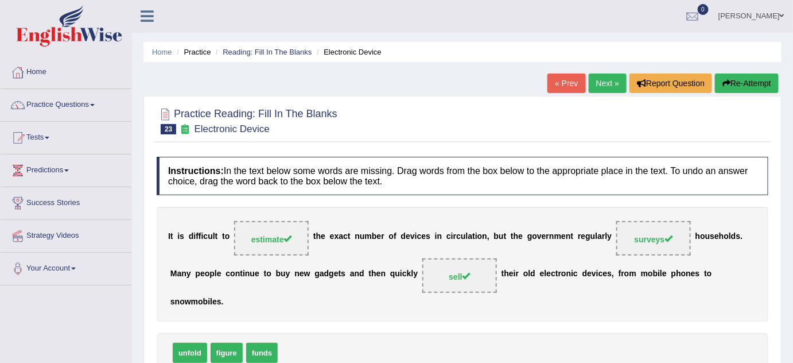
scroll to position [0, 0]
click at [608, 85] on link "Next »" at bounding box center [608, 84] width 38 height 20
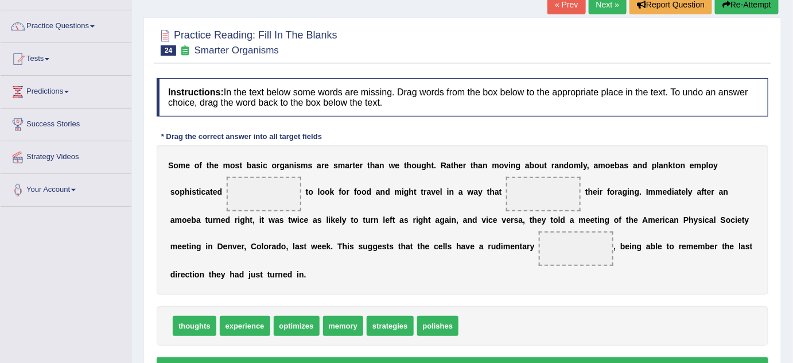
scroll to position [83, 0]
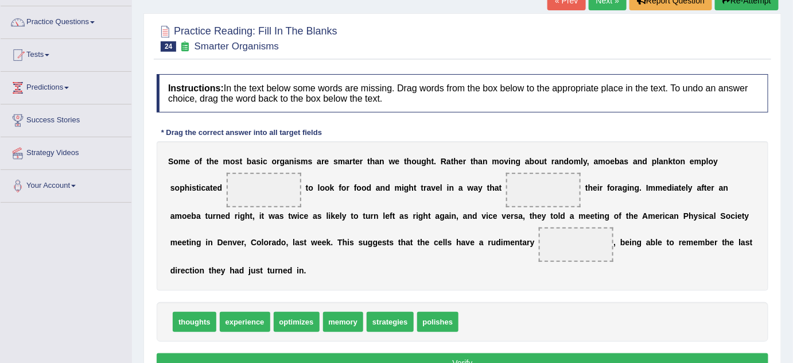
click at [377, 312] on span "strategies" at bounding box center [390, 322] width 46 height 20
drag, startPoint x: 365, startPoint y: 304, endPoint x: 188, endPoint y: 193, distance: 209.3
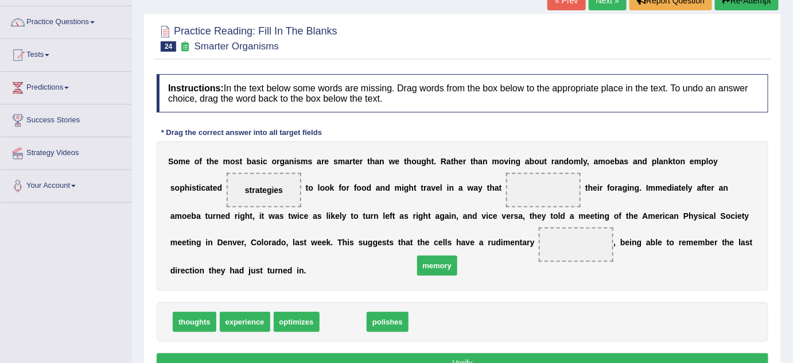
drag, startPoint x: 329, startPoint y: 302, endPoint x: 423, endPoint y: 246, distance: 109.6
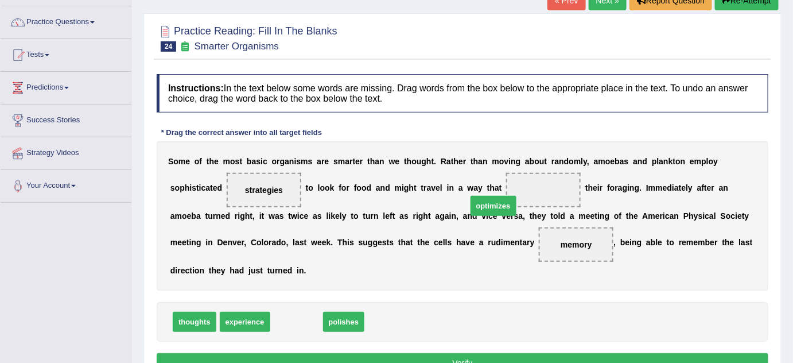
drag, startPoint x: 291, startPoint y: 304, endPoint x: 489, endPoint y: 188, distance: 230.1
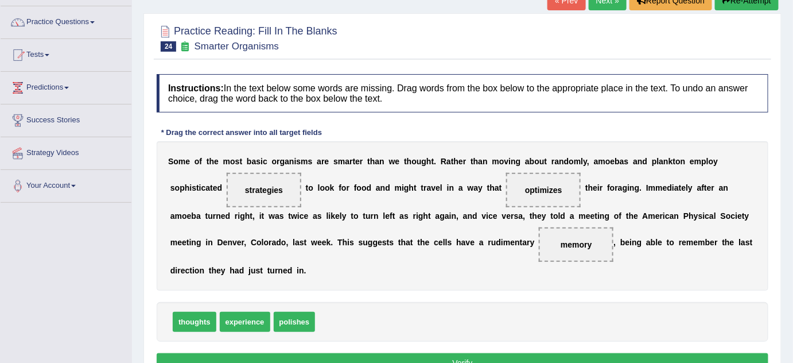
click at [462, 353] on button "Verify" at bounding box center [463, 363] width 612 height 20
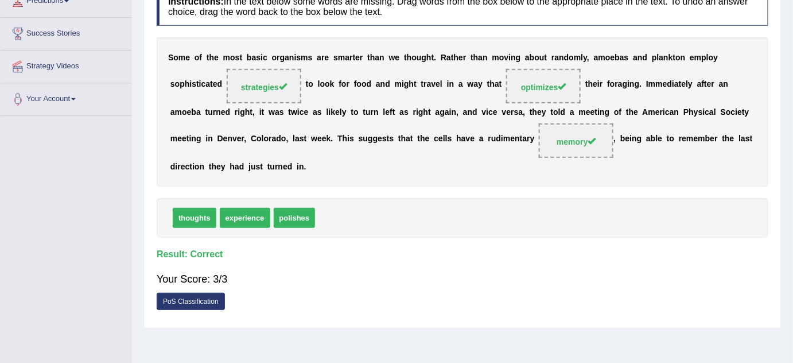
scroll to position [170, 0]
click at [516, 220] on div "thoughts experience polishes" at bounding box center [463, 217] width 612 height 40
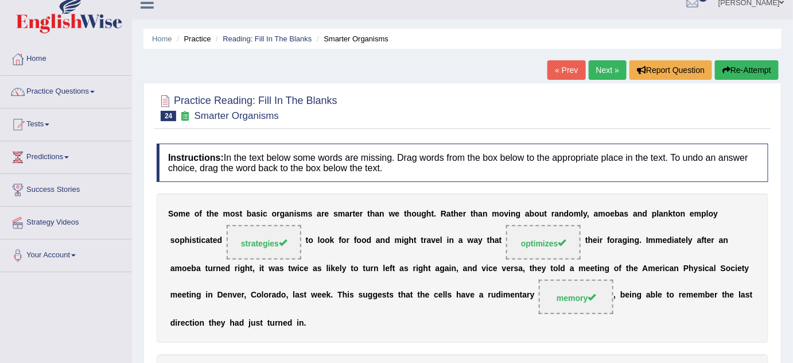
scroll to position [0, 0]
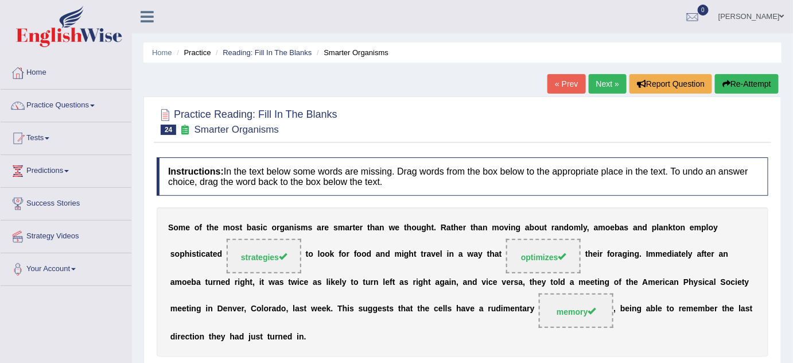
click at [602, 82] on link "Next »" at bounding box center [608, 84] width 38 height 20
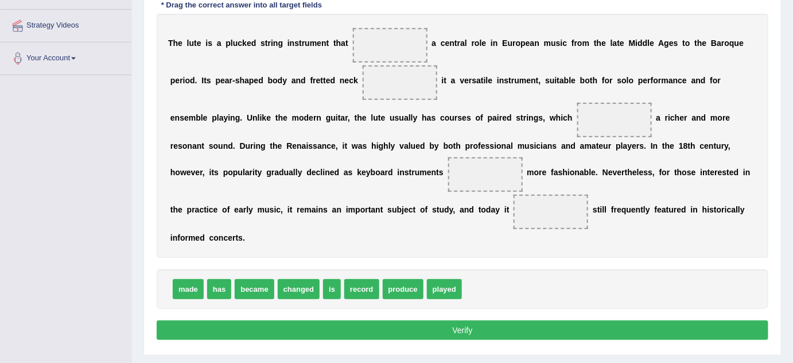
scroll to position [212, 0]
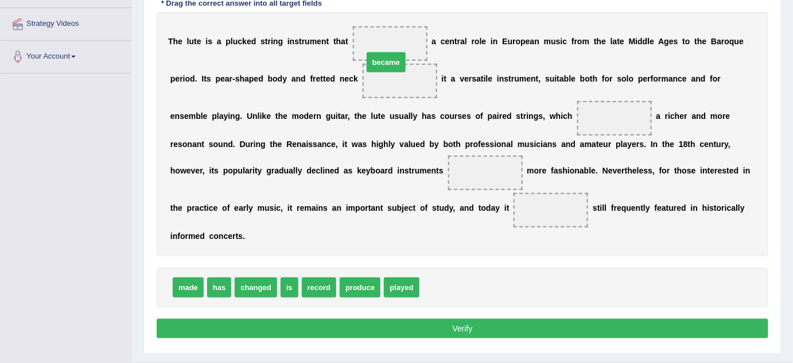
drag, startPoint x: 427, startPoint y: 267, endPoint x: 372, endPoint y: 42, distance: 231.1
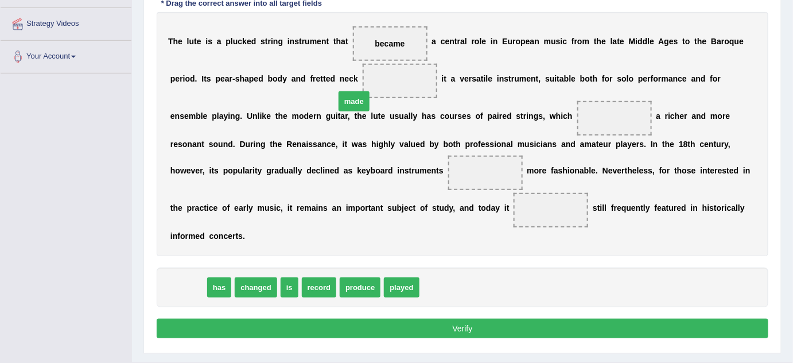
drag, startPoint x: 188, startPoint y: 272, endPoint x: 345, endPoint y: 89, distance: 240.4
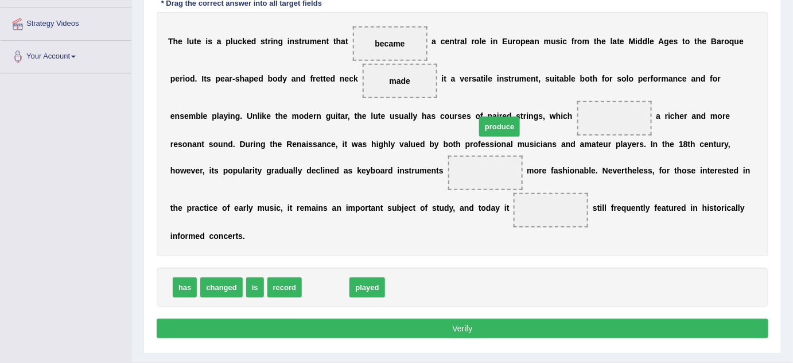
drag, startPoint x: 321, startPoint y: 268, endPoint x: 489, endPoint y: 123, distance: 222.0
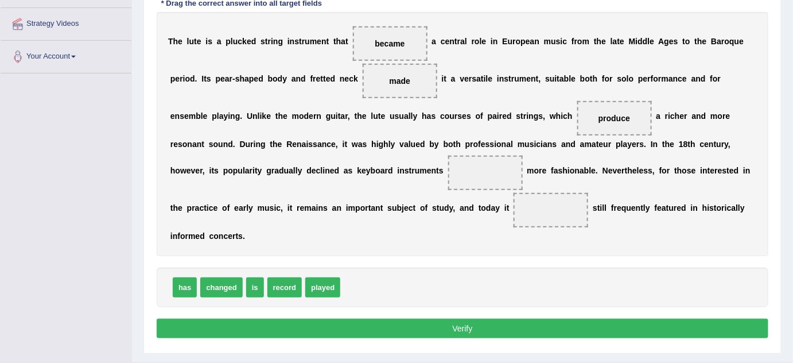
click at [271, 166] on b "g" at bounding box center [268, 170] width 5 height 9
drag, startPoint x: 380, startPoint y: 40, endPoint x: 313, endPoint y: 176, distance: 151.4
drag, startPoint x: 184, startPoint y: 268, endPoint x: 365, endPoint y: 44, distance: 288.0
drag, startPoint x: 180, startPoint y: 274, endPoint x: 370, endPoint y: 53, distance: 291.3
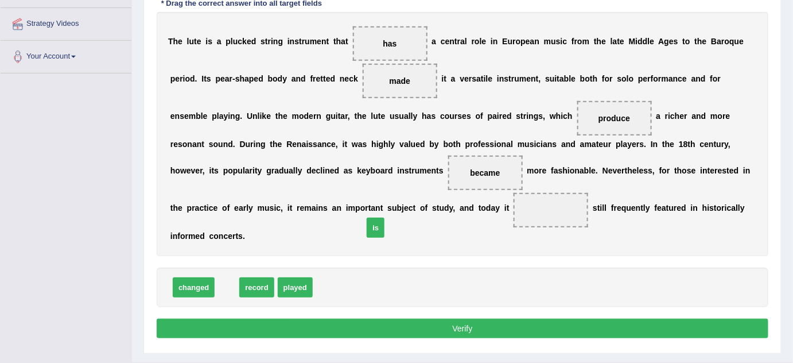
drag, startPoint x: 221, startPoint y: 273, endPoint x: 370, endPoint y: 213, distance: 160.1
click at [460, 318] on button "Verify" at bounding box center [463, 328] width 612 height 20
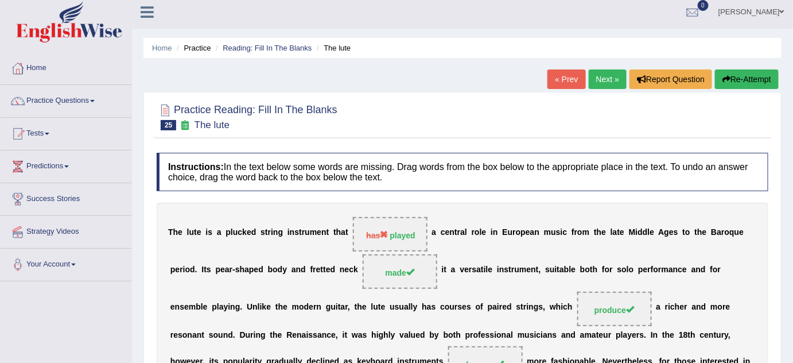
scroll to position [0, 0]
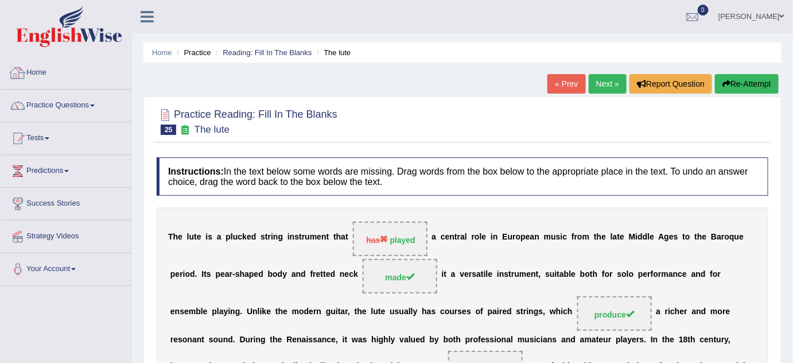
click at [28, 68] on link "Home" at bounding box center [66, 71] width 131 height 29
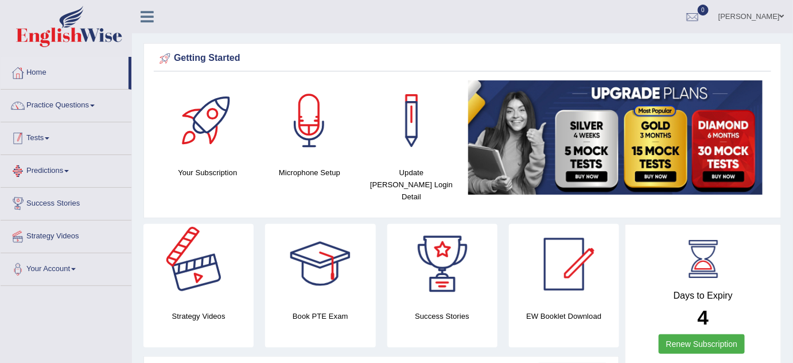
click at [45, 131] on link "Tests" at bounding box center [66, 136] width 131 height 29
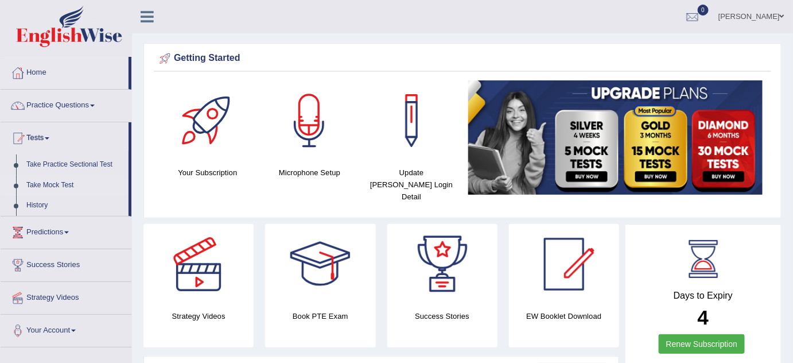
click at [66, 184] on link "Take Mock Test" at bounding box center [74, 185] width 107 height 21
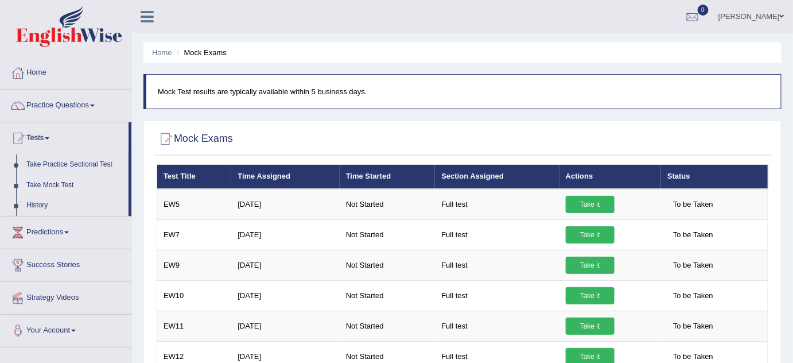
click at [624, 171] on th "Actions" at bounding box center [610, 177] width 102 height 24
click at [96, 103] on link "Practice Questions" at bounding box center [66, 103] width 131 height 29
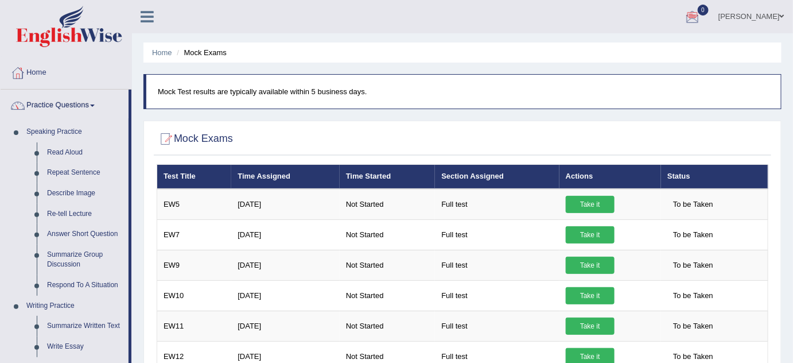
click at [97, 102] on link "Practice Questions" at bounding box center [65, 103] width 128 height 29
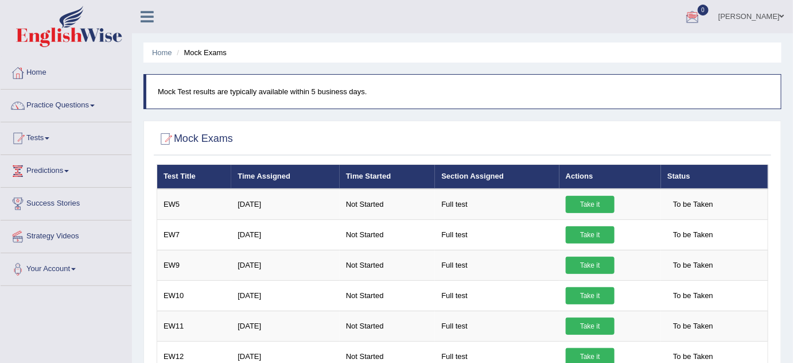
click at [97, 102] on link "Practice Questions" at bounding box center [66, 103] width 131 height 29
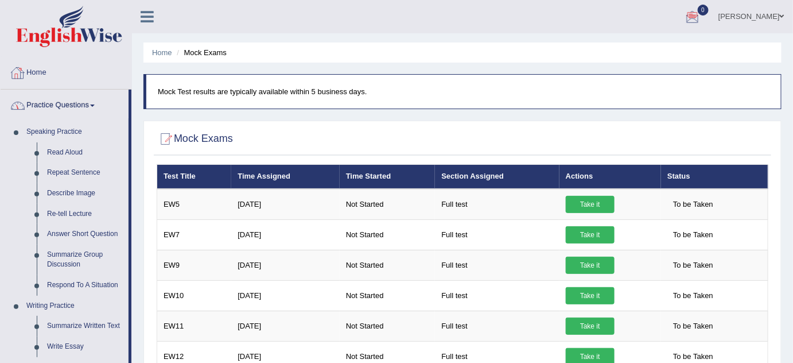
click at [40, 72] on link "Home" at bounding box center [66, 71] width 131 height 29
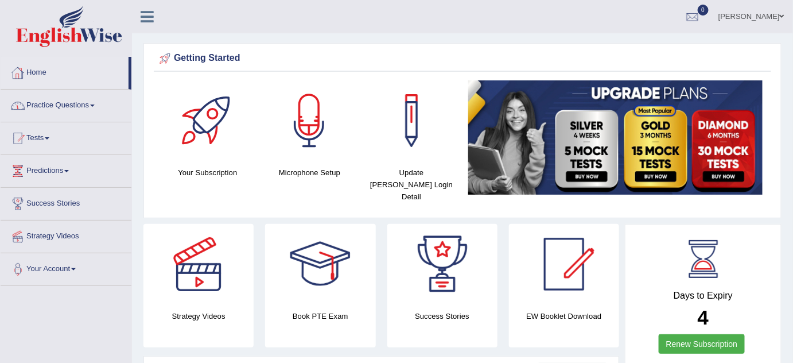
click at [95, 103] on link "Practice Questions" at bounding box center [66, 103] width 131 height 29
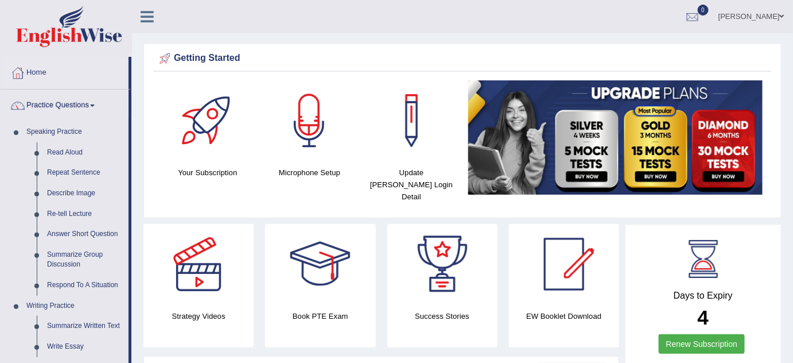
click at [95, 104] on span at bounding box center [92, 105] width 5 height 2
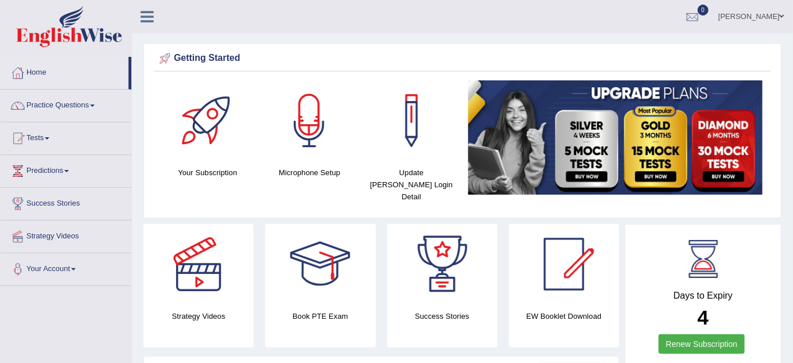
click at [95, 104] on span at bounding box center [92, 105] width 5 height 2
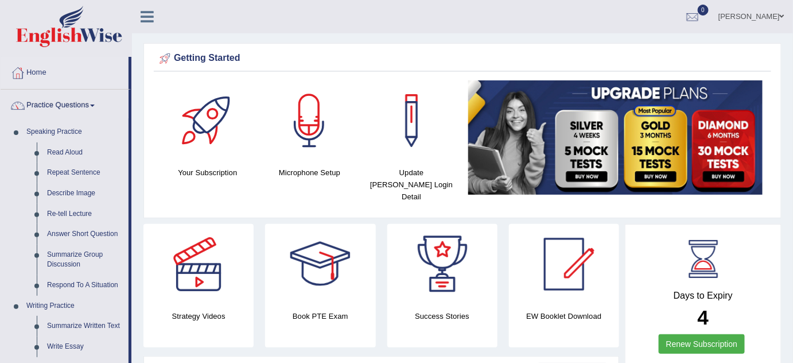
click at [95, 104] on span at bounding box center [92, 105] width 5 height 2
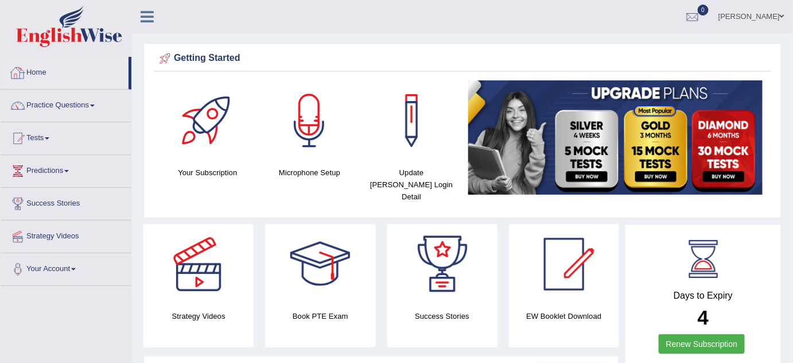
click at [38, 67] on link "Home" at bounding box center [65, 71] width 128 height 29
